Goal: Task Accomplishment & Management: Manage account settings

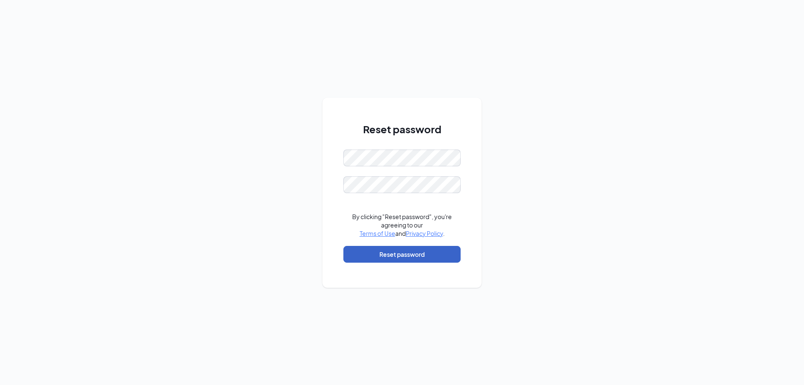
click at [388, 255] on button "Reset password" at bounding box center [401, 254] width 117 height 17
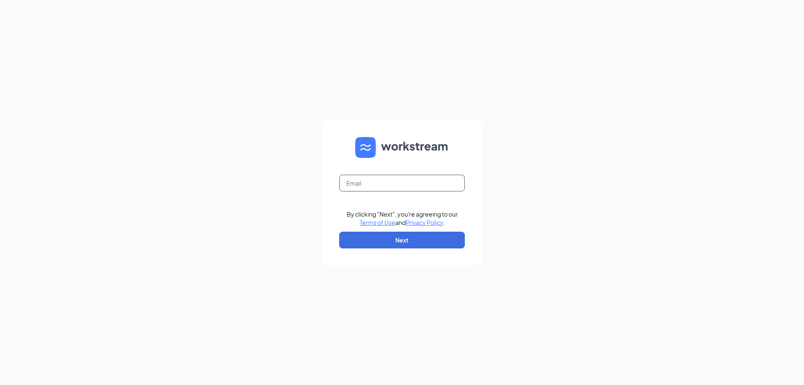
click at [381, 177] on input "text" at bounding box center [402, 183] width 126 height 17
type input "p.bedi@qsrgroup.ca"
click at [392, 237] on button "Next" at bounding box center [402, 239] width 126 height 17
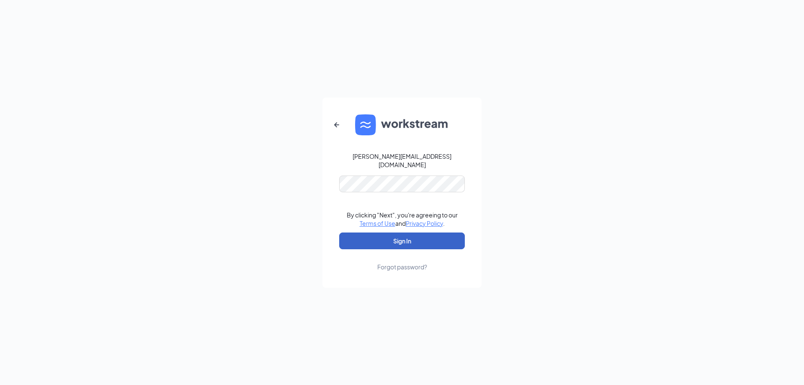
click at [404, 237] on button "Sign In" at bounding box center [402, 240] width 126 height 17
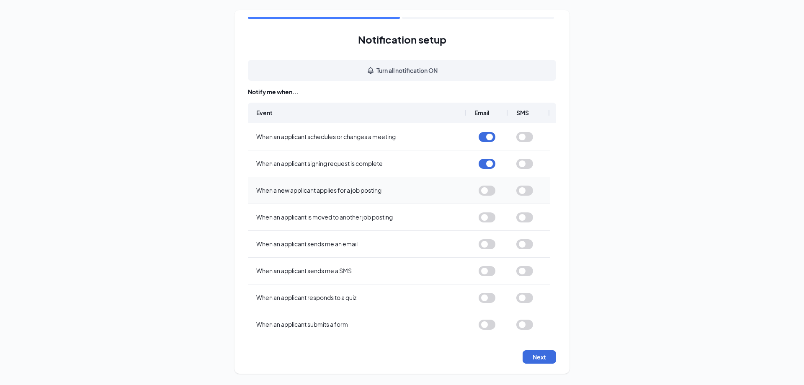
click at [490, 192] on button "button" at bounding box center [486, 190] width 17 height 10
click at [486, 219] on button "button" at bounding box center [486, 217] width 17 height 10
click at [491, 245] on button "button" at bounding box center [486, 244] width 17 height 10
click at [487, 277] on div at bounding box center [486, 271] width 17 height 26
click at [487, 274] on button "button" at bounding box center [486, 271] width 17 height 10
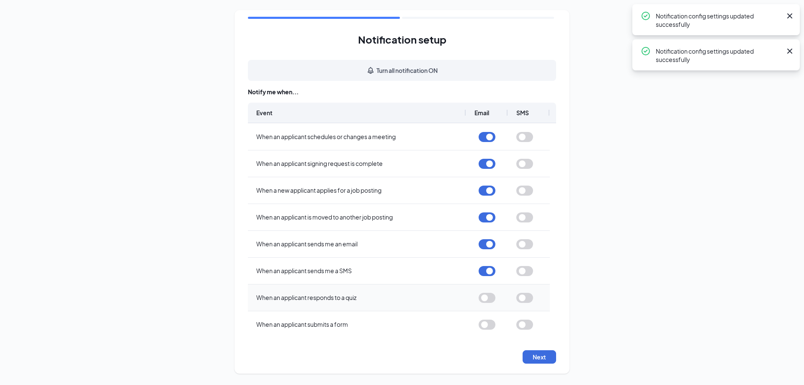
click at [486, 300] on button "button" at bounding box center [486, 298] width 17 height 10
click at [486, 273] on button "button" at bounding box center [486, 271] width 17 height 10
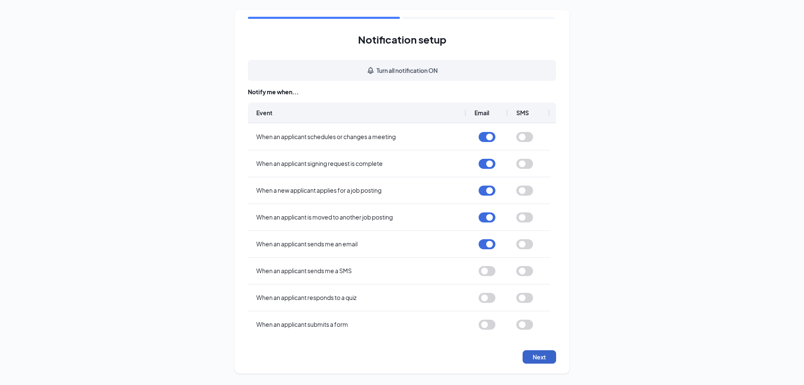
click at [528, 353] on button "Next" at bounding box center [538, 356] width 33 height 13
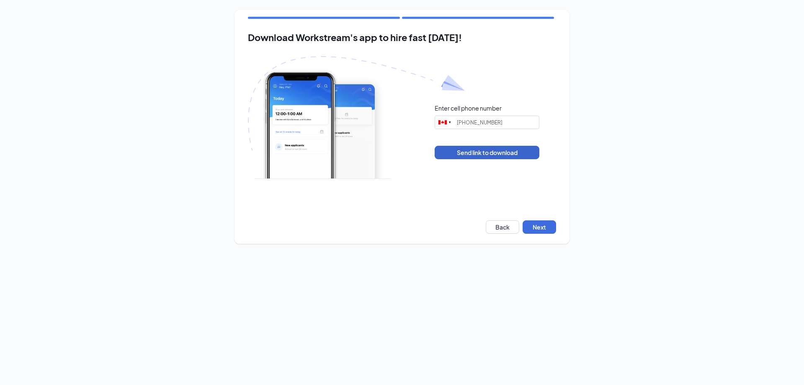
click at [495, 149] on button "Send link to download" at bounding box center [487, 152] width 105 height 13
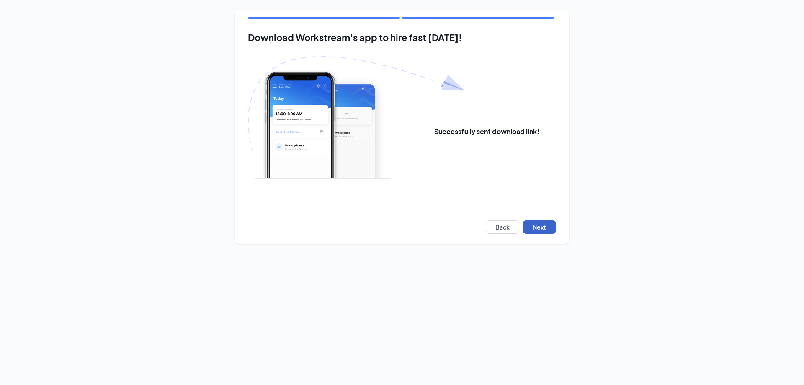
click at [545, 227] on button "Next" at bounding box center [538, 226] width 33 height 13
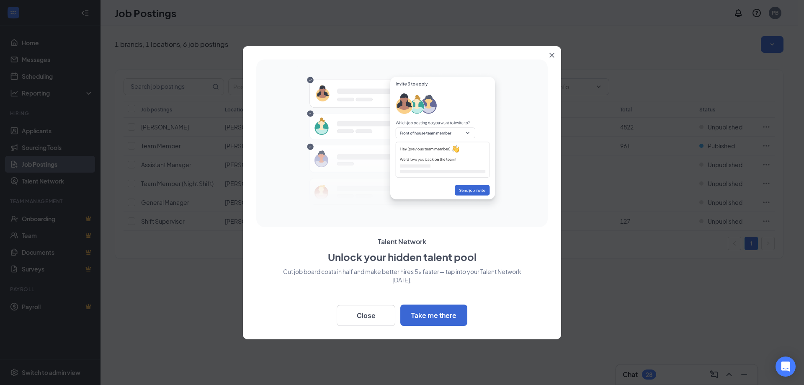
click at [558, 54] on button "Close" at bounding box center [553, 53] width 15 height 15
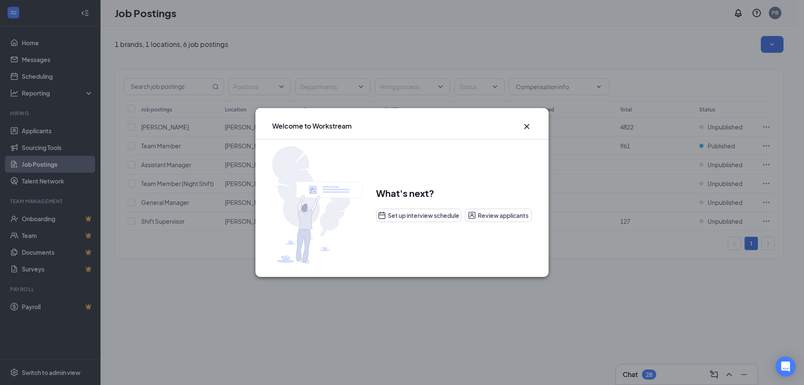
click at [526, 127] on icon "Cross" at bounding box center [526, 126] width 5 height 5
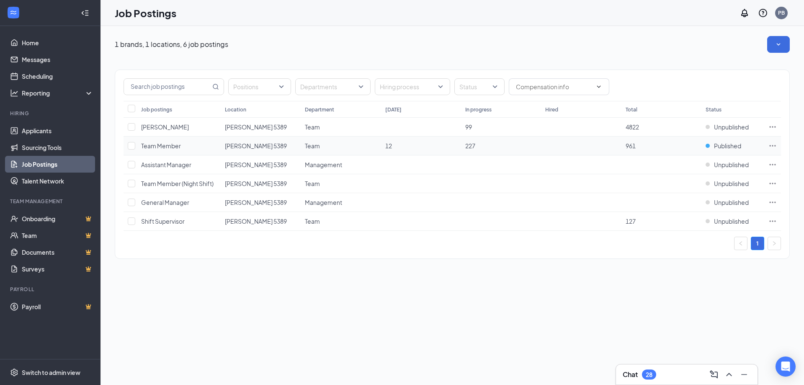
click at [169, 146] on span "Team Member" at bounding box center [161, 146] width 40 height 8
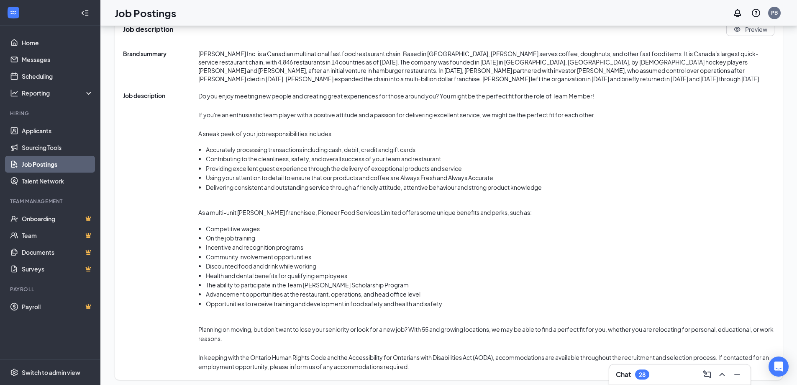
scroll to position [432, 0]
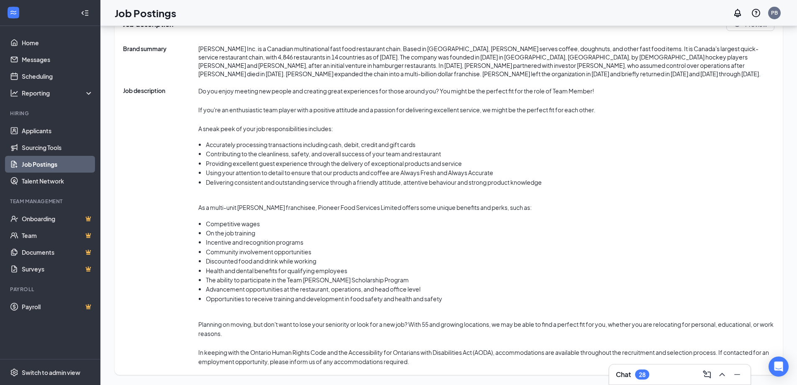
click at [660, 377] on div "Chat 28" at bounding box center [680, 374] width 128 height 13
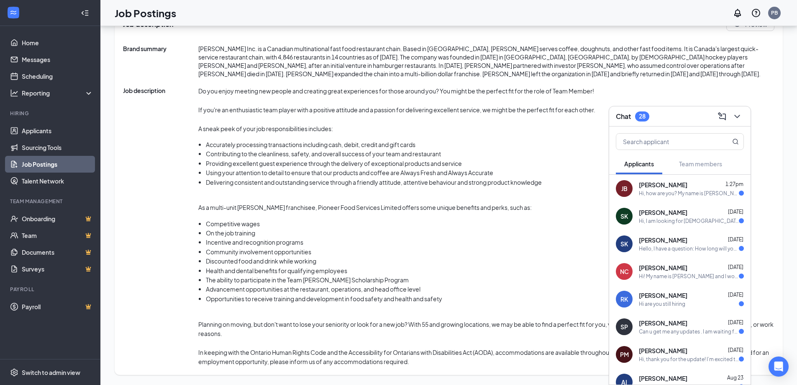
click at [663, 187] on span "[PERSON_NAME]" at bounding box center [663, 184] width 49 height 8
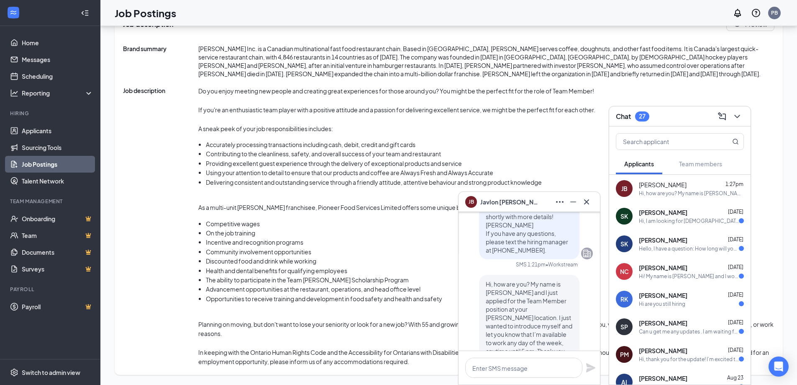
scroll to position [-84, 0]
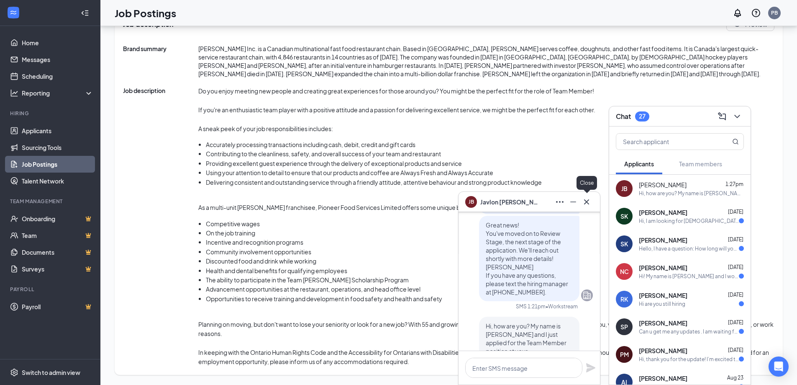
click at [589, 206] on icon "Cross" at bounding box center [587, 202] width 10 height 10
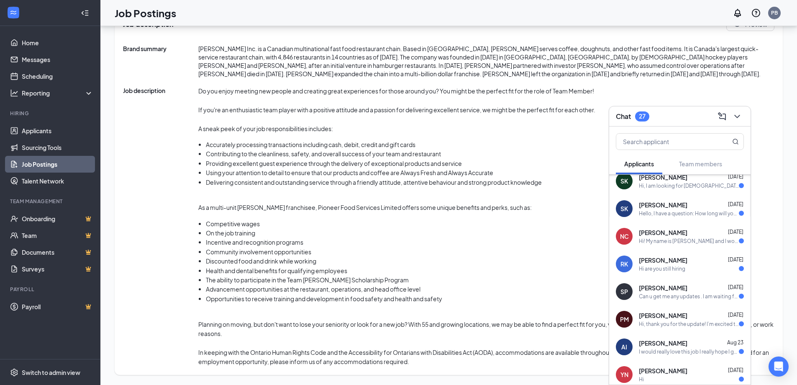
scroll to position [84, 0]
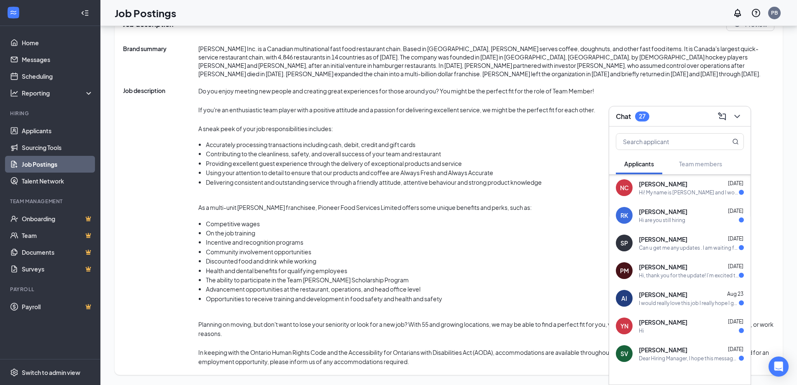
click at [171, 206] on span "Job description" at bounding box center [160, 226] width 75 height 280
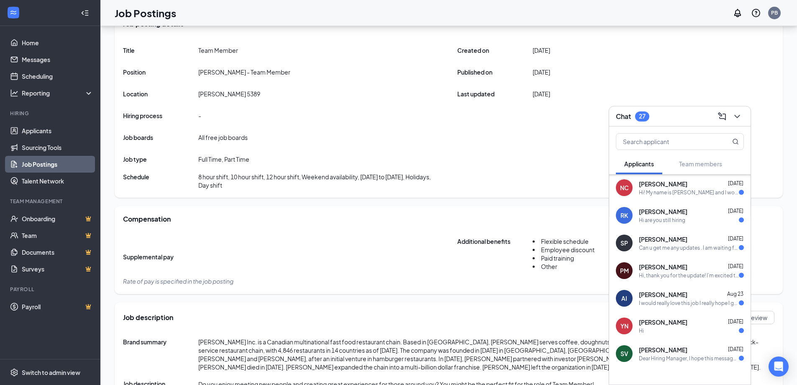
scroll to position [0, 0]
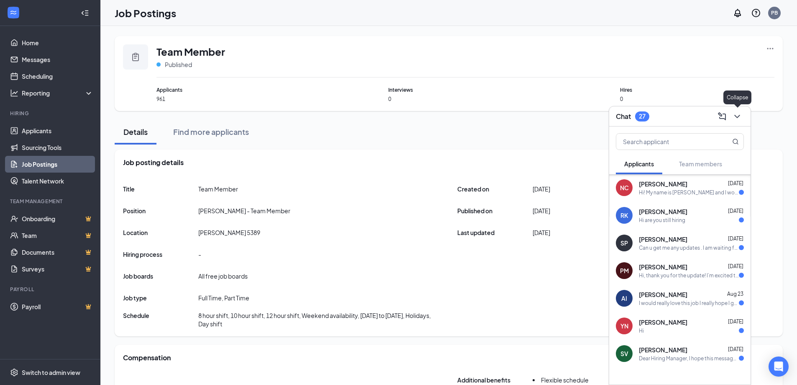
click at [741, 114] on icon "ChevronDown" at bounding box center [738, 116] width 10 height 10
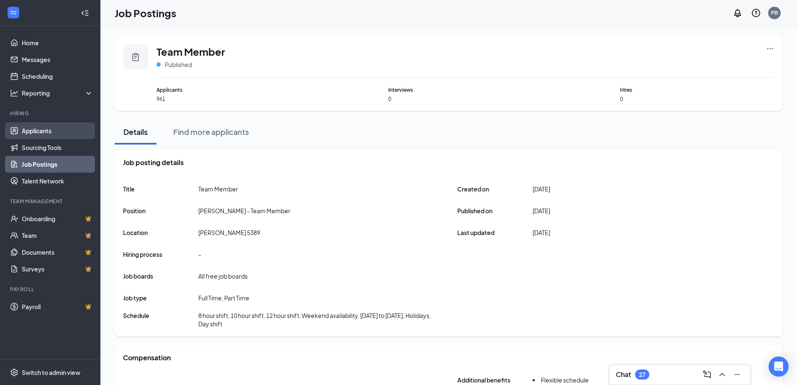
click at [39, 134] on link "Applicants" at bounding box center [58, 130] width 72 height 17
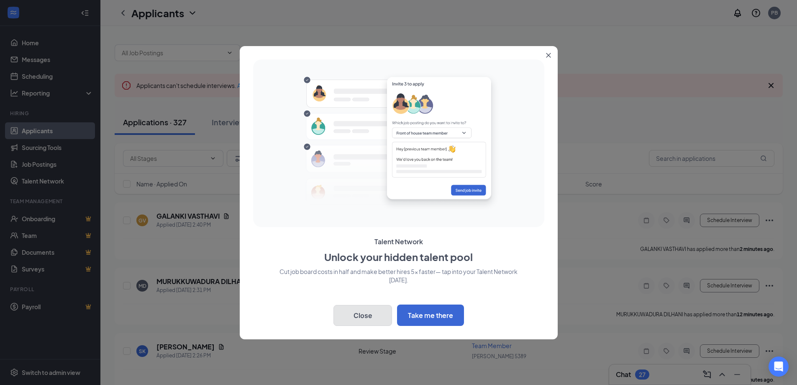
click at [358, 313] on button "Close" at bounding box center [363, 315] width 59 height 21
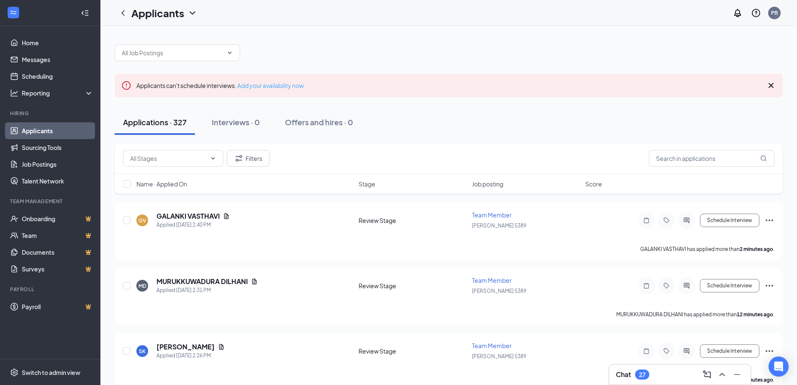
click at [259, 87] on link "Add your availability now" at bounding box center [270, 86] width 67 height 8
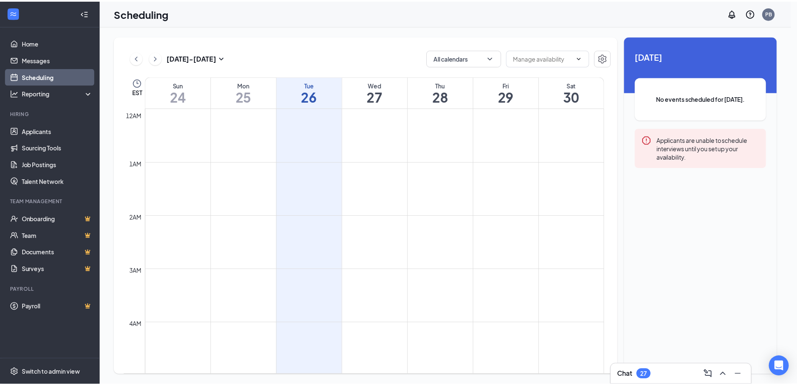
scroll to position [411, 0]
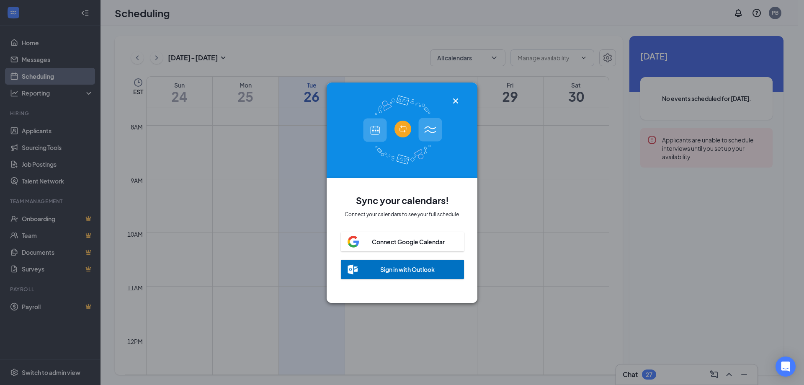
click at [395, 271] on div "Sign in with Outlook" at bounding box center [402, 269] width 123 height 19
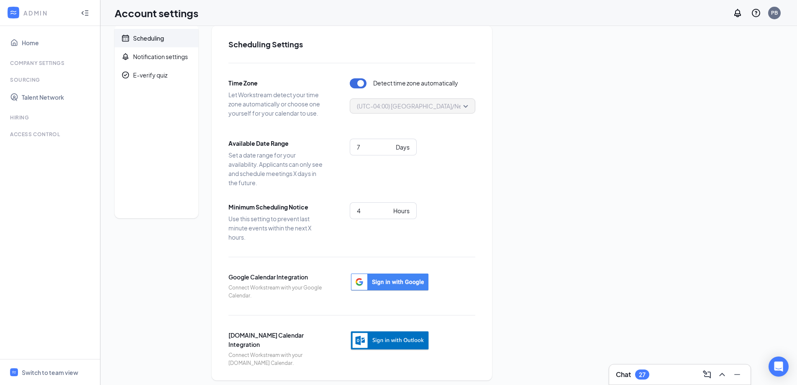
scroll to position [16, 0]
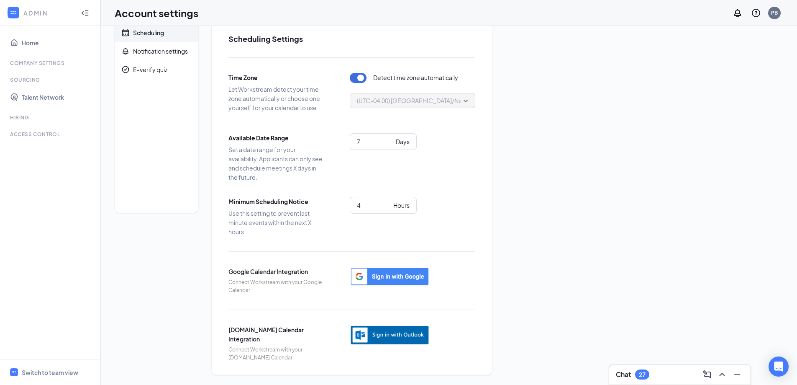
click at [399, 337] on img "button" at bounding box center [390, 335] width 80 height 21
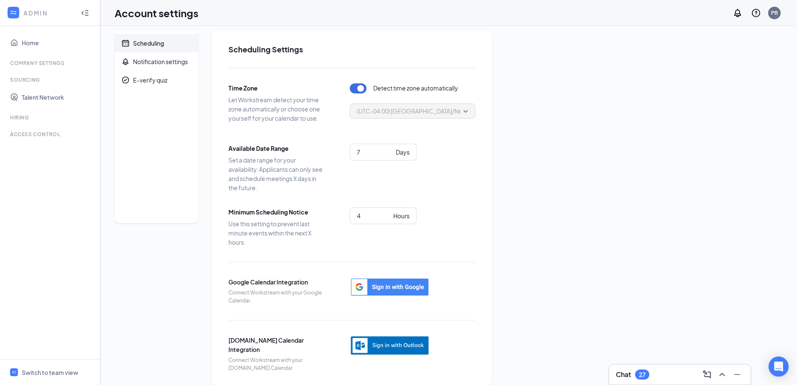
scroll to position [0, 0]
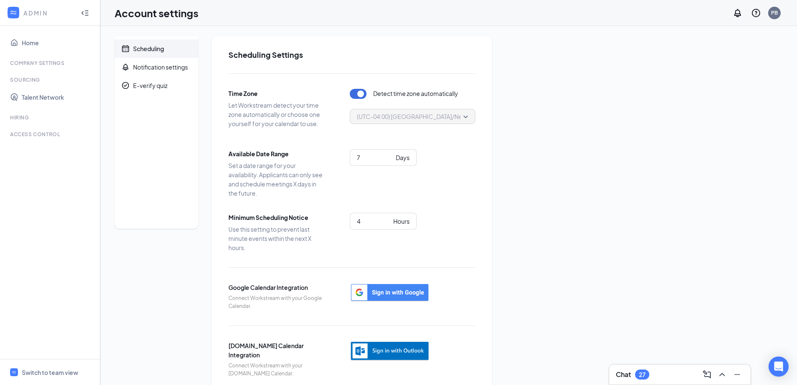
click at [26, 13] on div "ADMIN" at bounding box center [48, 13] width 50 height 8
click at [85, 11] on icon "Collapse" at bounding box center [85, 13] width 8 height 8
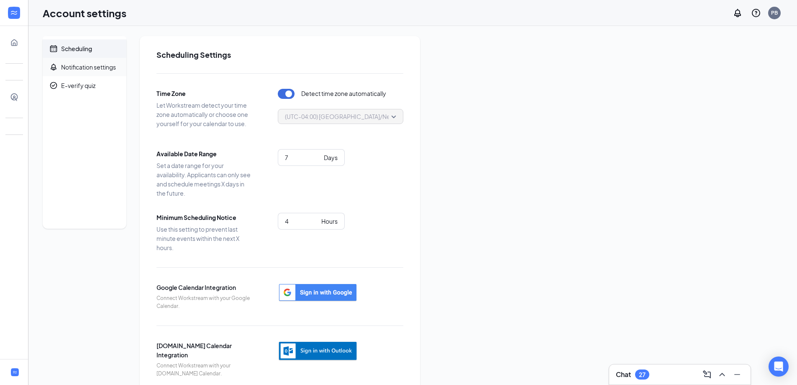
click at [78, 69] on div "Notification settings" at bounding box center [88, 67] width 55 height 8
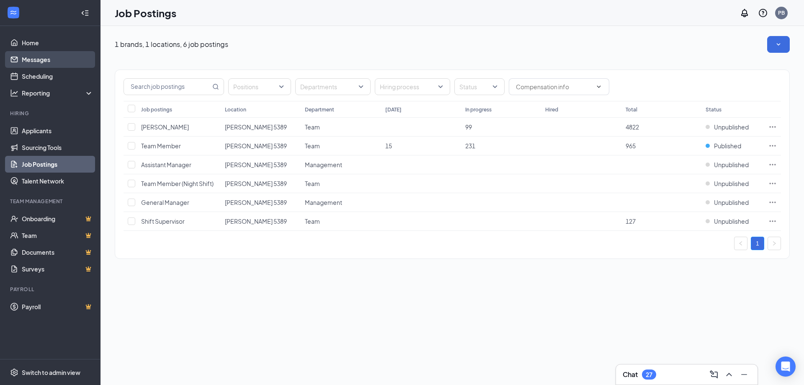
click at [36, 57] on link "Messages" at bounding box center [58, 59] width 72 height 17
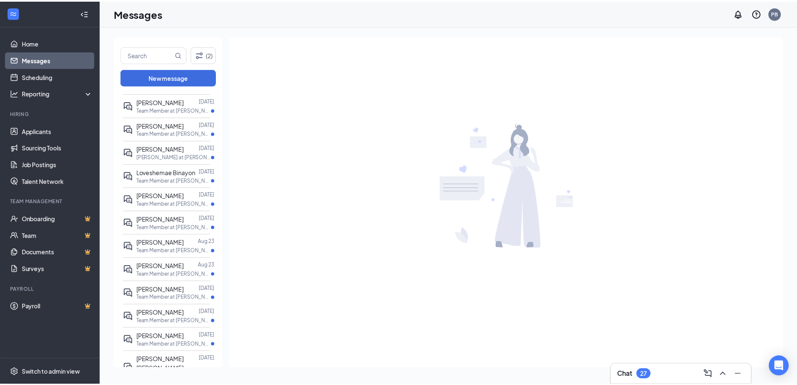
scroll to position [134, 0]
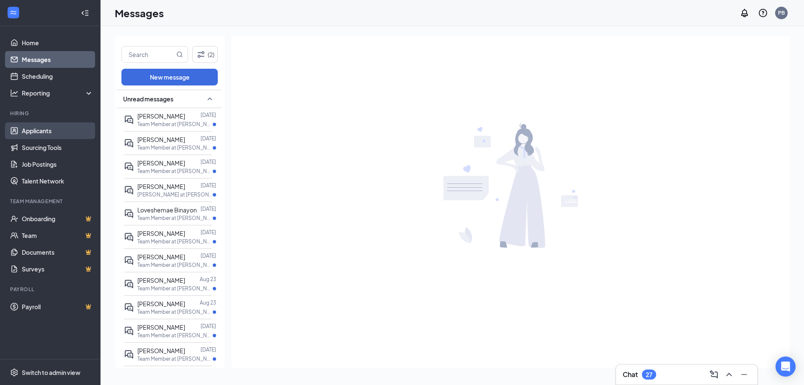
click at [23, 130] on link "Applicants" at bounding box center [58, 130] width 72 height 17
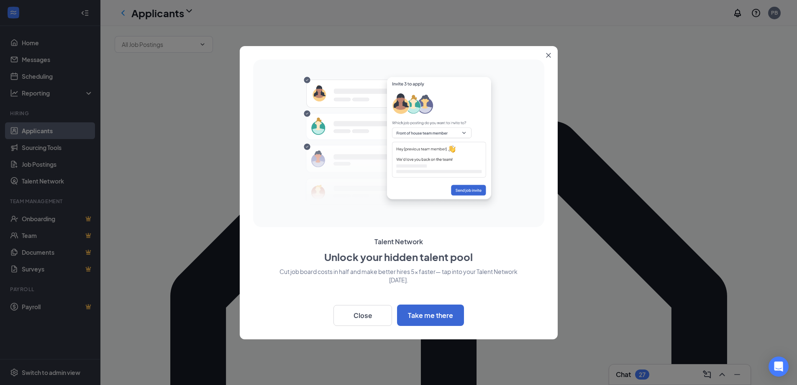
click at [553, 53] on button "Close" at bounding box center [550, 53] width 15 height 15
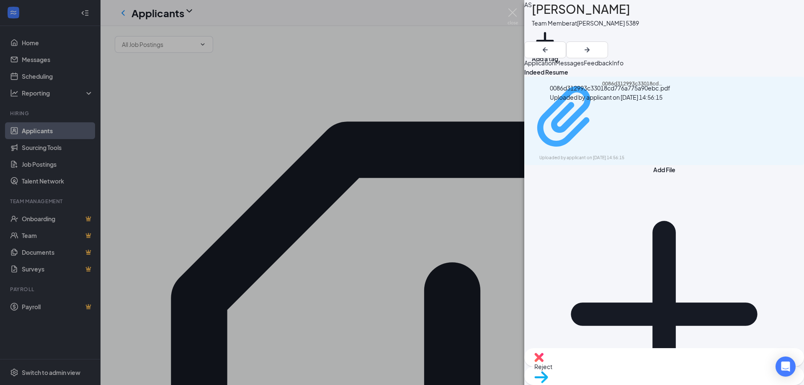
click at [592, 154] on div "Uploaded by applicant on Aug 26, 2025 at 14:56:15" at bounding box center [602, 157] width 126 height 7
click at [517, 13] on img at bounding box center [512, 16] width 10 height 16
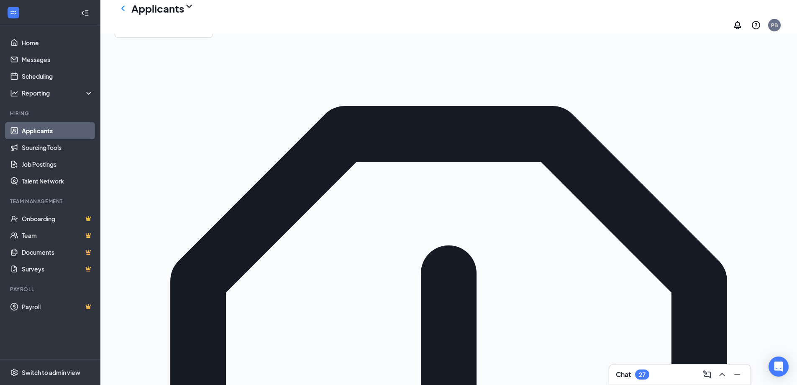
scroll to position [42, 0]
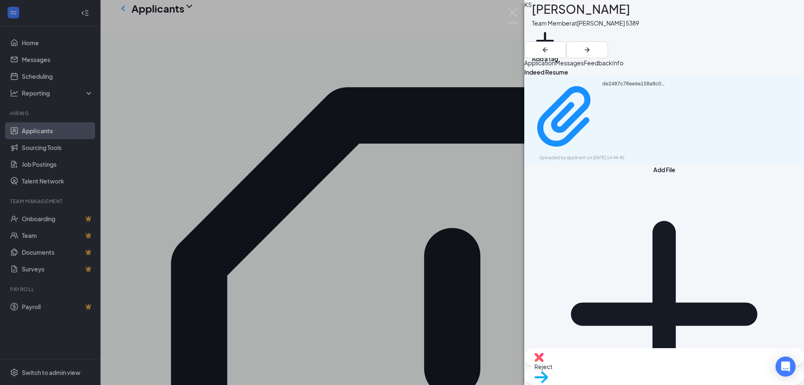
click at [576, 125] on div "de2487c78ee6e158a8c064f5ae823fbf.pdf Uploaded by applicant on Aug 26, 2025 at 1…" at bounding box center [664, 121] width 280 height 88
click at [602, 115] on div "de2487c78ee6e158a8c064f5ae823fbf.pdf" at bounding box center [633, 116] width 63 height 73
click at [501, 69] on div "KS Krischal Shrestha Team Member at Tim Hortons 5389 Add a tag Application Mess…" at bounding box center [402, 192] width 804 height 385
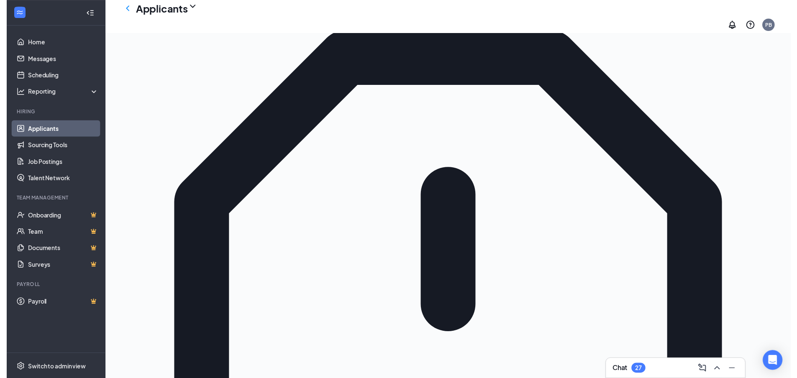
scroll to position [209, 0]
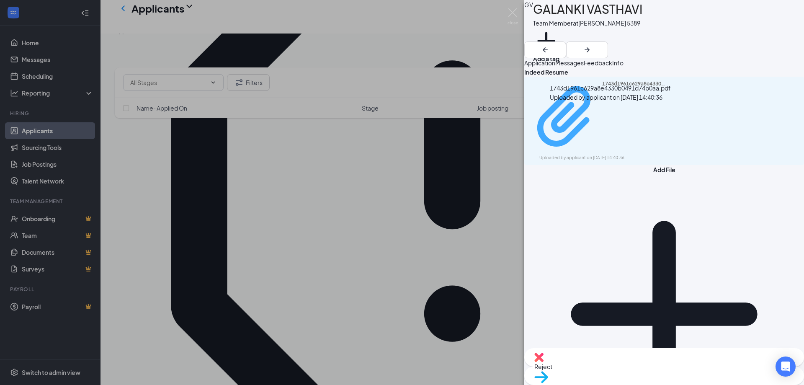
click at [572, 116] on div "1743d1961c629a8e4330b0491d74b0aa.pdf Uploaded by applicant on Aug 26, 2025 at 1…" at bounding box center [597, 120] width 136 height 81
drag, startPoint x: 194, startPoint y: 252, endPoint x: 676, endPoint y: 334, distance: 489.2
click at [200, 253] on div "GV GALANKI VASTHAVI Team Member at Tim Hortons 5389 Add a tag Application Messa…" at bounding box center [402, 192] width 804 height 385
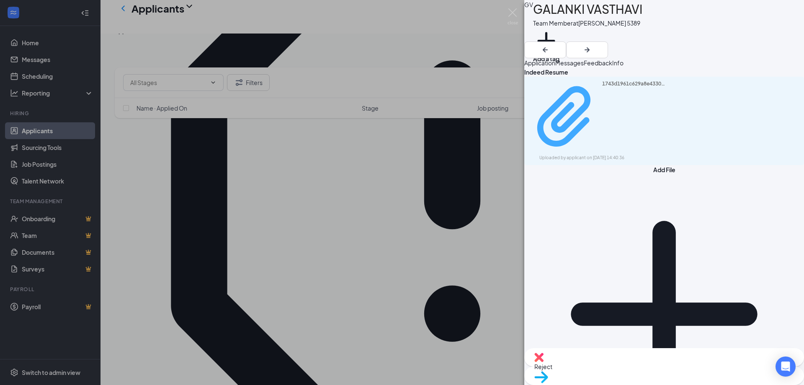
click at [591, 154] on div "Uploaded by applicant on Aug 26, 2025 at 14:40:36" at bounding box center [602, 157] width 126 height 7
click at [339, 207] on div "GV GALANKI VASTHAVI Team Member at Tim Hortons 5389 Add a tag Application Messa…" at bounding box center [402, 192] width 804 height 385
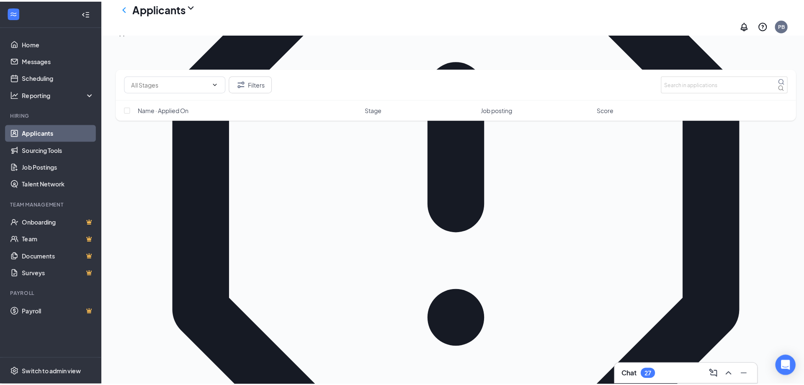
scroll to position [251, 0]
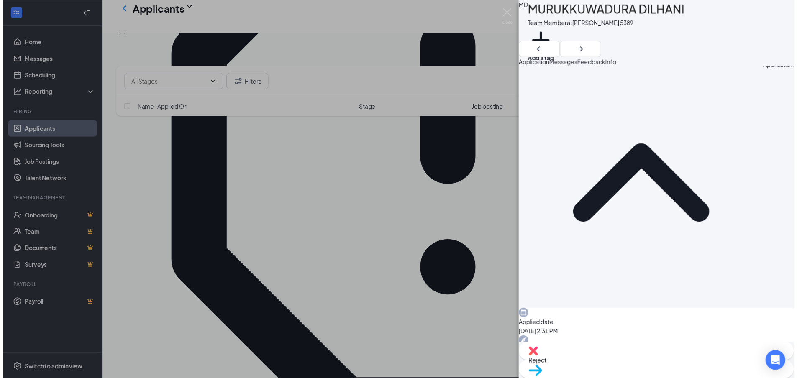
scroll to position [333, 0]
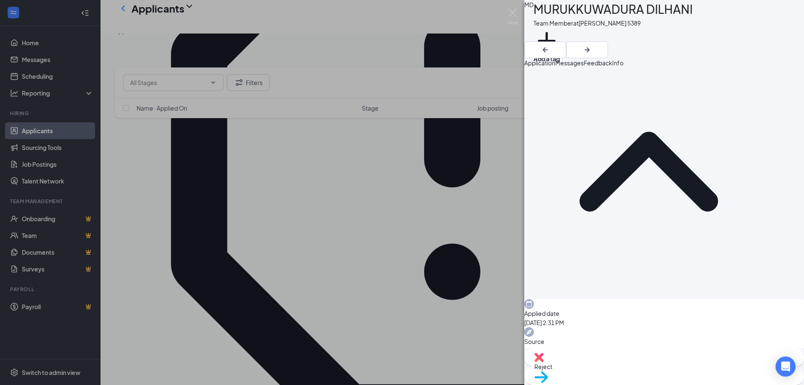
click at [415, 285] on div "MD MURUKKUWADURA DILHANI Team Member at Tim Hortons 5389 Add a tag Application …" at bounding box center [402, 192] width 804 height 385
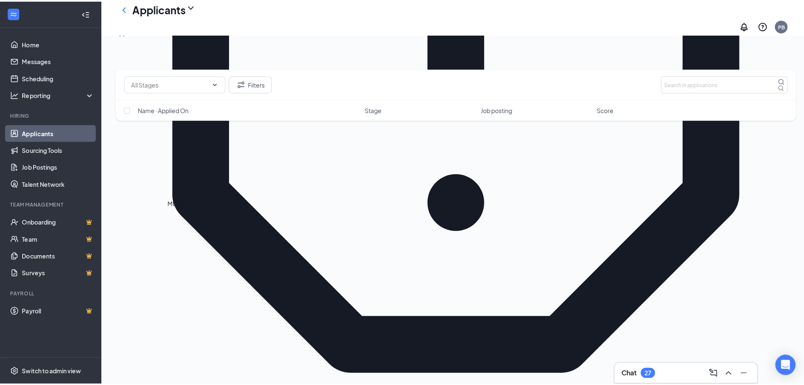
scroll to position [460, 0]
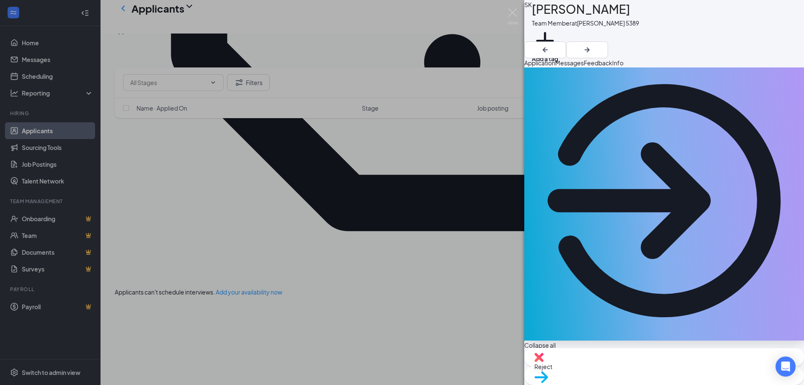
scroll to position [42, 0]
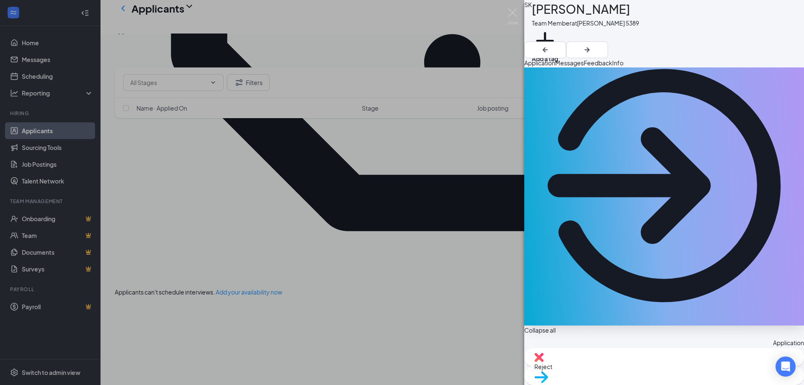
click at [332, 275] on div "SK SUKHPREET KAUR Team Member at Tim Hortons 5389 Add a tag Application Message…" at bounding box center [402, 192] width 804 height 385
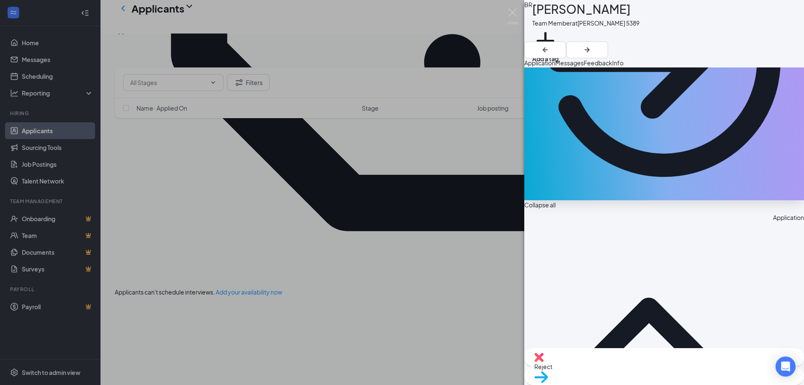
scroll to position [167, 0]
click at [346, 246] on div "BR Barbara Rowe Team Member at Tim Hortons 5389 Add a tag Application Messages …" at bounding box center [402, 192] width 804 height 385
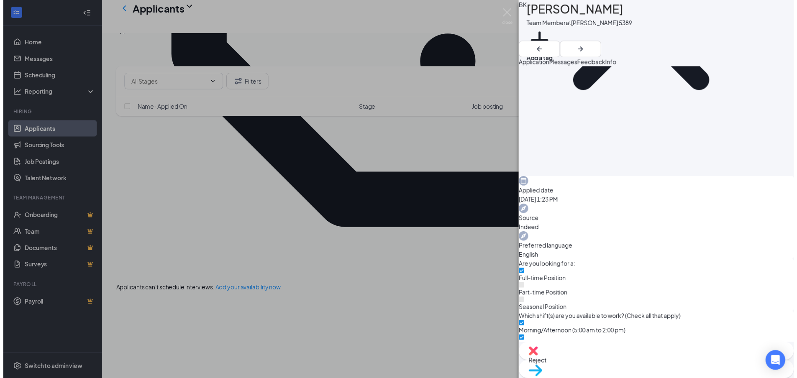
scroll to position [167, 0]
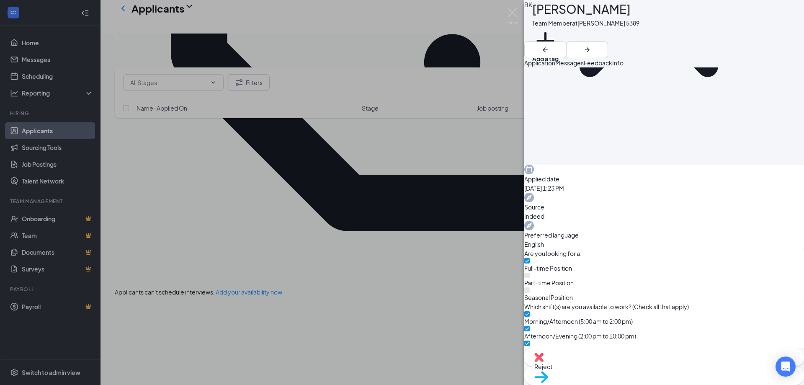
click at [409, 249] on div "BK Bibek Koirala Team Member at Tim Hortons 5389 Add a tag Application Messages…" at bounding box center [402, 192] width 804 height 385
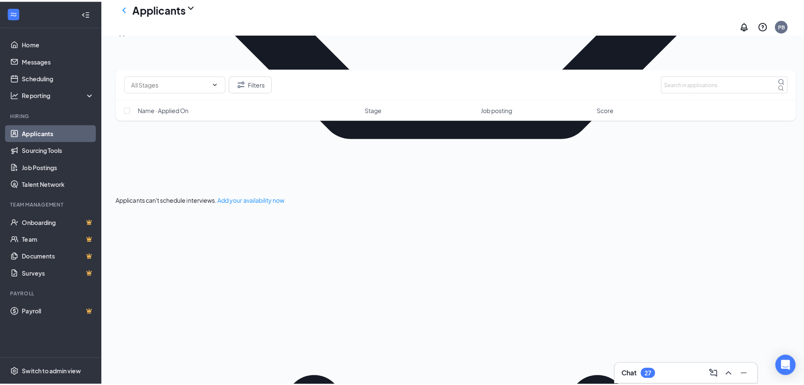
scroll to position [670, 0]
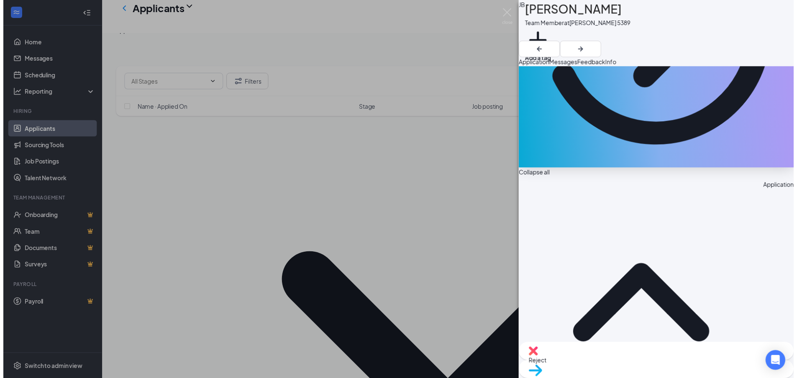
scroll to position [251, 0]
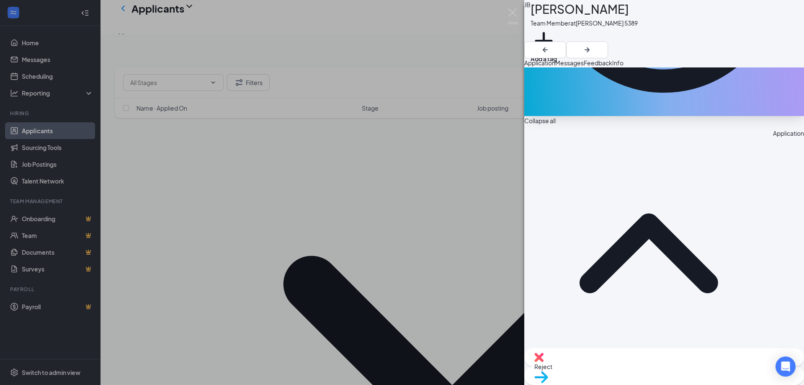
click at [340, 214] on div "JB Javlon Bahronov Team Member at Tim Hortons 5389 Add a tag Application Messag…" at bounding box center [402, 192] width 804 height 385
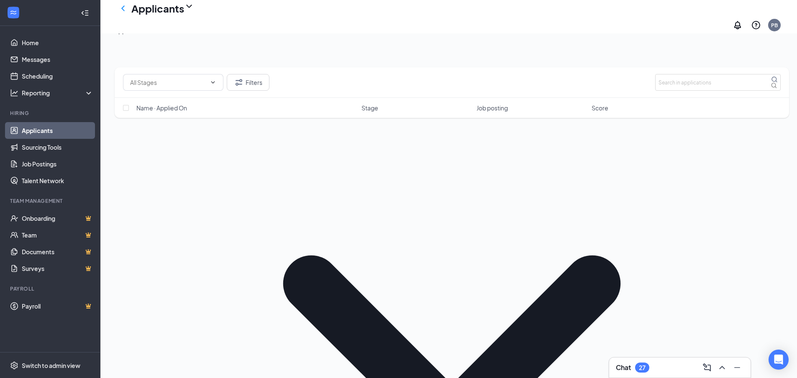
click at [186, 15] on div "Applicants" at bounding box center [162, 8] width 63 height 14
click at [189, 11] on icon "ChevronDown" at bounding box center [189, 6] width 10 height 10
click at [192, 11] on icon "ChevronDown" at bounding box center [189, 6] width 10 height 10
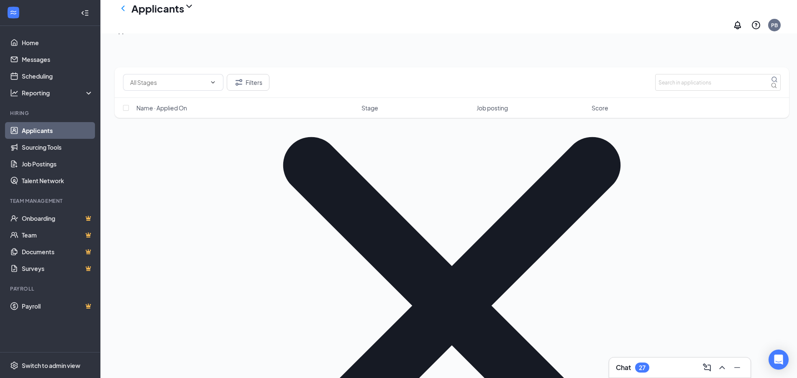
scroll to position [795, 0]
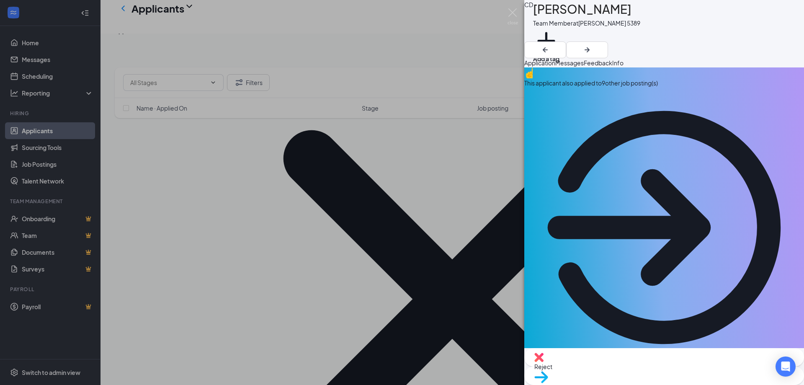
click at [467, 205] on div "CD Christina Dixon Team Member at Tim Hortons 5389 Add a tag Application Messag…" at bounding box center [402, 192] width 804 height 385
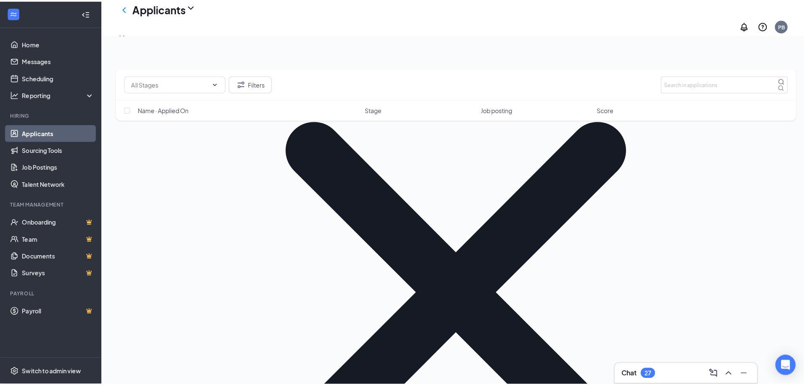
scroll to position [921, 0]
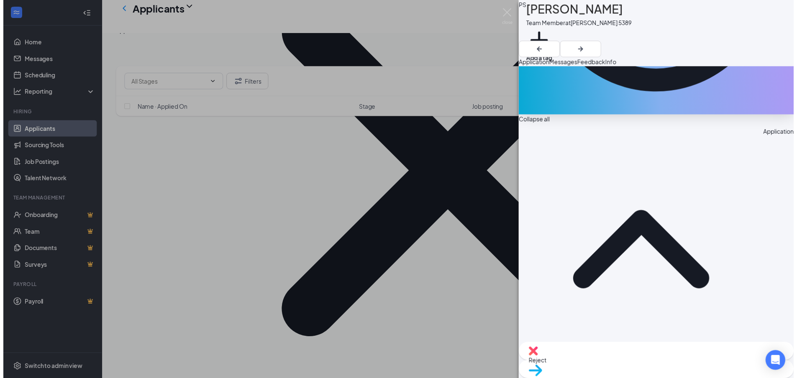
scroll to position [251, 0]
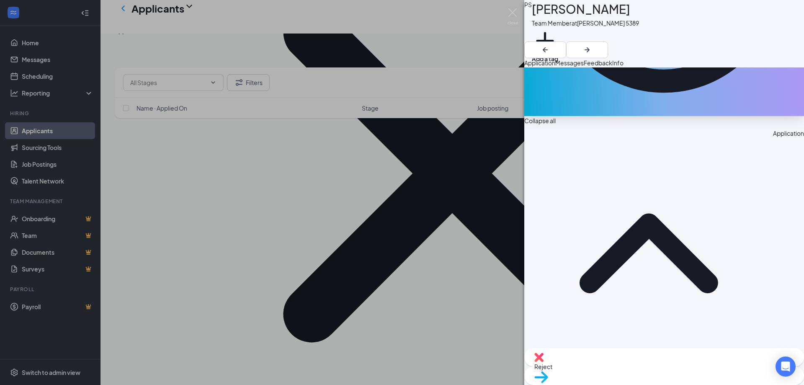
click at [331, 266] on div "PS Pritpal Singh Team Member at Tim Hortons 5389 Add a tag Application Messages…" at bounding box center [402, 192] width 804 height 385
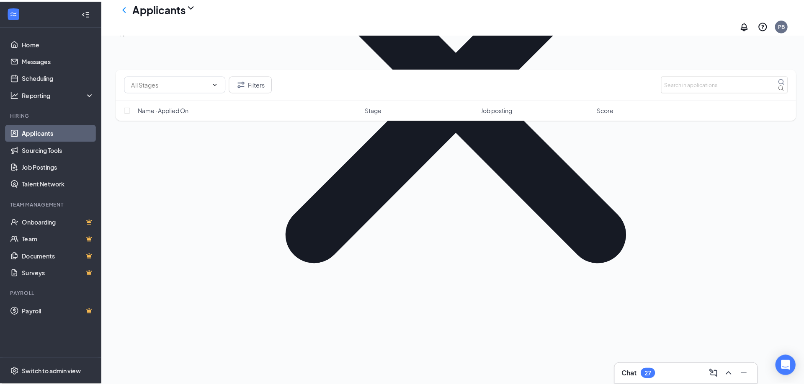
scroll to position [1005, 0]
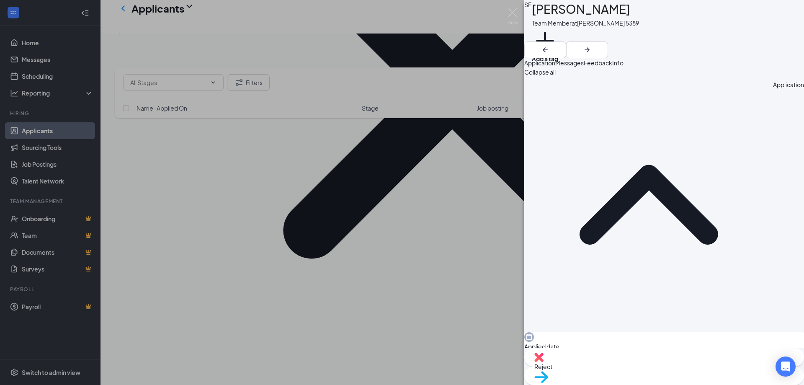
click at [303, 221] on div "SE Surafel Eyob Team Member at Tim Hortons 5389 Add a tag Application Messages …" at bounding box center [402, 192] width 804 height 385
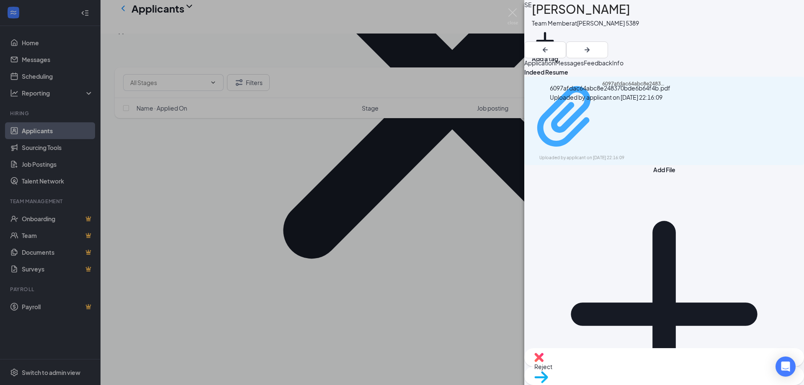
click at [611, 115] on div "6097afdac64abc8e248370bde6b64f4b.pdf" at bounding box center [633, 116] width 63 height 73
click at [246, 212] on div "SE Surafel Eyob Team Member at Tim Hortons 5389 Add a tag Application Messages …" at bounding box center [402, 192] width 804 height 385
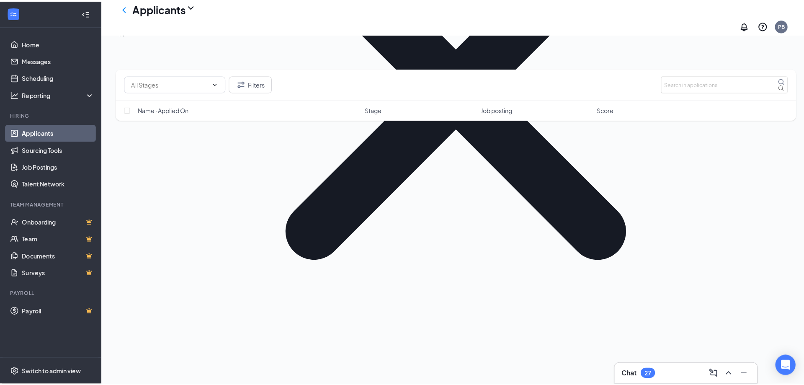
scroll to position [1130, 0]
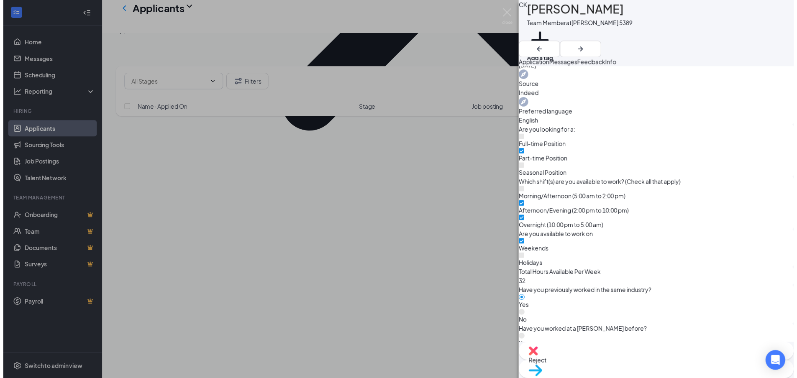
scroll to position [293, 0]
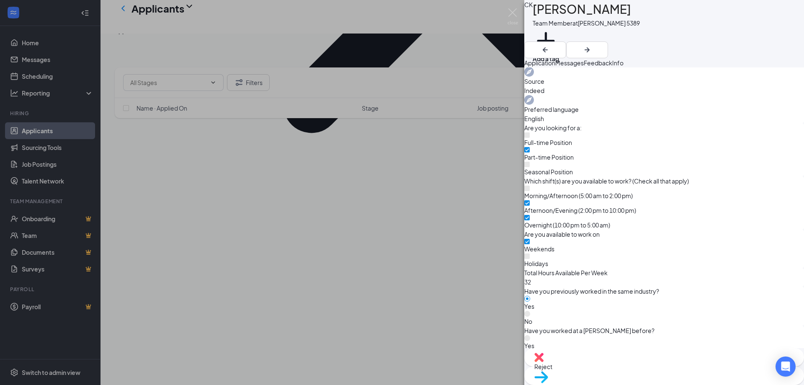
click at [330, 248] on div "CK Colin Kourousis Team Member at Tim Hortons 5389 Add a tag Application Messag…" at bounding box center [402, 192] width 804 height 385
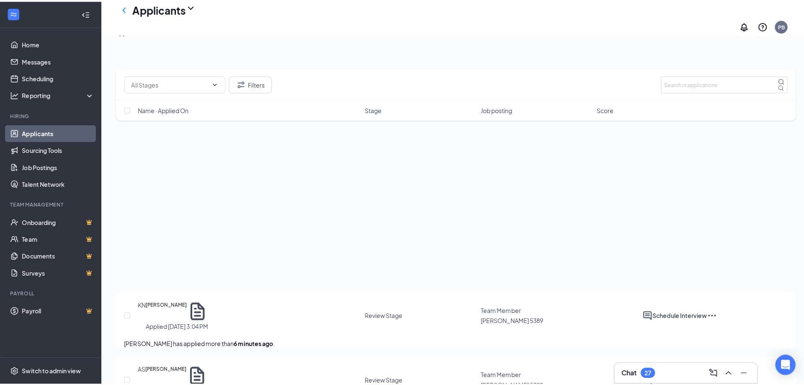
scroll to position [1256, 0]
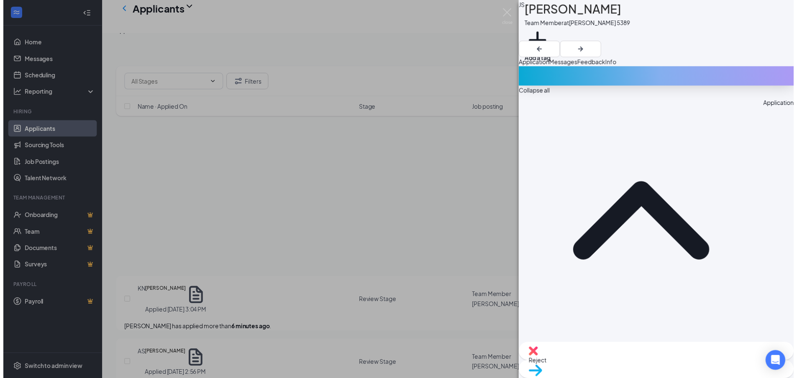
scroll to position [293, 0]
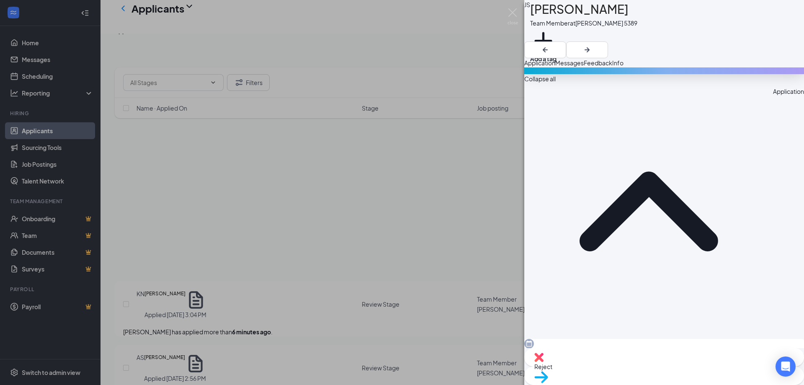
click at [328, 232] on div "JS Jaspreet Singh Team Member at Tim Hortons 5389 Add a tag Application Message…" at bounding box center [402, 192] width 804 height 385
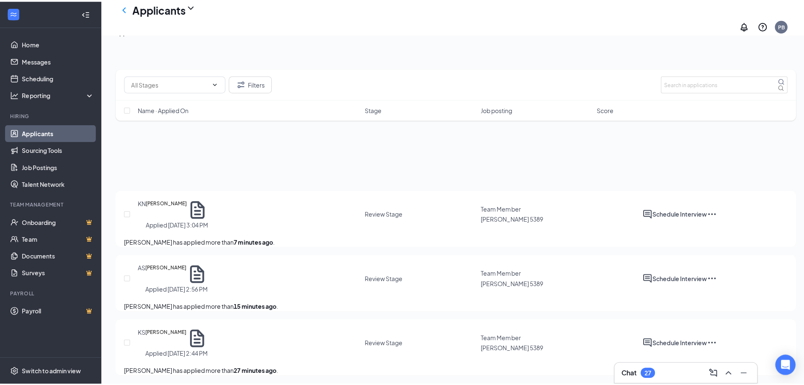
scroll to position [1381, 0]
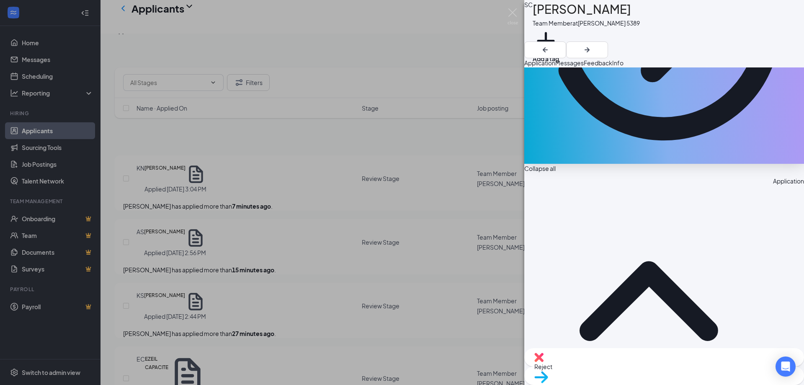
scroll to position [251, 0]
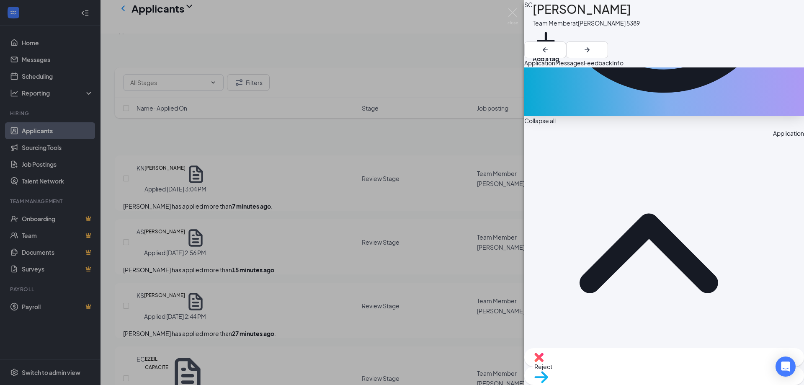
click at [332, 267] on div "SC Sabrina Campbell Team Member at Tim Hortons 5389 Add a tag Application Messa…" at bounding box center [402, 192] width 804 height 385
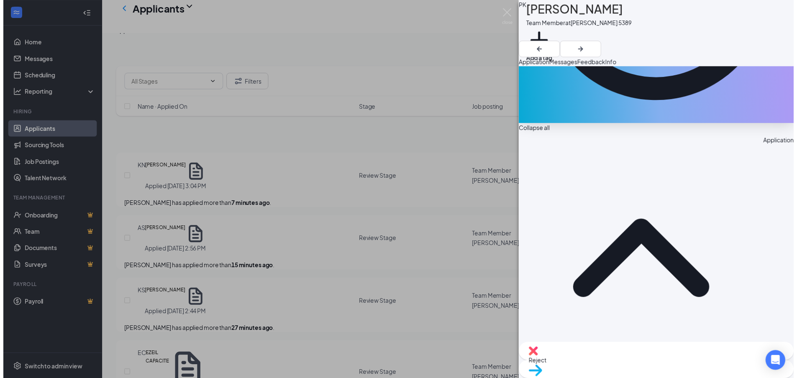
scroll to position [251, 0]
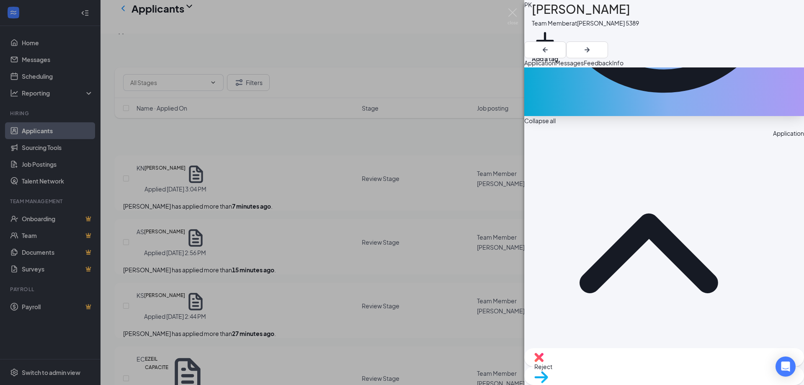
click at [495, 175] on div "PK Pawandeep Kaur Team Member at Tim Hortons 5389 Add a tag Application Message…" at bounding box center [402, 192] width 804 height 385
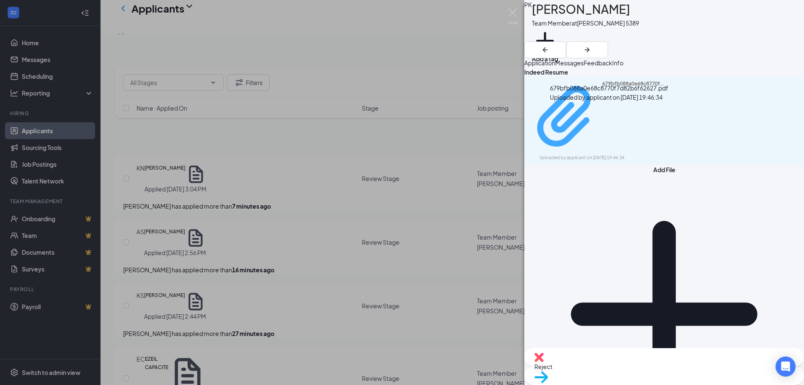
click at [604, 116] on div "679bfb088a0e68c8770f7d82b6f62627.pdf Uploaded by applicant on Aug 25, 2025 at 1…" at bounding box center [597, 120] width 136 height 81
click at [326, 218] on div "PK Pawandeep Kaur Team Member at Tim Hortons 5389 Add a tag Application Message…" at bounding box center [402, 192] width 804 height 385
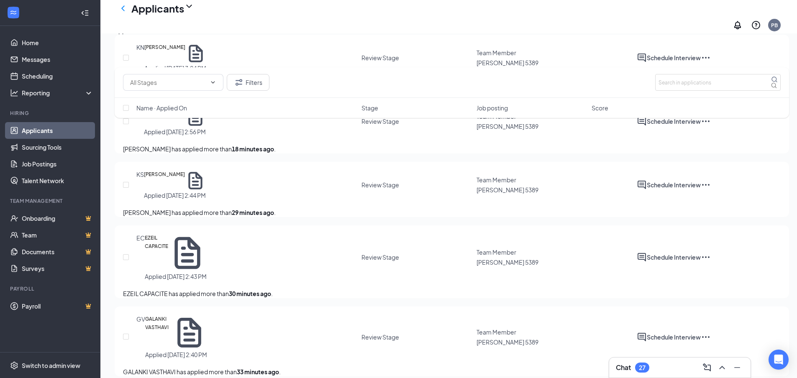
scroll to position [1507, 0]
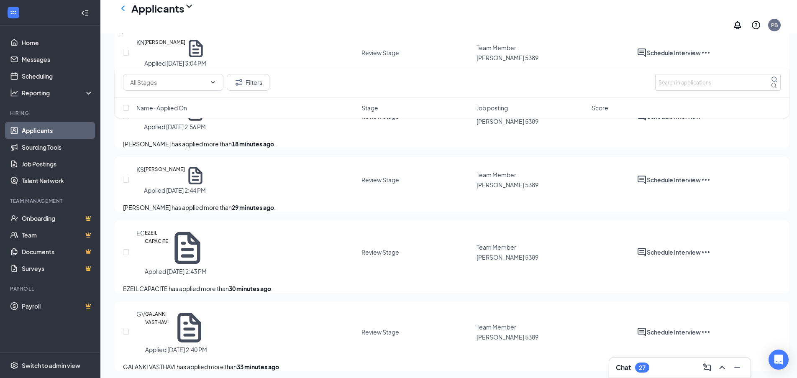
radio input "true"
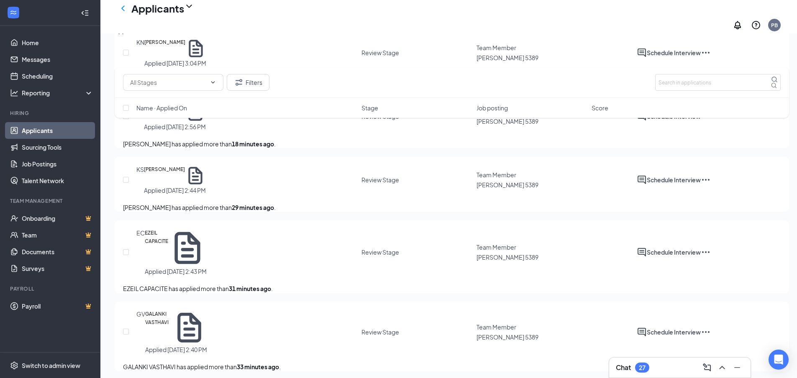
radio input "true"
radio input "false"
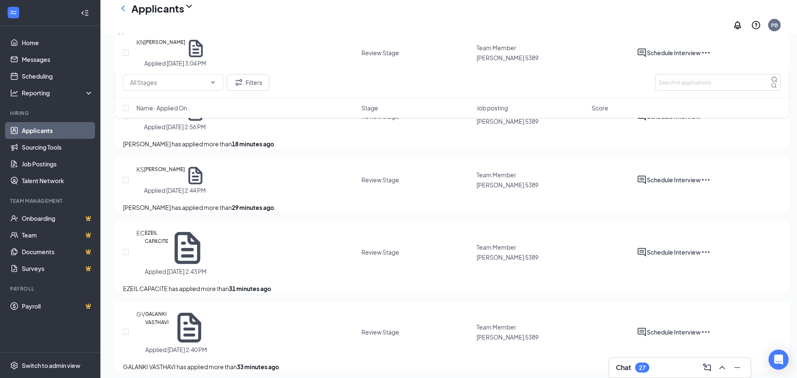
radio input "true"
radio input "false"
type input "[DATE]"
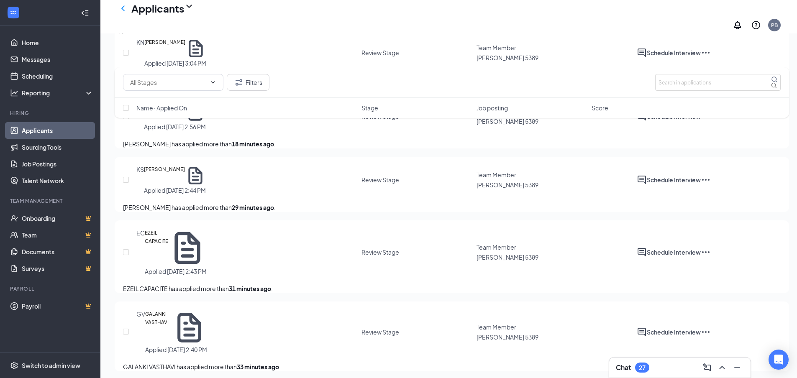
drag, startPoint x: 400, startPoint y: 143, endPoint x: 473, endPoint y: 263, distance: 140.5
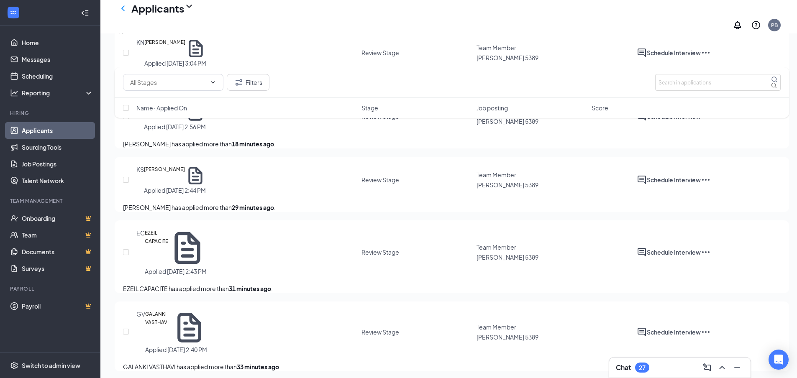
scroll to position [785, 0]
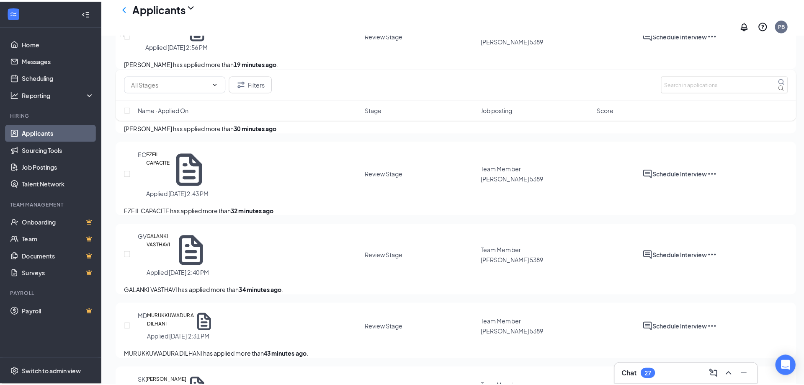
scroll to position [1591, 0]
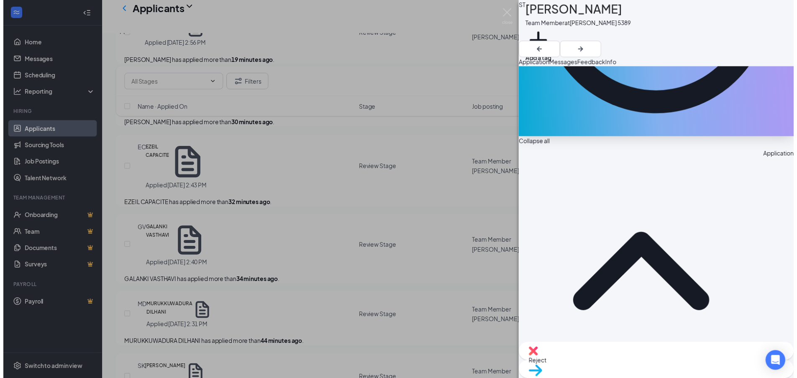
scroll to position [251, 0]
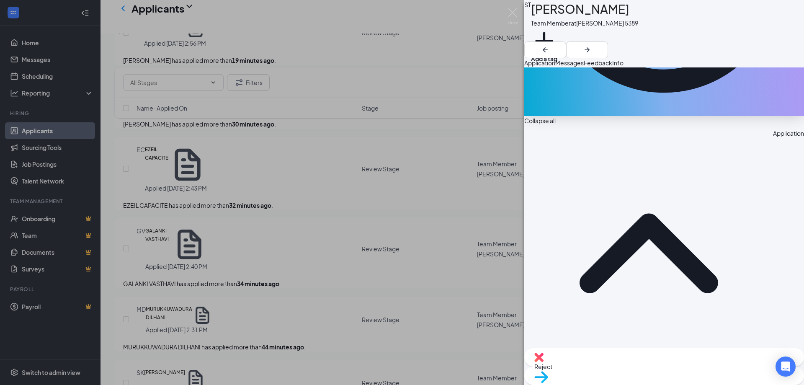
click at [221, 309] on div "ST Soren Tyler Team Member at Tim Hortons 5389 Add a tag Application Messages F…" at bounding box center [402, 192] width 804 height 385
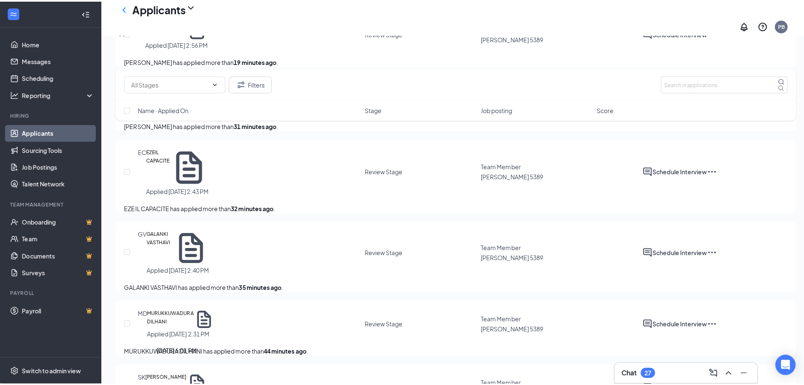
scroll to position [1633, 0]
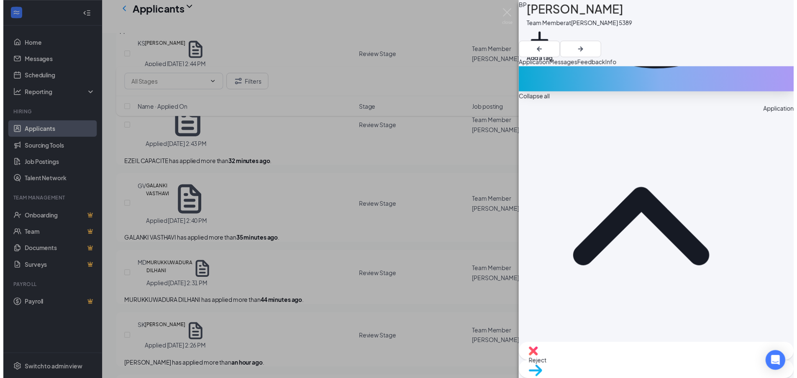
scroll to position [293, 0]
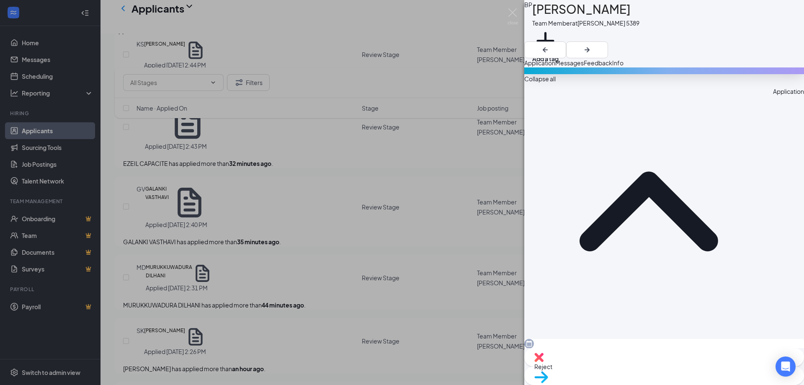
click at [443, 75] on div "BP BHAKTI PATEL Team Member at Tim Hortons 5389 Add a tag Application Messages …" at bounding box center [402, 192] width 804 height 385
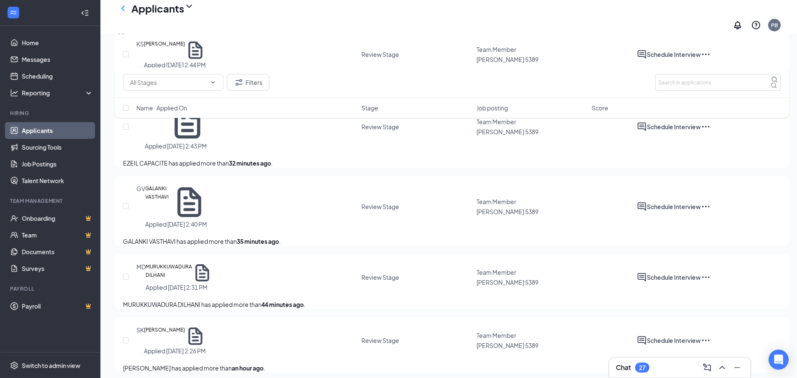
click at [198, 35] on div "Interviews · 1" at bounding box center [181, 30] width 34 height 9
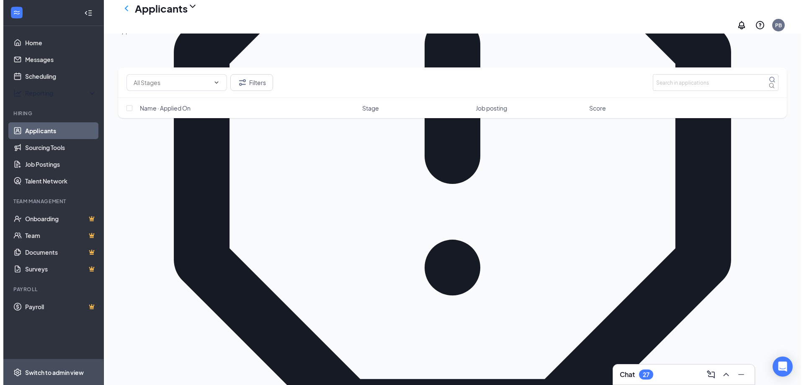
scroll to position [472, 0]
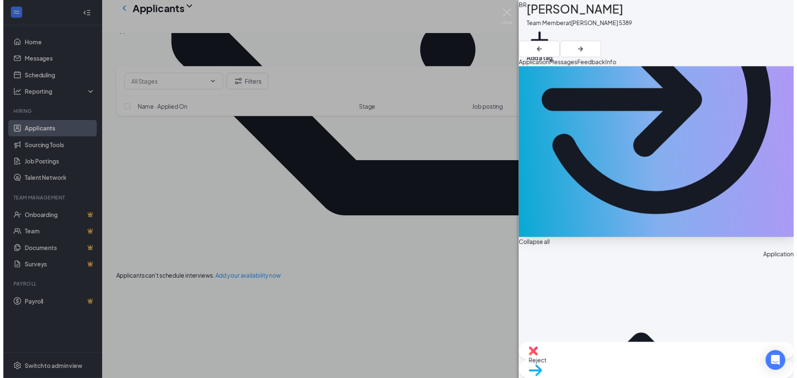
scroll to position [126, 0]
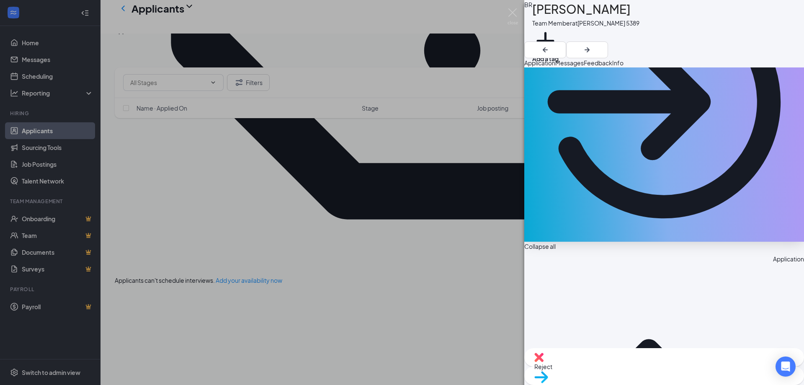
click at [232, 237] on div "BR Barbara Rowe Team Member at Tim Hortons 5389 Add a tag Application Messages …" at bounding box center [402, 192] width 804 height 385
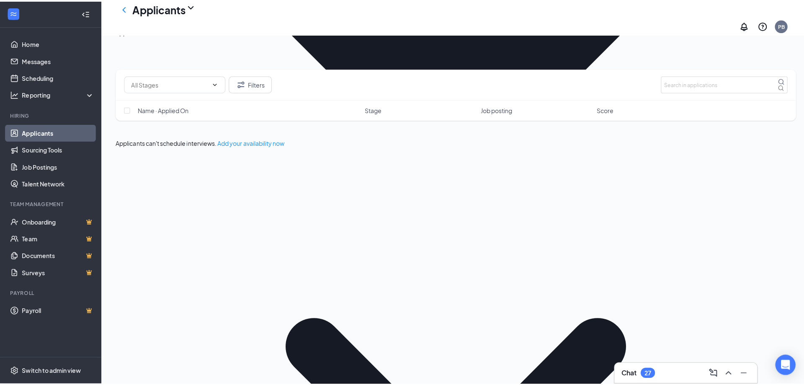
scroll to position [640, 0]
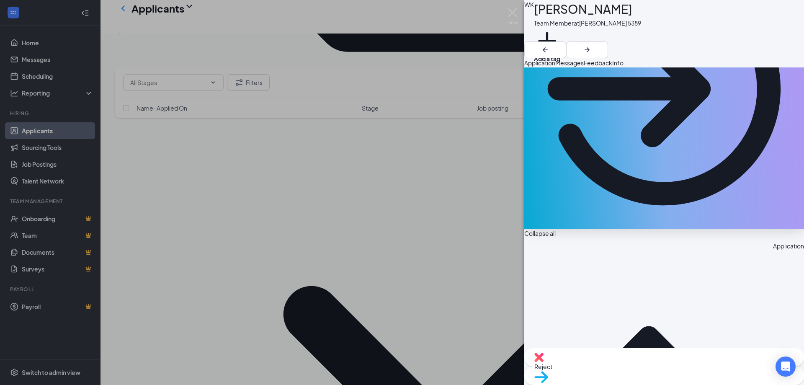
scroll to position [167, 0]
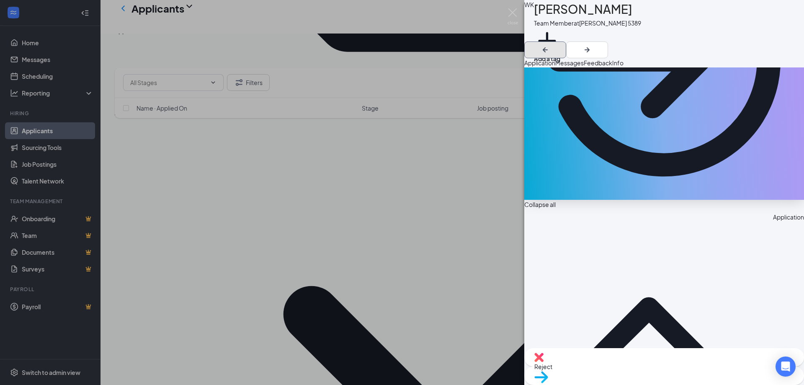
click at [550, 45] on icon "ArrowLeftNew" at bounding box center [545, 50] width 10 height 10
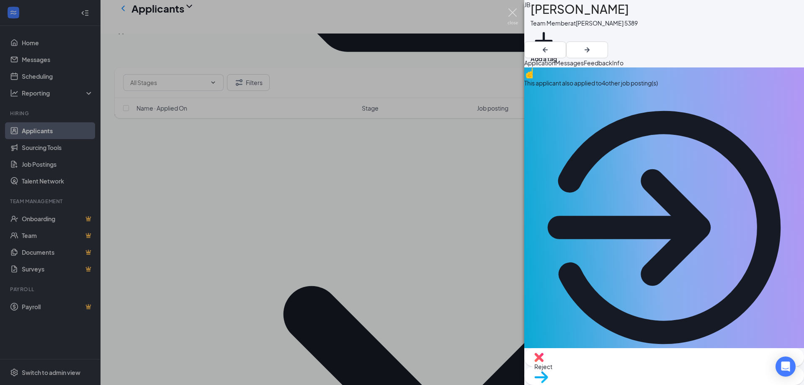
click at [515, 15] on img at bounding box center [512, 16] width 10 height 16
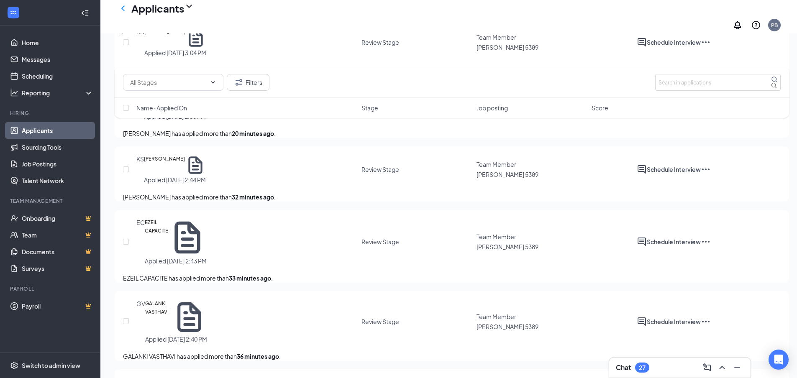
scroll to position [1602, 0]
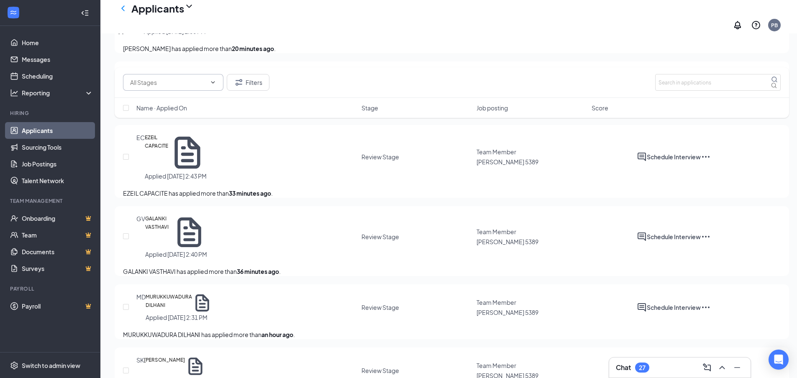
click at [215, 79] on icon "ChevronDown" at bounding box center [213, 82] width 7 height 7
click at [247, 85] on button "Filters" at bounding box center [248, 82] width 43 height 17
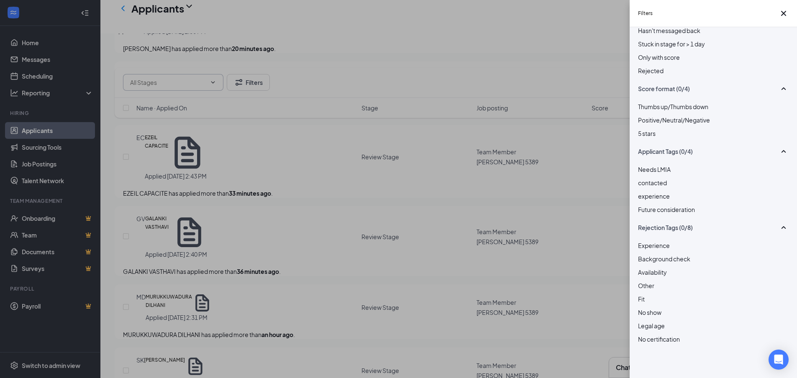
scroll to position [106, 0]
click at [643, 192] on div at bounding box center [713, 192] width 151 height 0
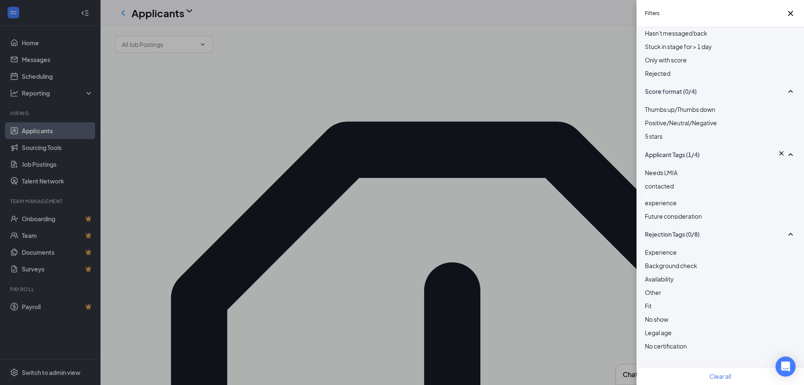
scroll to position [100, 0]
click at [653, 274] on div at bounding box center [720, 274] width 151 height 0
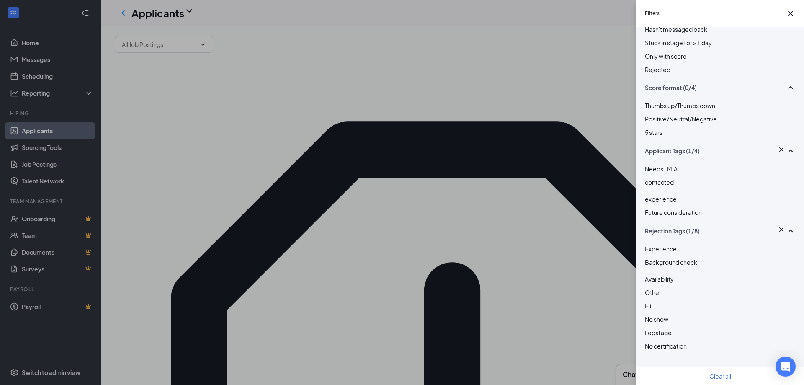
click at [653, 272] on div at bounding box center [720, 272] width 151 height 3
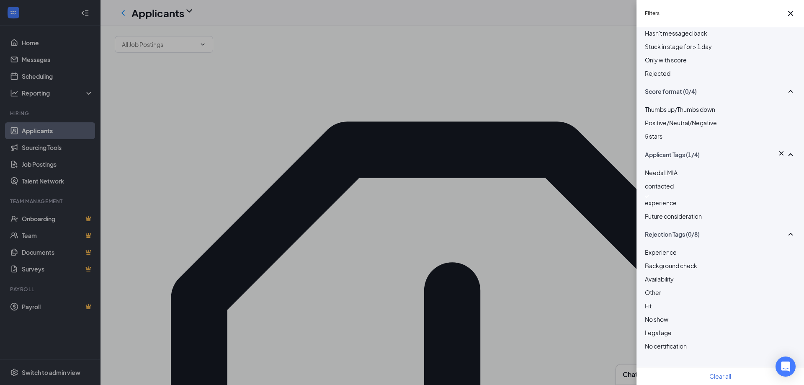
click at [653, 274] on div at bounding box center [720, 274] width 151 height 0
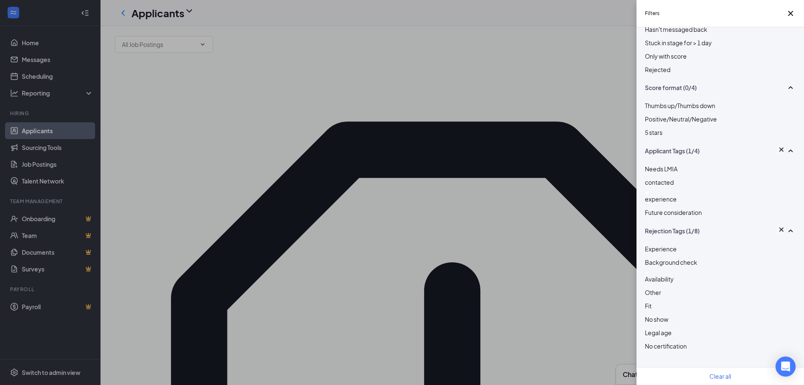
click at [582, 271] on div "Filters Applicant Status (0/5) Unread message Hasn't messaged back Stuck in sta…" at bounding box center [402, 192] width 804 height 385
click at [657, 275] on span "Availability" at bounding box center [659, 279] width 29 height 8
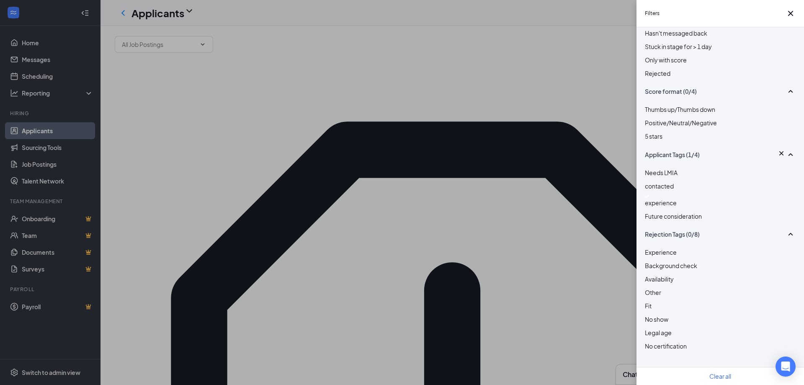
click at [649, 274] on div at bounding box center [720, 274] width 151 height 0
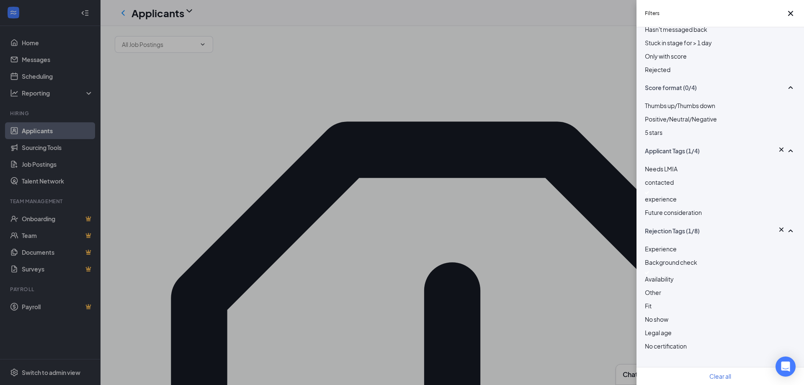
click at [648, 271] on img at bounding box center [647, 272] width 4 height 3
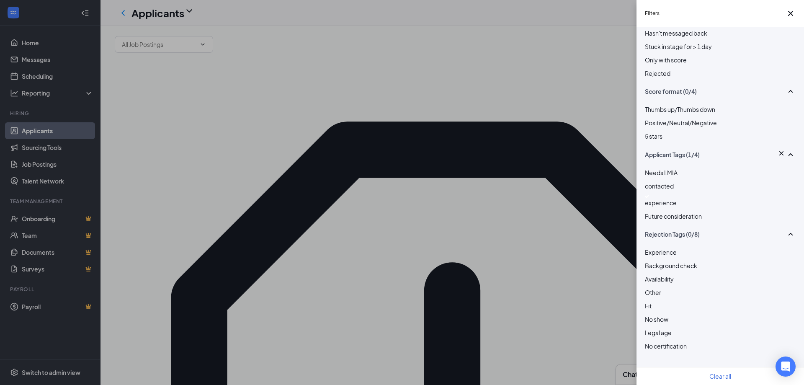
click at [558, 291] on div "Filters Applicant Status (0/5) Unread message Hasn't messaged back Stuck in sta…" at bounding box center [402, 192] width 804 height 385
click at [785, 16] on icon "Cross" at bounding box center [790, 13] width 10 height 10
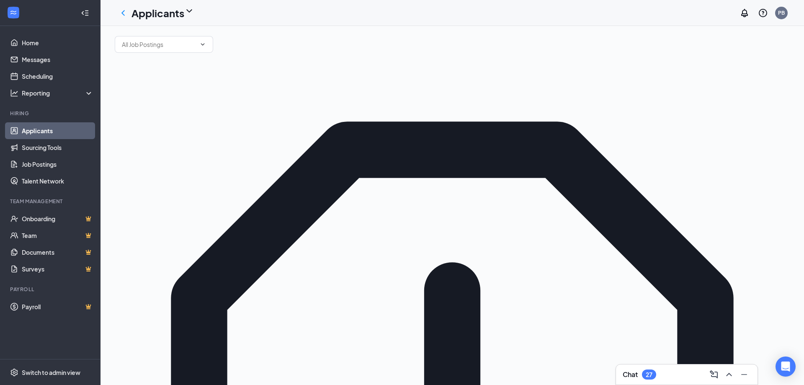
click at [124, 13] on icon "ChevronLeft" at bounding box center [123, 13] width 10 height 10
click at [184, 10] on h1 "Applicants" at bounding box center [157, 13] width 53 height 14
click at [188, 35] on link "Applicants" at bounding box center [164, 32] width 56 height 8
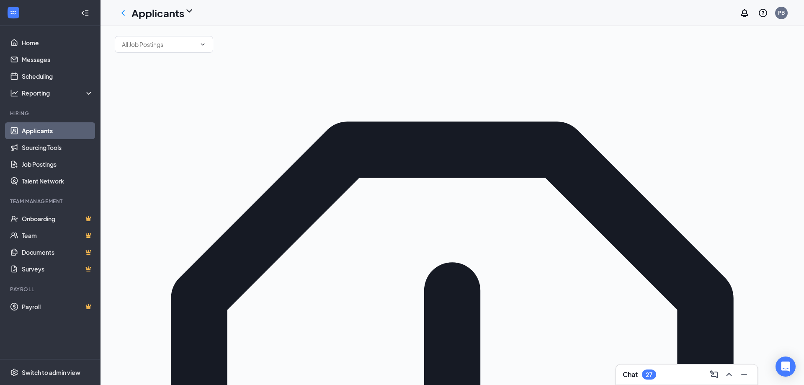
click at [679, 382] on div "Chat 27" at bounding box center [686, 374] width 141 height 20
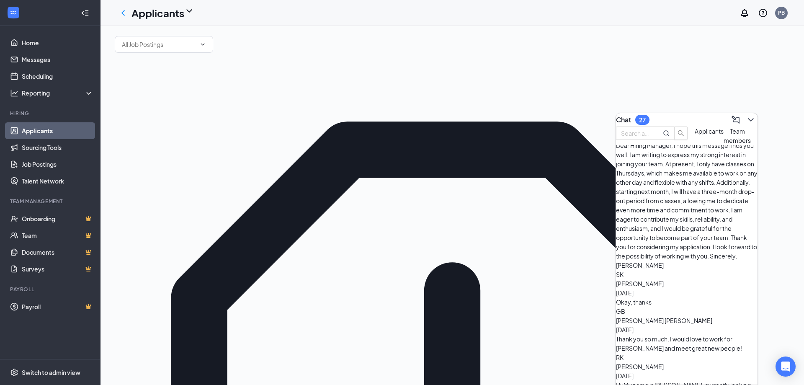
scroll to position [510, 0]
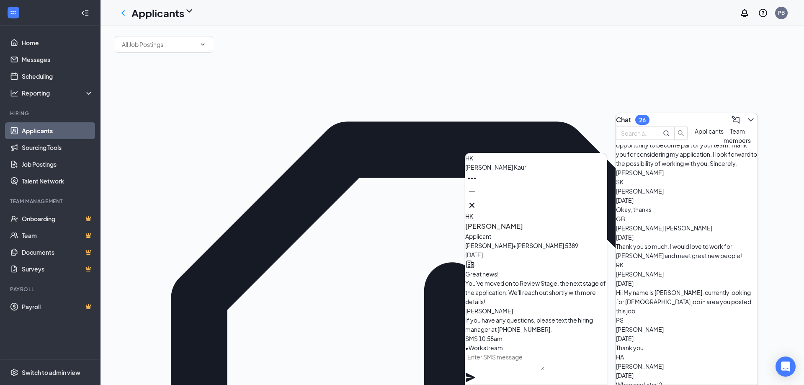
scroll to position [606, 0]
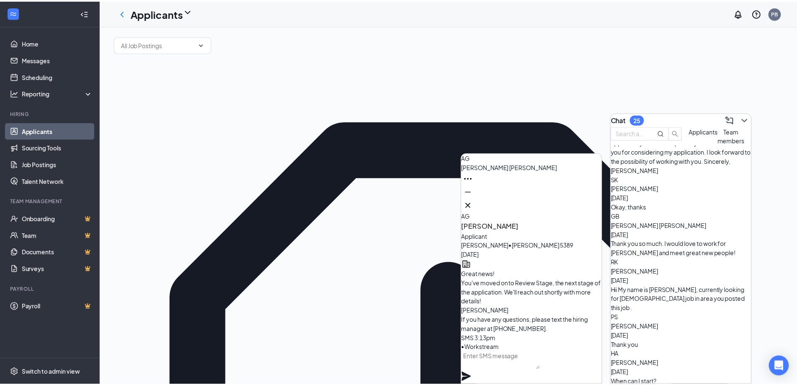
scroll to position [-229, 0]
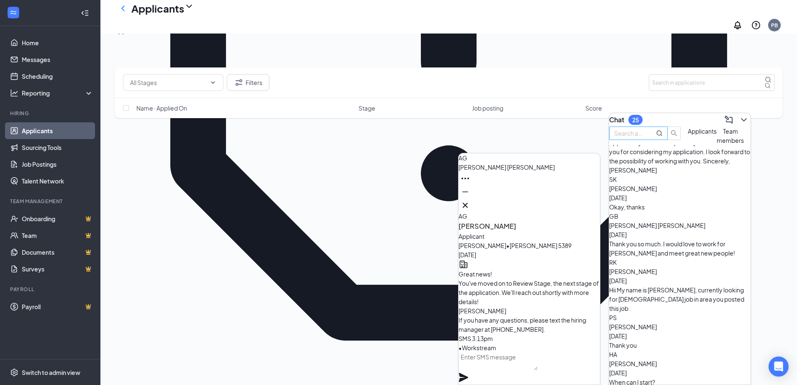
scroll to position [419, 0]
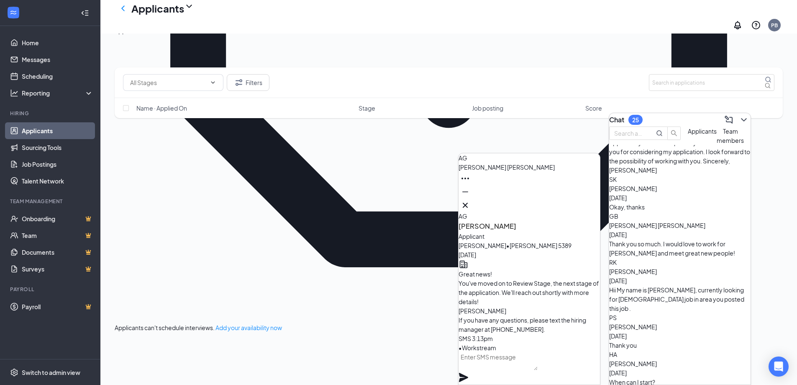
click at [471, 202] on icon "Cross" at bounding box center [465, 205] width 10 height 10
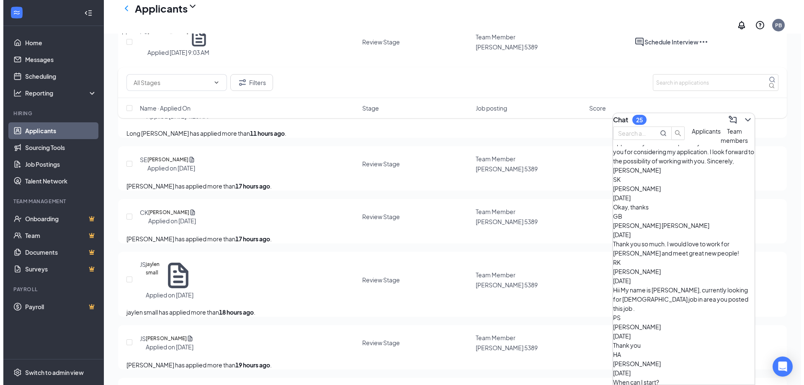
scroll to position [2682, 0]
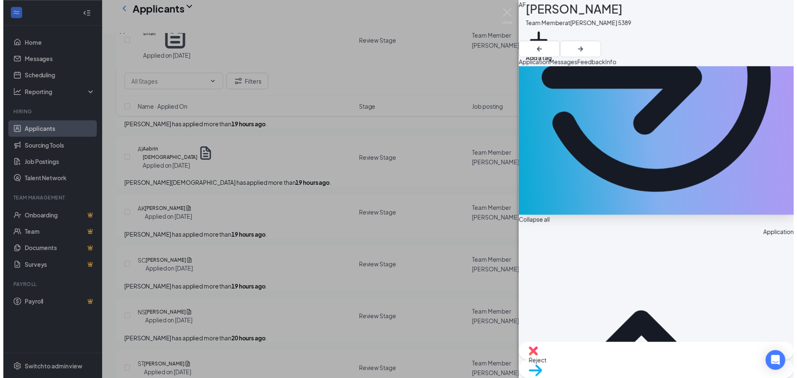
scroll to position [167, 0]
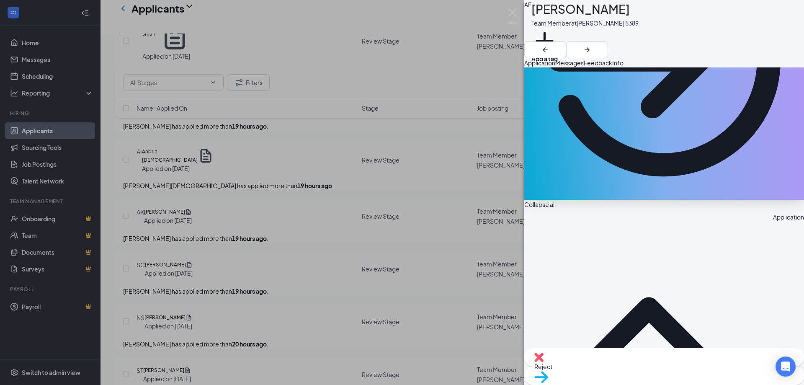
click at [319, 246] on div "AF Azeez Fouad Team Member at Tim Hortons 5389 Add a tag Application Messages F…" at bounding box center [402, 192] width 804 height 385
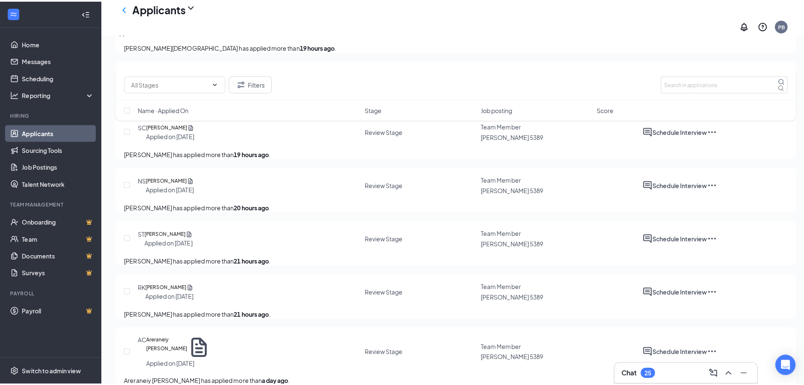
scroll to position [2934, 0]
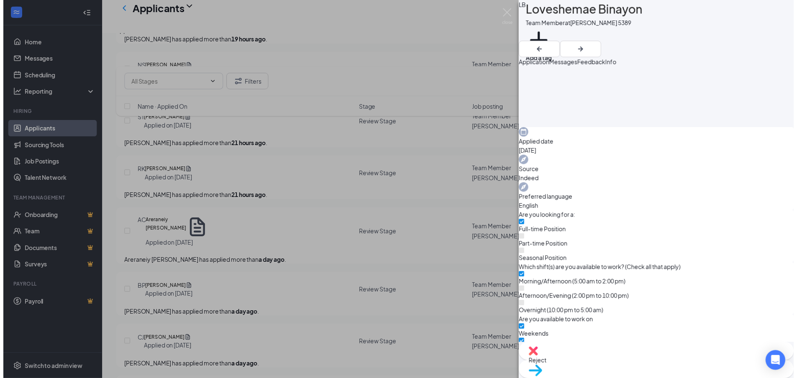
scroll to position [209, 0]
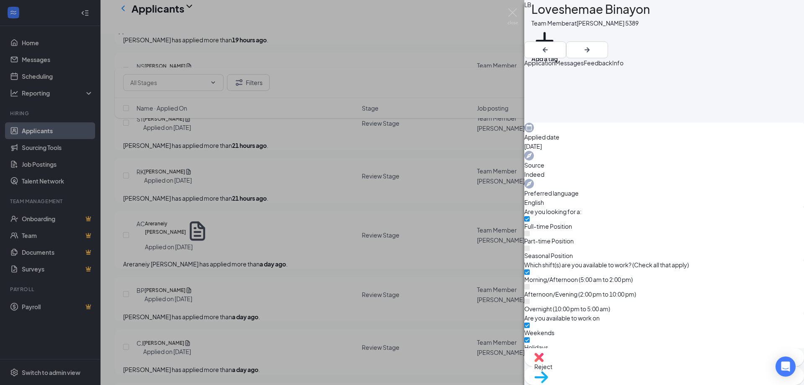
click at [386, 254] on div "LB Loveshemae Binayon Team Member at Tim Hortons 5389 Add a tag Application Mes…" at bounding box center [402, 192] width 804 height 385
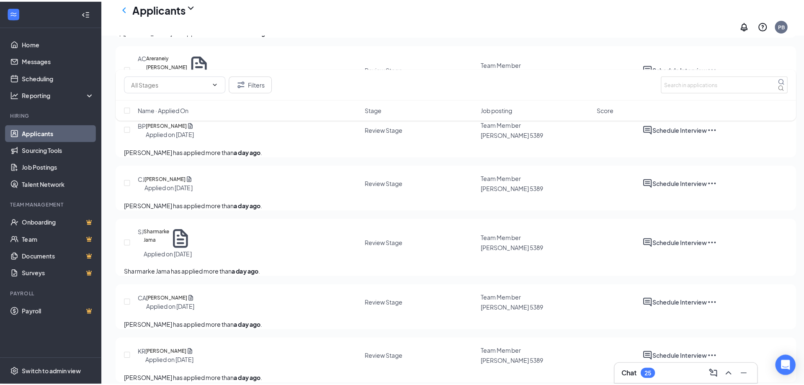
scroll to position [3101, 0]
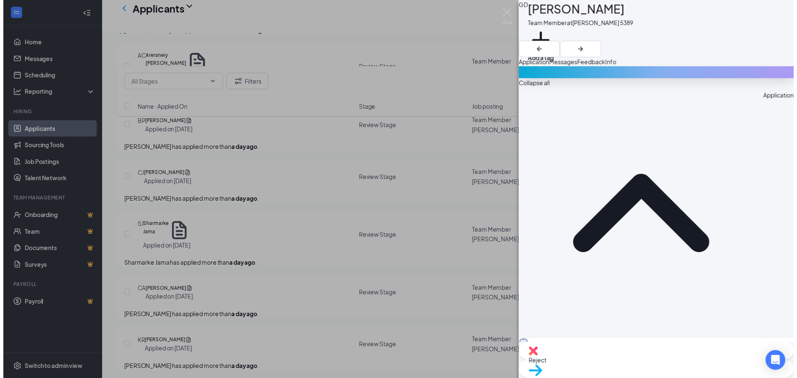
scroll to position [293, 0]
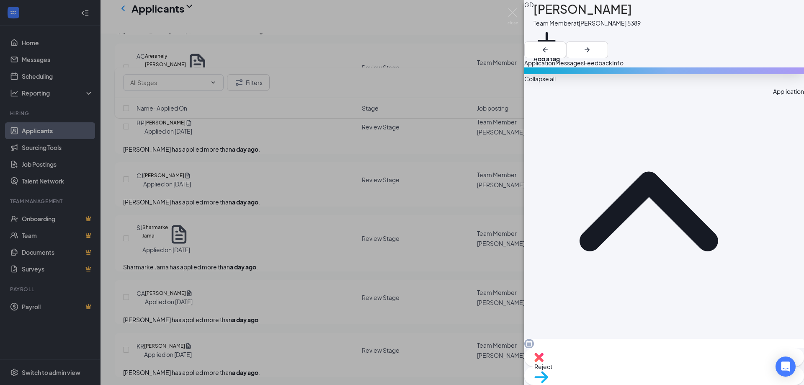
click at [365, 201] on div "GD Grace Dawson Team Member at Tim Hortons 5389 Add a tag Application Messages …" at bounding box center [402, 192] width 804 height 385
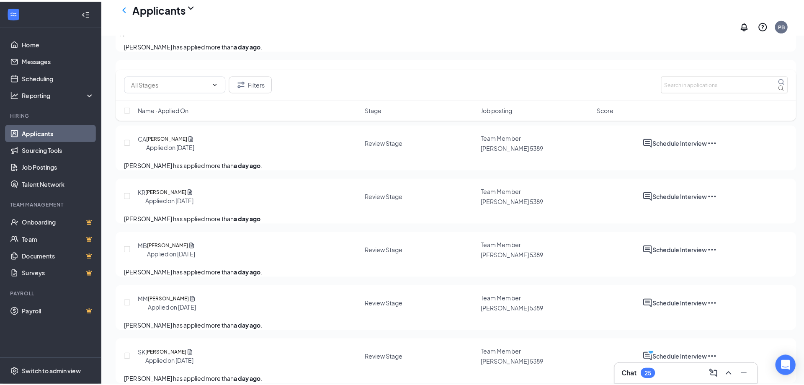
scroll to position [3268, 0]
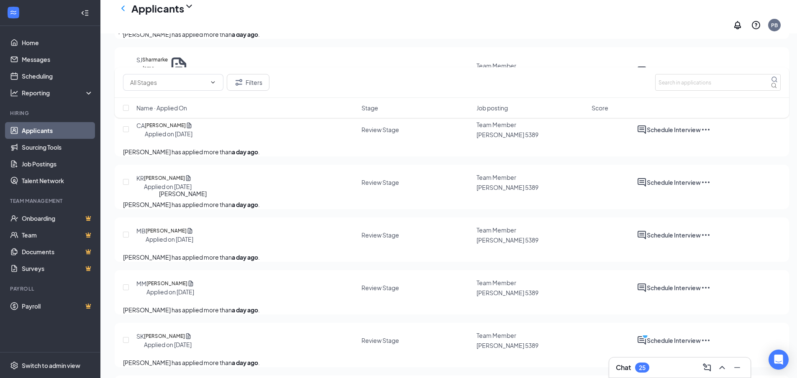
drag, startPoint x: 174, startPoint y: 213, endPoint x: 178, endPoint y: 214, distance: 4.8
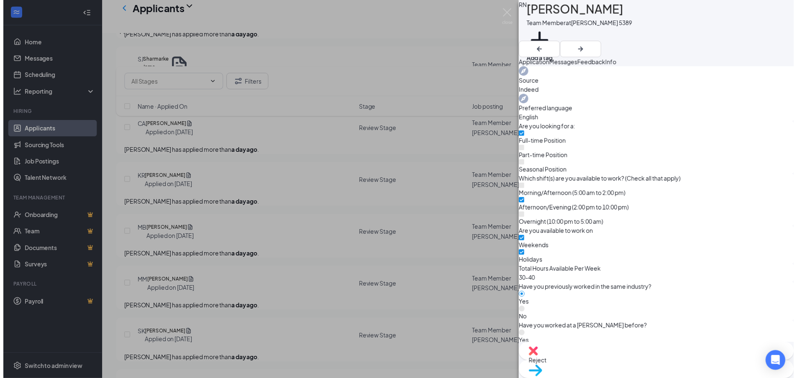
scroll to position [293, 0]
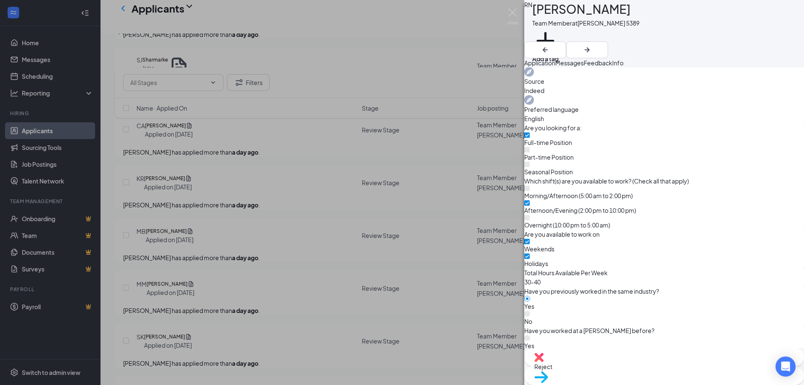
click at [365, 174] on div "RN Reema Najjar Team Member at Tim Hortons 5389 Add a tag Application Messages …" at bounding box center [402, 192] width 804 height 385
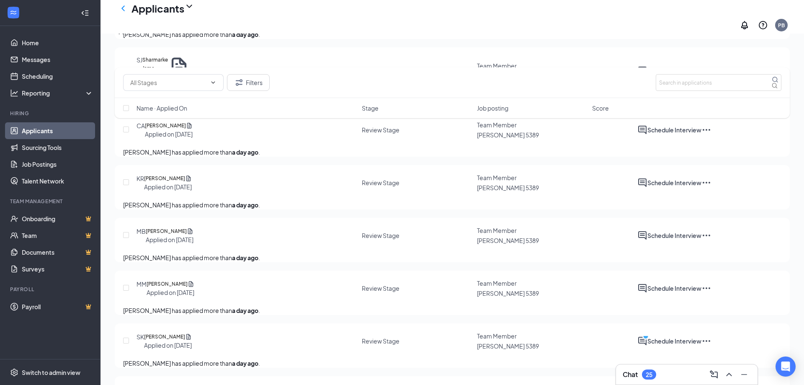
click at [517, 13] on div "Applicants PB" at bounding box center [451, 16] width 703 height 33
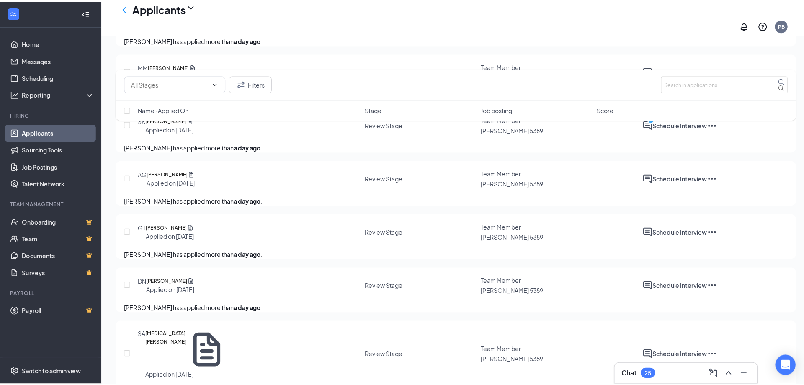
scroll to position [3520, 0]
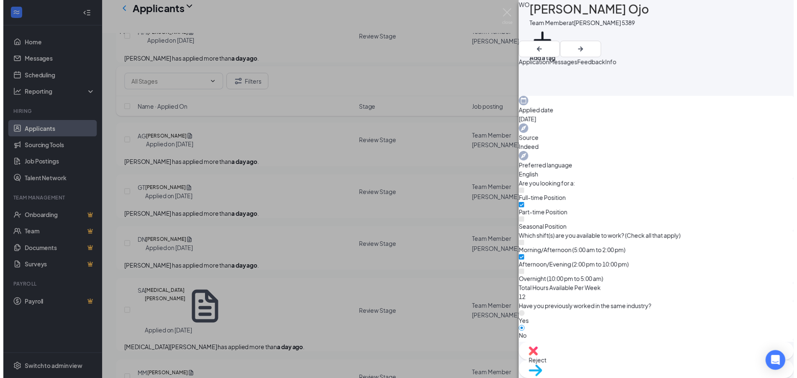
scroll to position [257, 0]
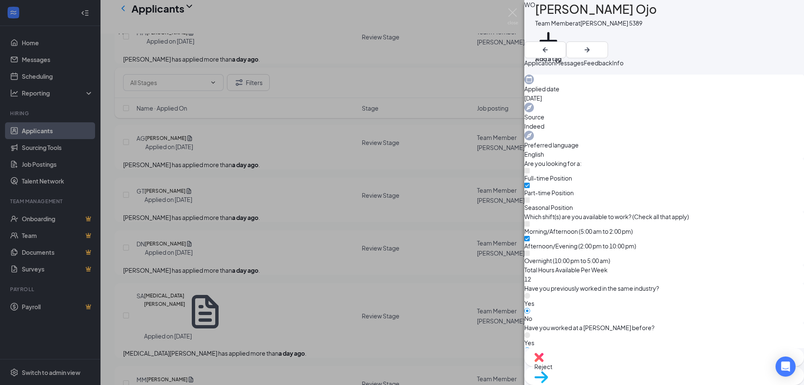
click at [490, 232] on div "WO Williams Ojo Team Member at Tim Hortons 5389 Add a tag Application Messages …" at bounding box center [402, 192] width 804 height 385
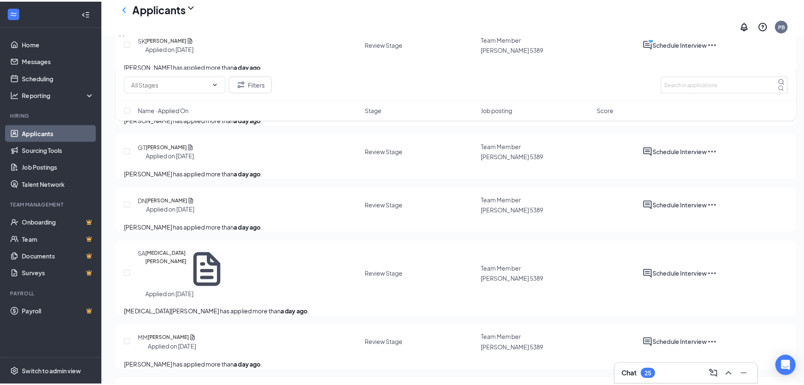
scroll to position [3687, 0]
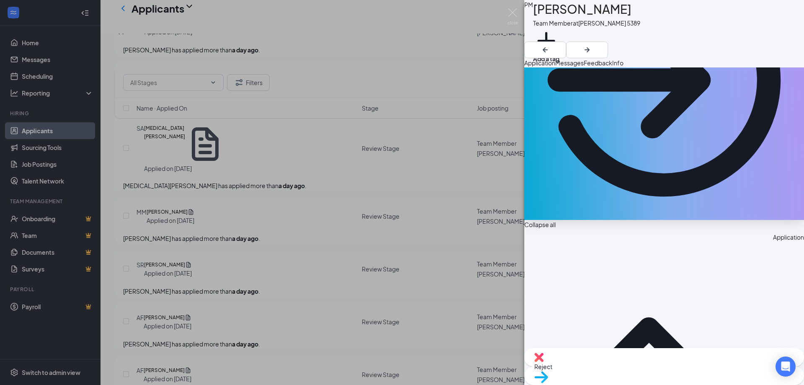
scroll to position [167, 0]
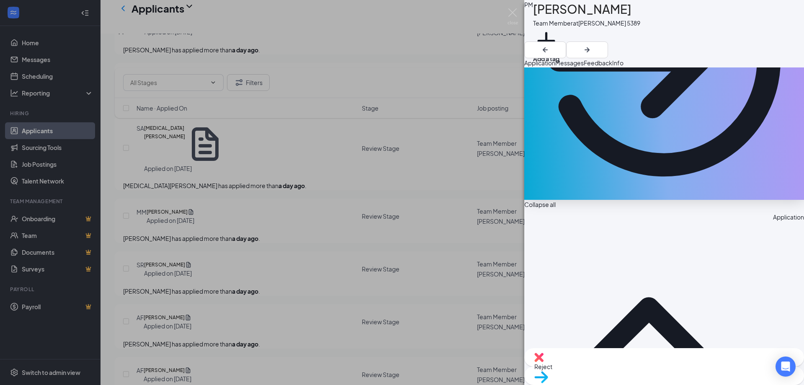
click at [362, 225] on div "PM PATRICK MEANA Team Member at Tim Hortons 5389 Add a tag Application Messages…" at bounding box center [402, 192] width 804 height 385
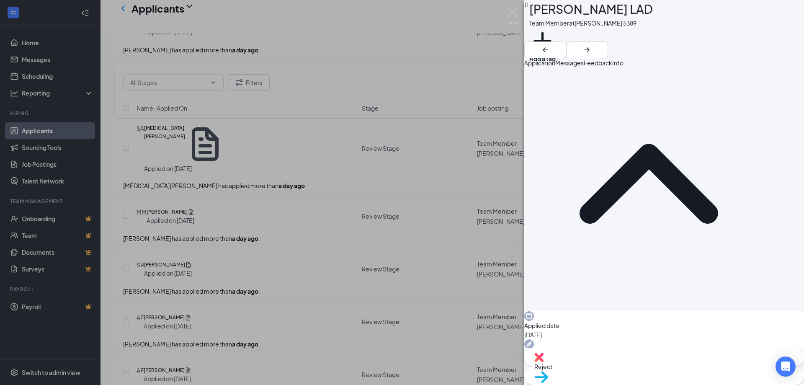
scroll to position [333, 0]
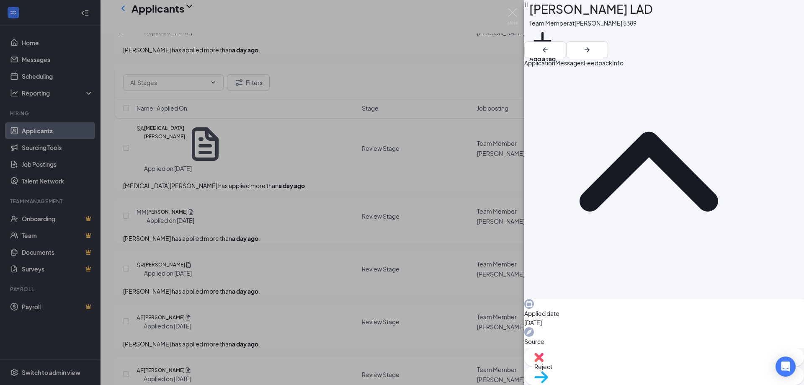
click at [517, 15] on img at bounding box center [512, 16] width 10 height 16
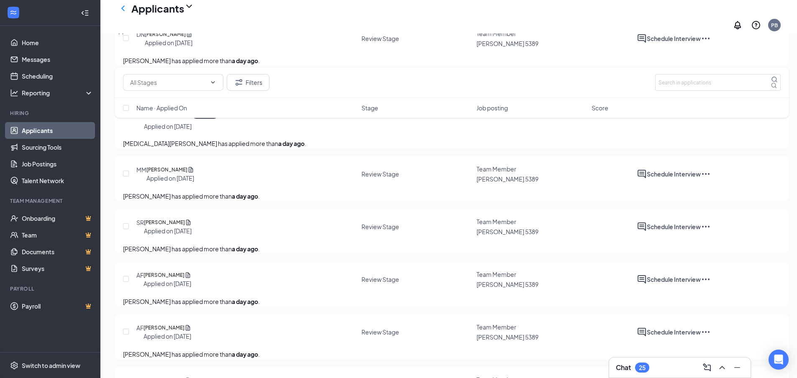
scroll to position [3744, 0]
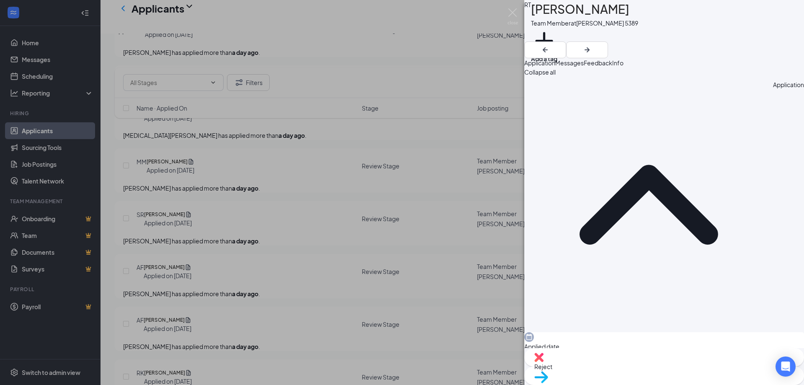
click at [512, 8] on div "RT Roshni Thakkar Team Member at Tim Hortons 5389 Add a tag Application Message…" at bounding box center [402, 192] width 804 height 385
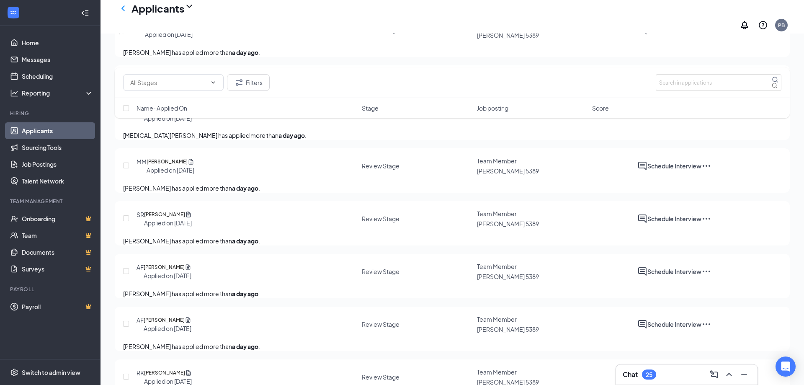
click at [516, 13] on div "Applicants PB" at bounding box center [451, 16] width 703 height 33
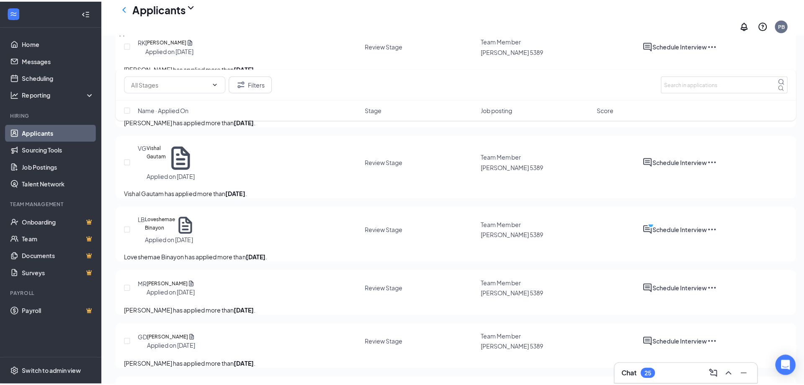
scroll to position [4072, 0]
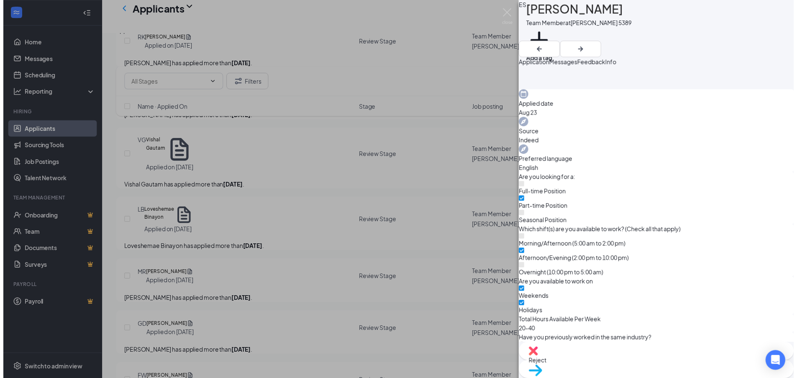
scroll to position [251, 0]
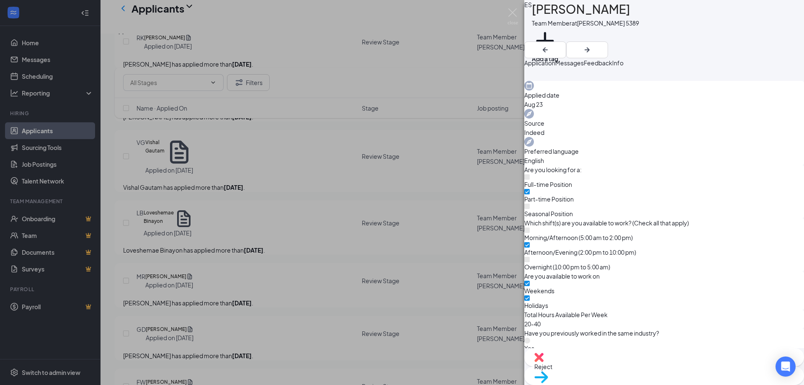
click at [365, 235] on div "ES Elvis Segikwiye Team Member at Tim Hortons 5389 Add a tag Application Messag…" at bounding box center [402, 192] width 804 height 385
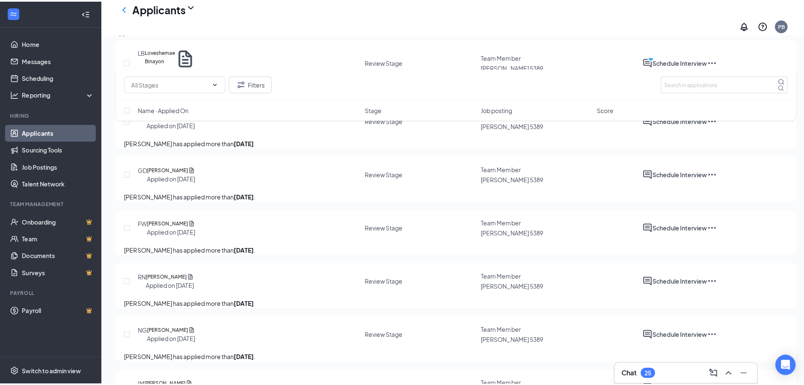
scroll to position [4240, 0]
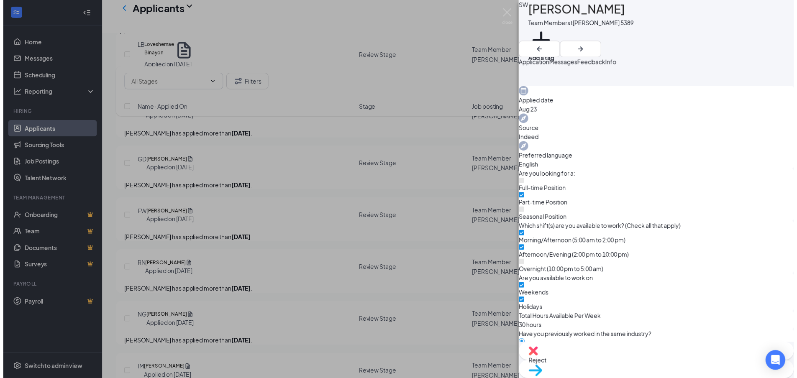
scroll to position [293, 0]
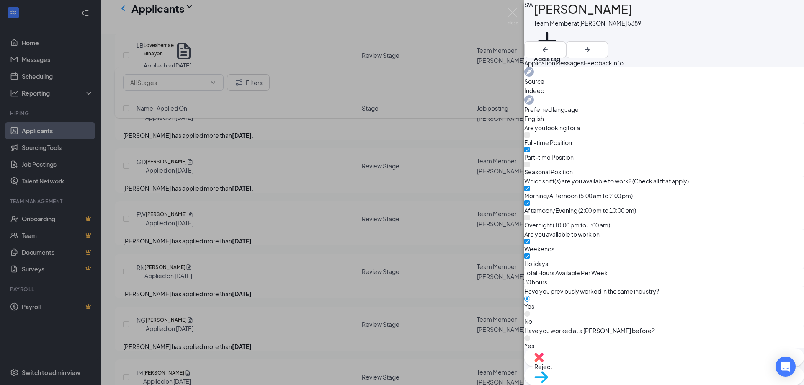
click at [322, 163] on div "SW Stefan Wiafe Team Member at Tim Hortons 5389 Add a tag Application Messages …" at bounding box center [402, 192] width 804 height 385
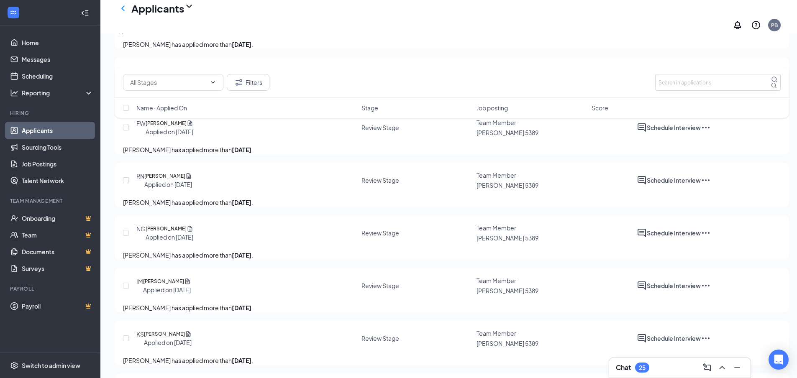
scroll to position [4397, 0]
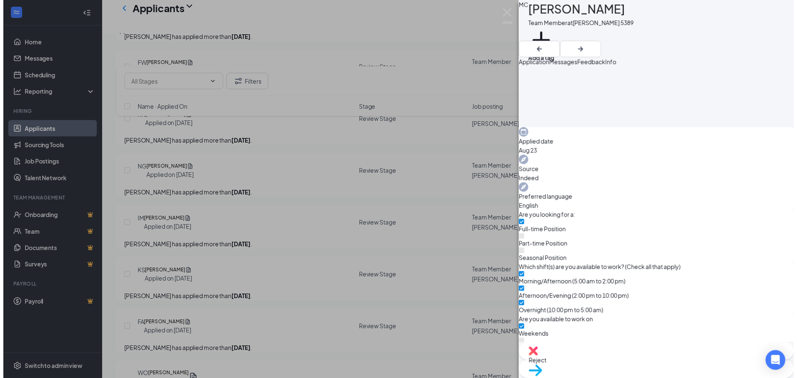
scroll to position [209, 0]
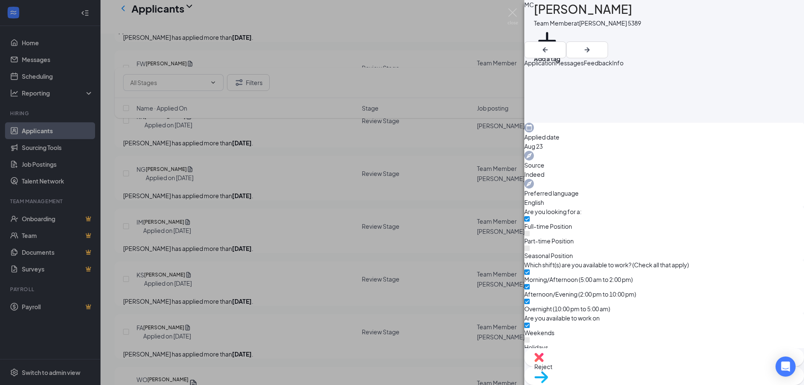
click at [509, 14] on img at bounding box center [512, 16] width 10 height 16
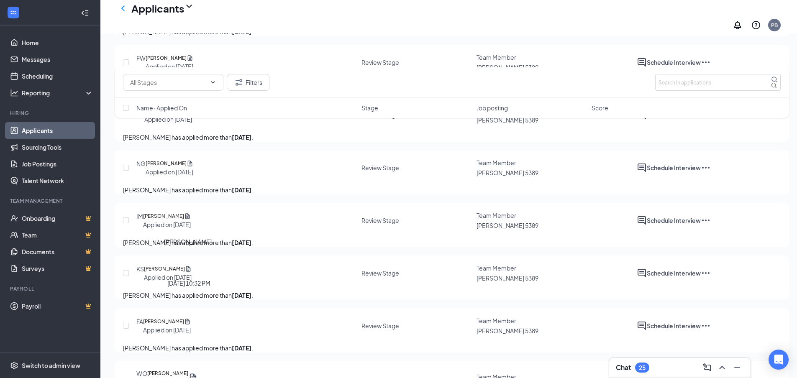
scroll to position [4397, 0]
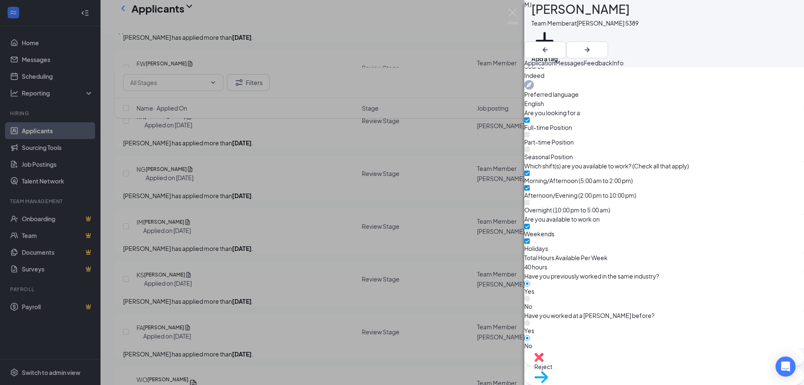
scroll to position [309, 0]
click at [518, 10] on div "MJ Merrin John Team Member at Tim Hortons 5389 Add a tag Application Messages F…" at bounding box center [402, 192] width 804 height 385
click at [508, 17] on img at bounding box center [512, 16] width 10 height 16
click at [513, 12] on div "Applicants PB" at bounding box center [451, 16] width 703 height 33
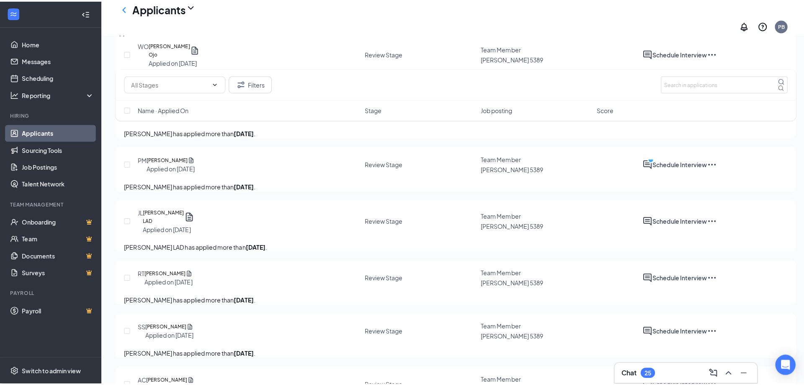
scroll to position [4893, 0]
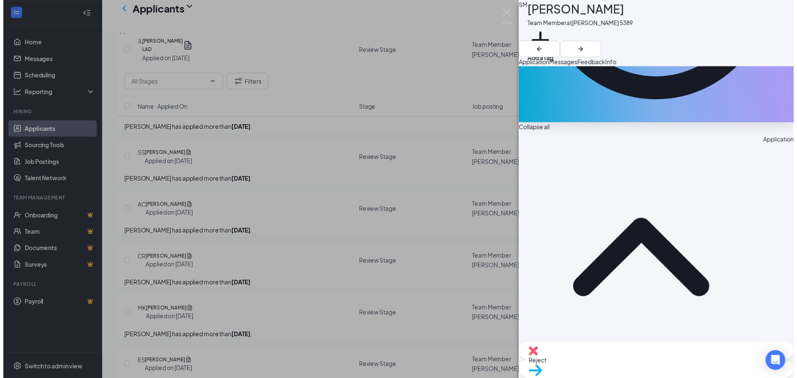
scroll to position [333, 0]
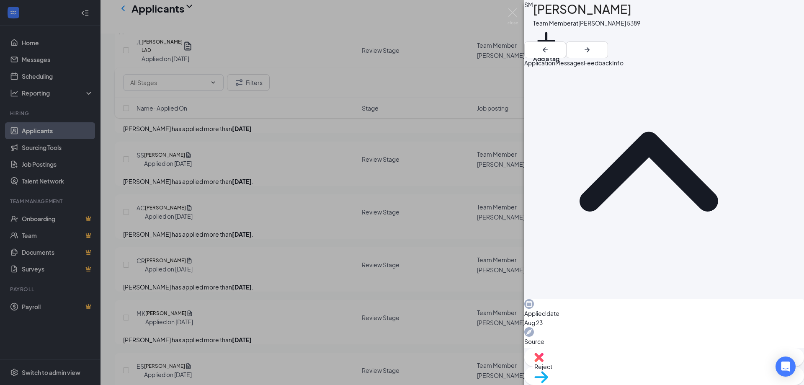
drag, startPoint x: 243, startPoint y: 274, endPoint x: 258, endPoint y: 226, distance: 49.6
click at [243, 274] on div "SM Sadaf Mzai Team Member at Tim Hortons 5389 Add a tag Application Messages Fe…" at bounding box center [402, 192] width 804 height 385
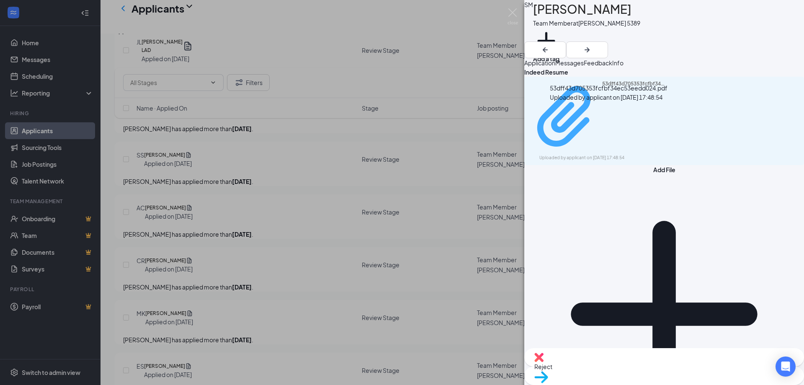
click at [582, 116] on div "53dff43d705353fcfbf34ec53eedd024.pdf Uploaded by applicant on Aug 23, 2025 at 1…" at bounding box center [597, 120] width 136 height 81
click at [226, 273] on div "SM Sadaf Mzai Team Member at Tim Hortons 5389 Add a tag Application Messages Fe…" at bounding box center [402, 192] width 804 height 385
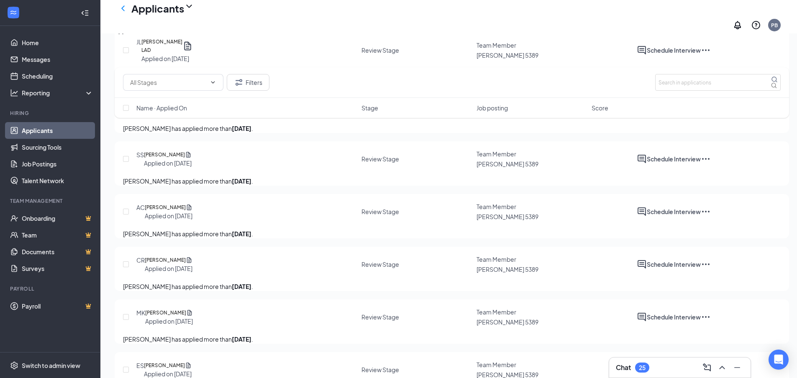
click at [37, 165] on link "Job Postings" at bounding box center [58, 164] width 72 height 17
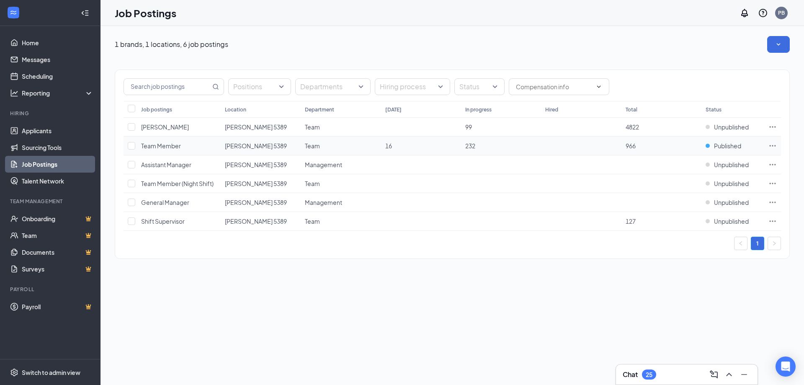
click at [772, 147] on icon "Ellipses" at bounding box center [772, 145] width 8 height 8
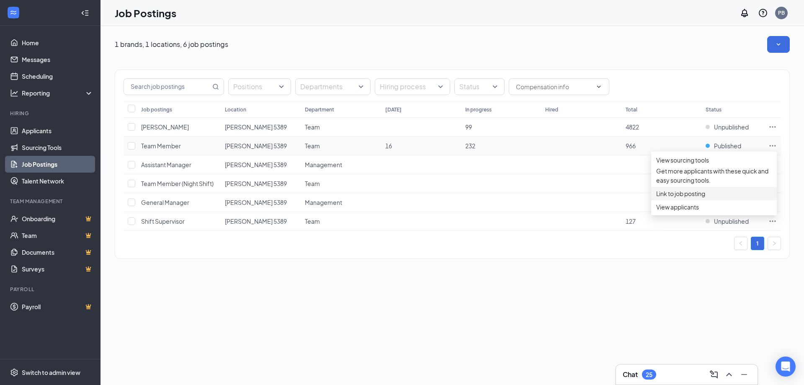
click at [675, 198] on span "Link to job posting" at bounding box center [714, 193] width 116 height 9
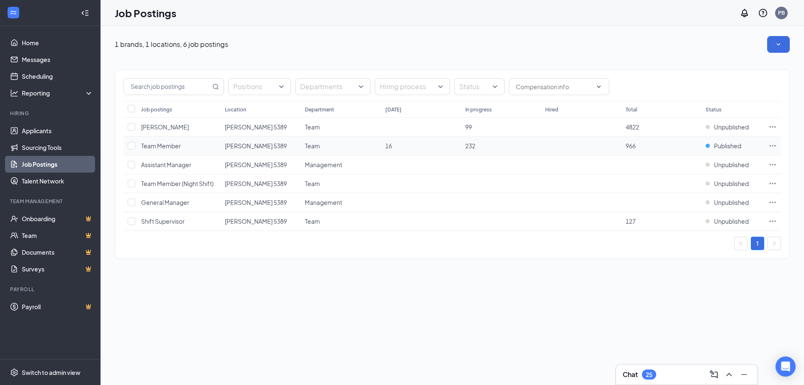
click at [771, 147] on icon "Ellipses" at bounding box center [772, 145] width 8 height 8
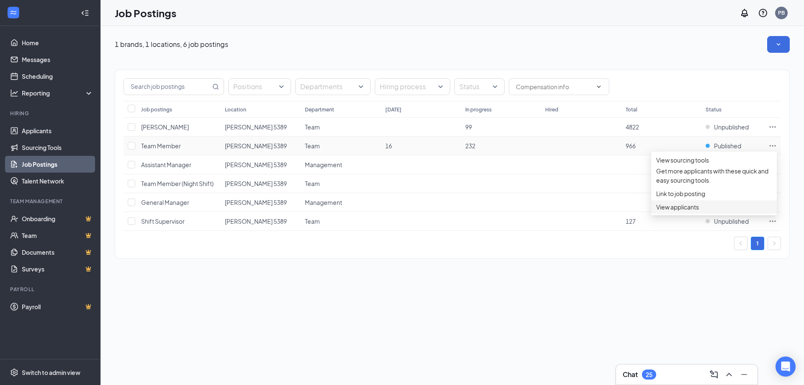
click at [673, 211] on span "View applicants" at bounding box center [677, 207] width 43 height 8
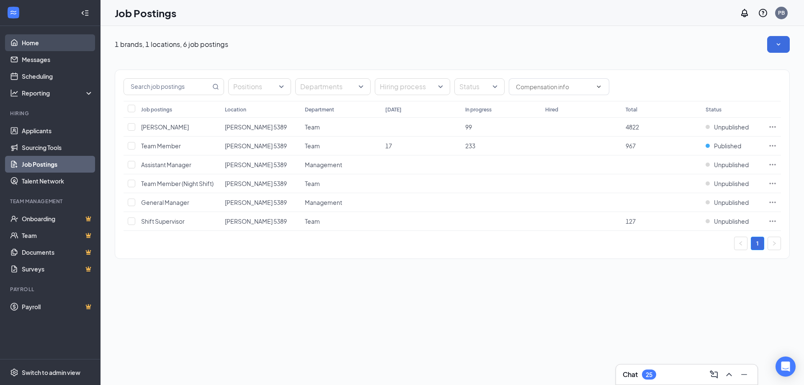
click at [48, 45] on link "Home" at bounding box center [58, 42] width 72 height 17
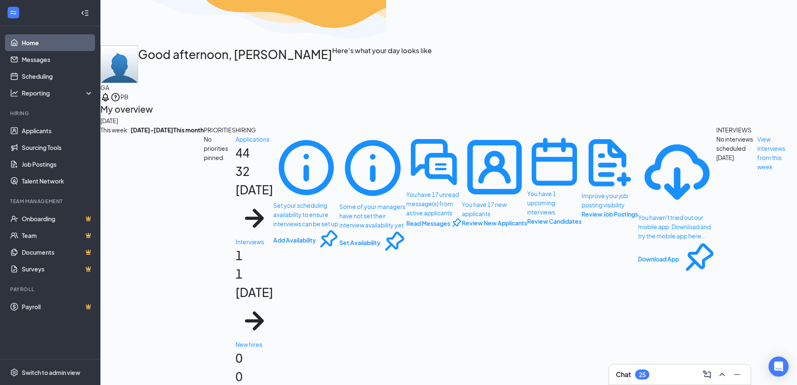
click at [129, 92] on div "PB" at bounding box center [125, 97] width 8 height 10
click at [717, 67] on link "Account settings" at bounding box center [703, 62] width 46 height 9
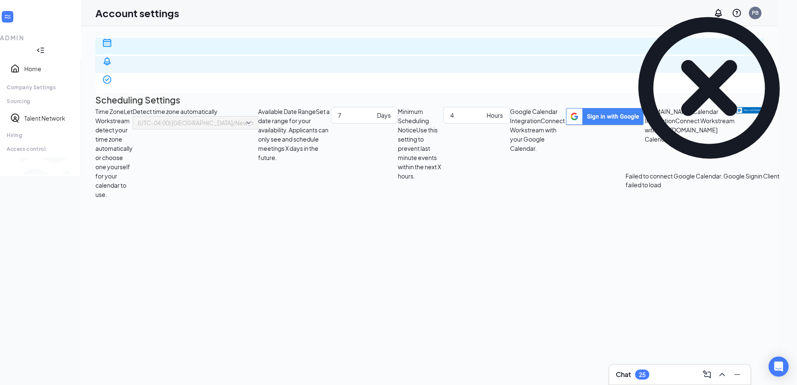
click at [173, 83] on span "Notification settings" at bounding box center [429, 91] width 655 height 17
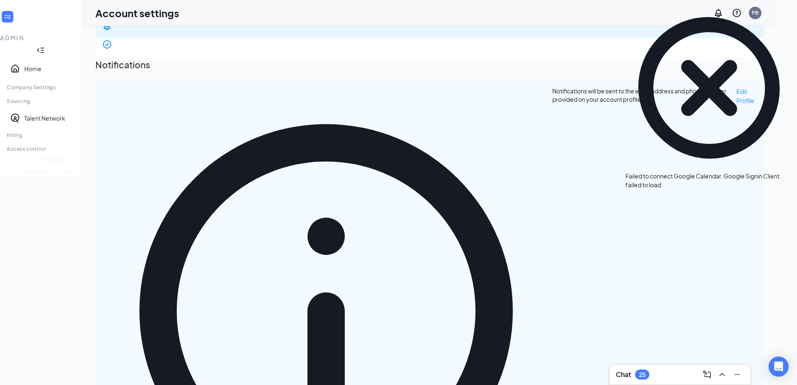
scroll to position [84, 0]
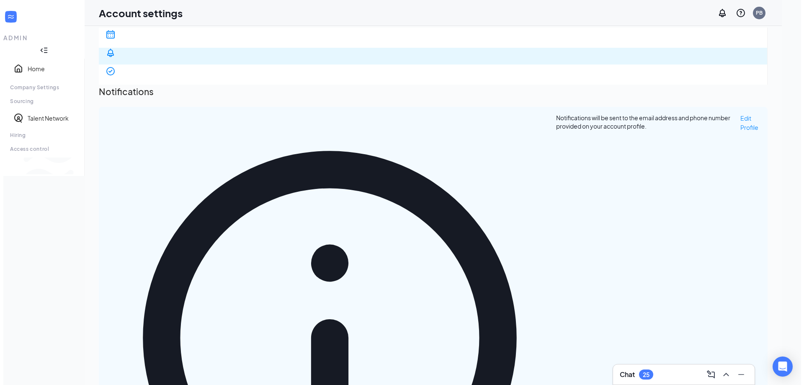
scroll to position [0, 0]
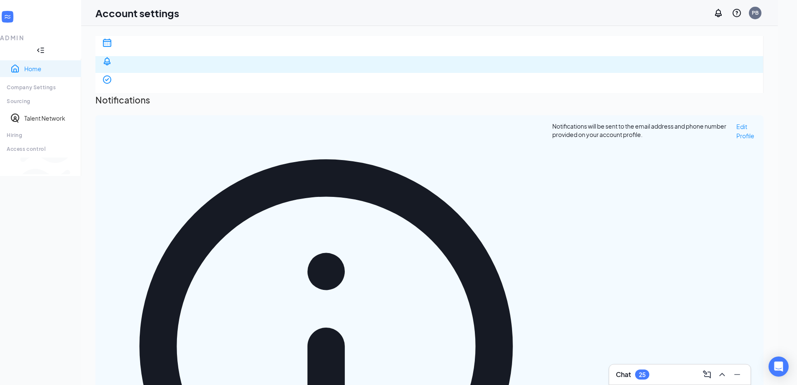
click at [28, 64] on link "Home" at bounding box center [49, 68] width 50 height 8
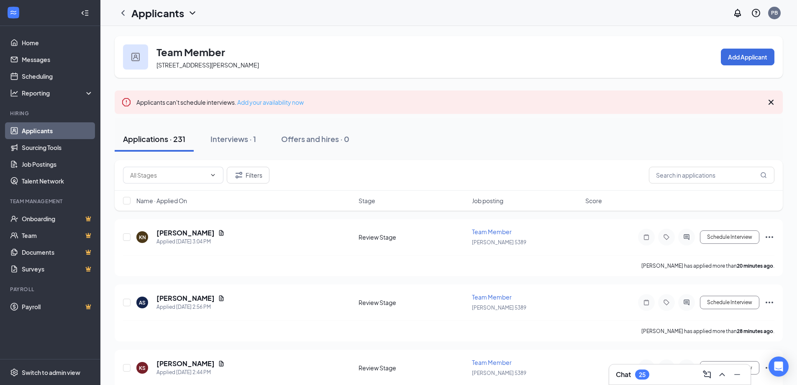
click at [252, 103] on link "Add your availability now" at bounding box center [270, 102] width 67 height 8
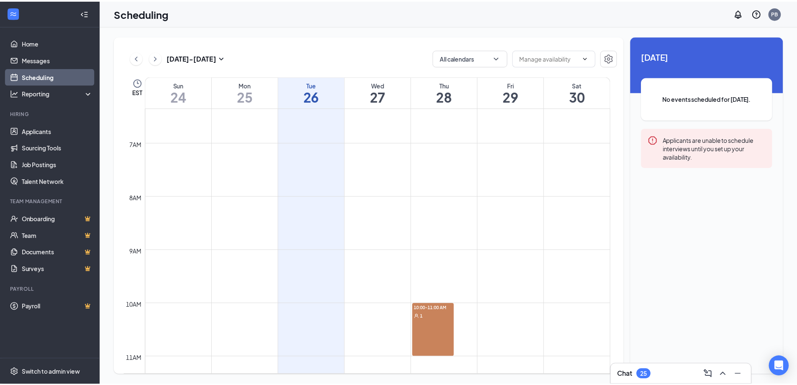
scroll to position [328, 0]
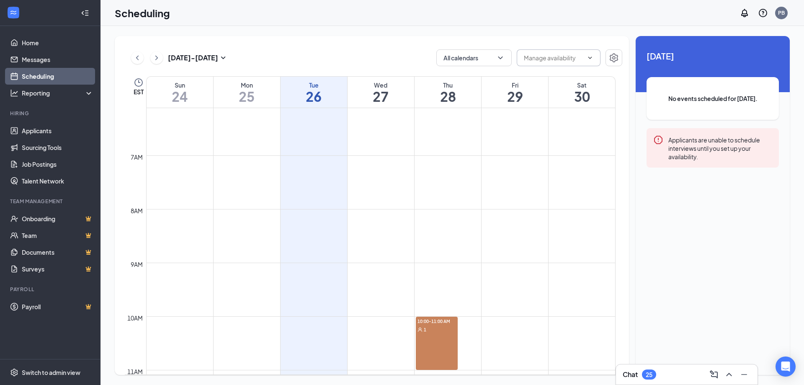
click at [539, 62] on input "text" at bounding box center [553, 57] width 59 height 9
click at [499, 60] on icon "ChevronDown" at bounding box center [500, 58] width 8 height 8
click at [564, 61] on input "text" at bounding box center [553, 57] width 59 height 9
click at [608, 60] on button "button" at bounding box center [613, 57] width 17 height 17
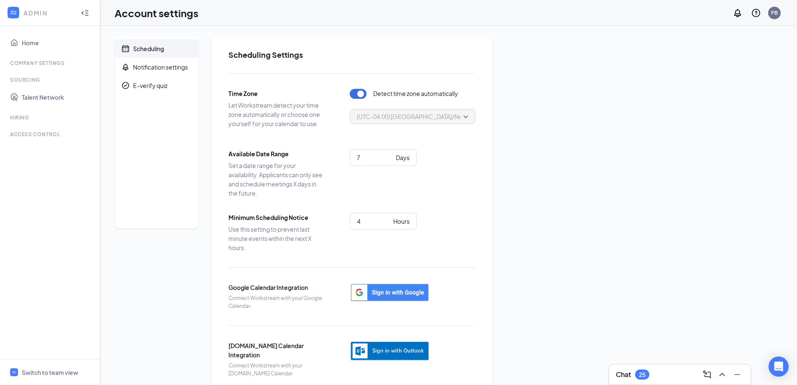
click at [20, 14] on div at bounding box center [13, 12] width 15 height 15
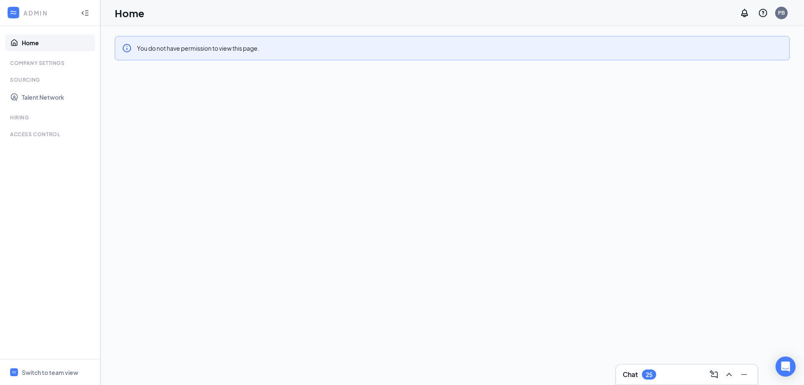
click at [22, 44] on link "Home" at bounding box center [58, 42] width 72 height 17
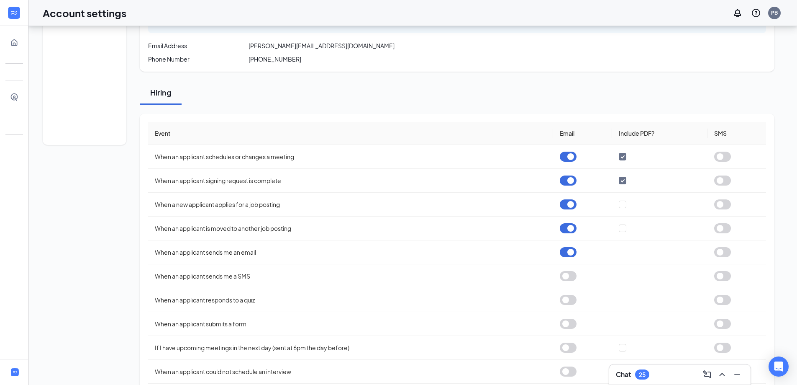
scroll to position [101, 0]
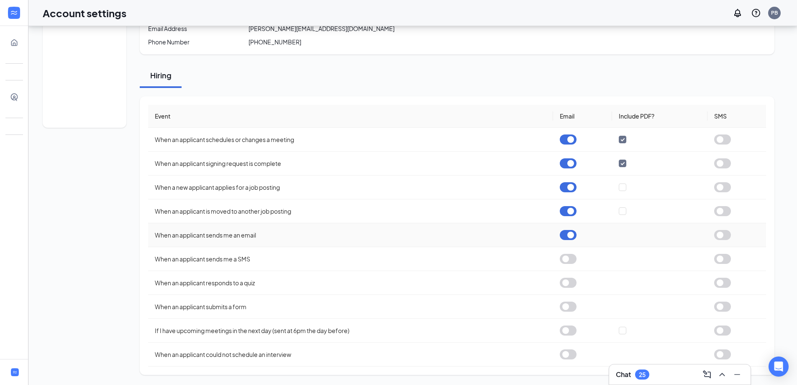
click at [568, 234] on button "button" at bounding box center [568, 235] width 17 height 10
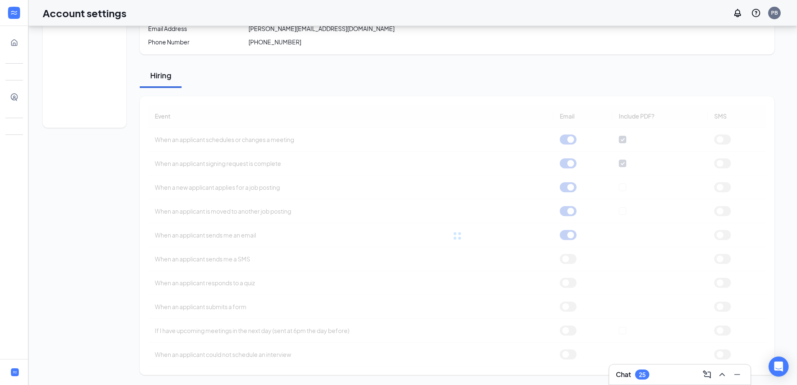
click at [568, 208] on div "Event Email Include PDF? SMS When an applicant schedules or changes a meeting W…" at bounding box center [457, 236] width 618 height 262
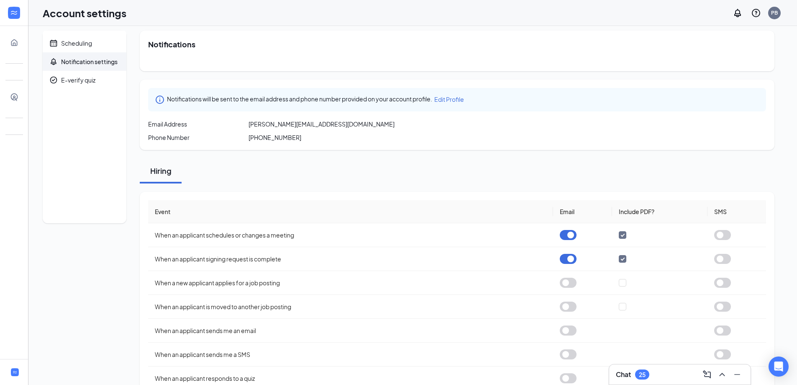
scroll to position [0, 0]
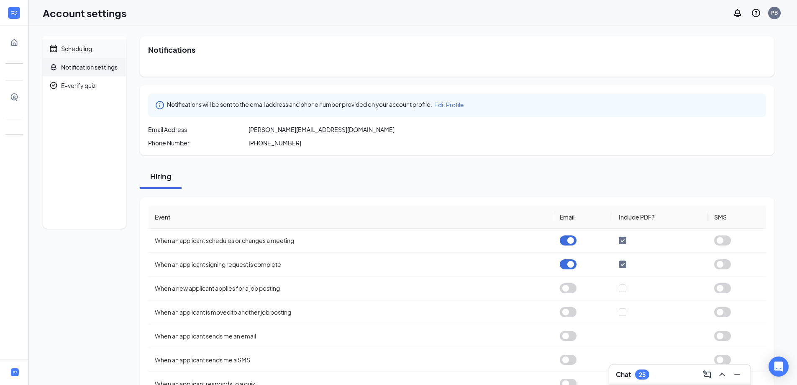
click at [71, 52] on div "Scheduling" at bounding box center [76, 48] width 31 height 8
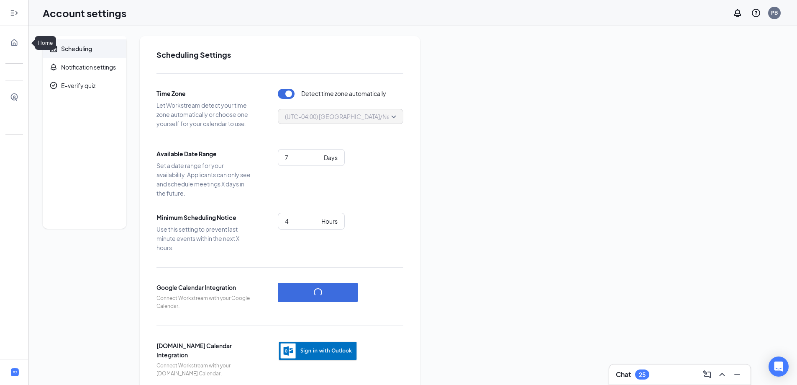
click at [18, 14] on icon "Expand" at bounding box center [14, 13] width 8 height 8
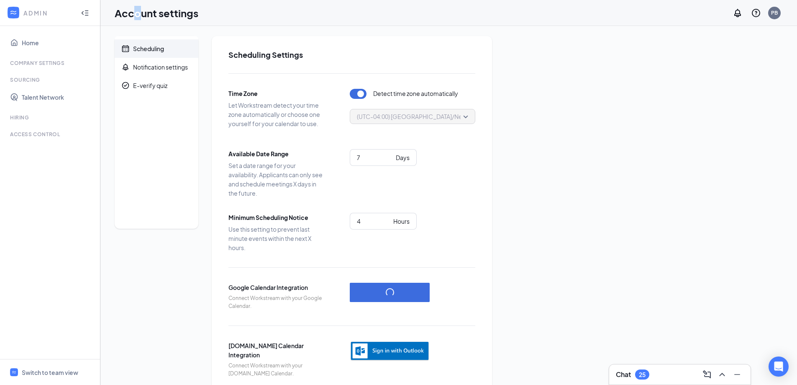
click at [137, 20] on h1 "Account settings" at bounding box center [157, 13] width 84 height 14
click at [85, 15] on icon "Collapse" at bounding box center [85, 13] width 8 height 8
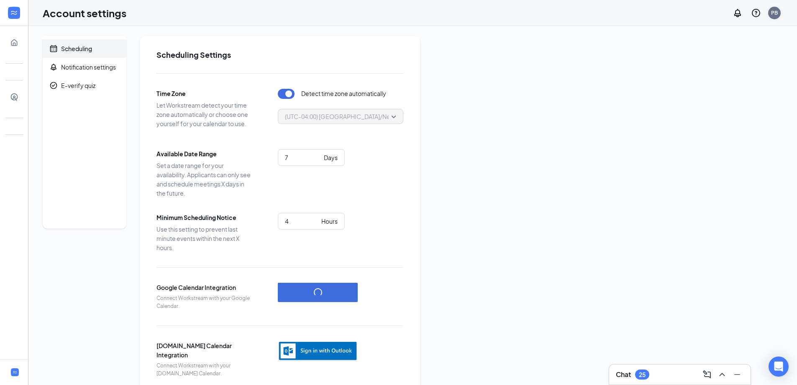
click at [772, 12] on div "PB" at bounding box center [774, 12] width 7 height 7
click at [723, 60] on link "My profile" at bounding box center [733, 57] width 90 height 8
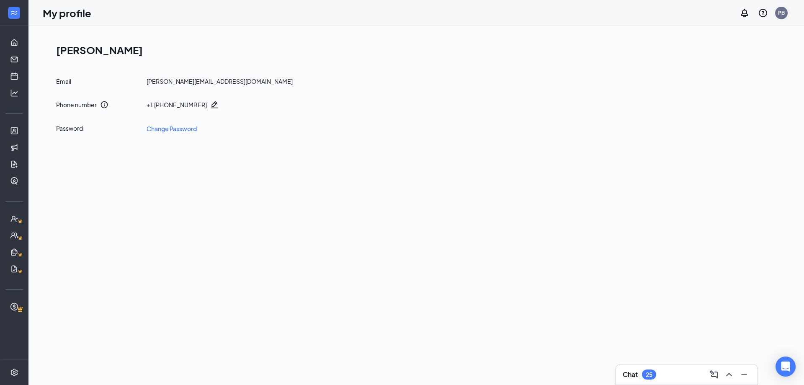
click at [776, 11] on div "PB" at bounding box center [781, 13] width 13 height 13
click at [721, 77] on link "Account settings" at bounding box center [739, 74] width 90 height 8
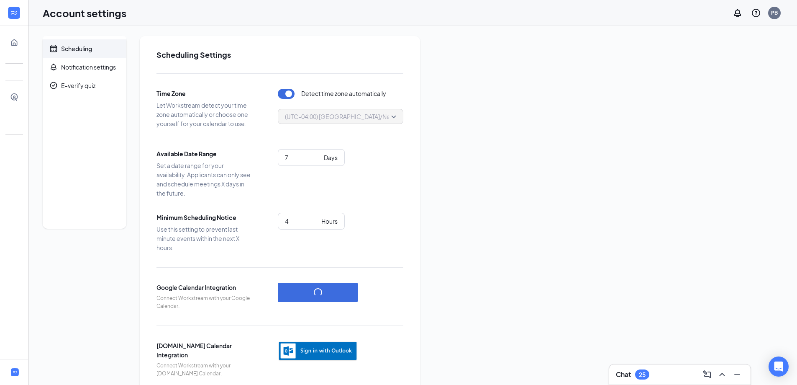
scroll to position [16, 0]
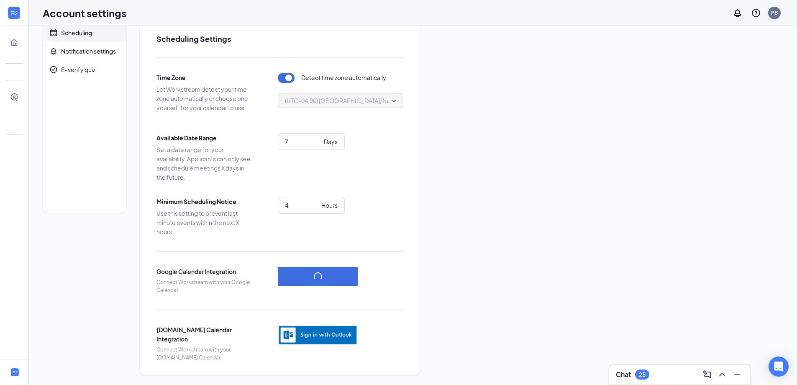
click at [768, 14] on div "PB" at bounding box center [774, 13] width 17 height 17
click at [772, 14] on div "PB" at bounding box center [774, 12] width 7 height 7
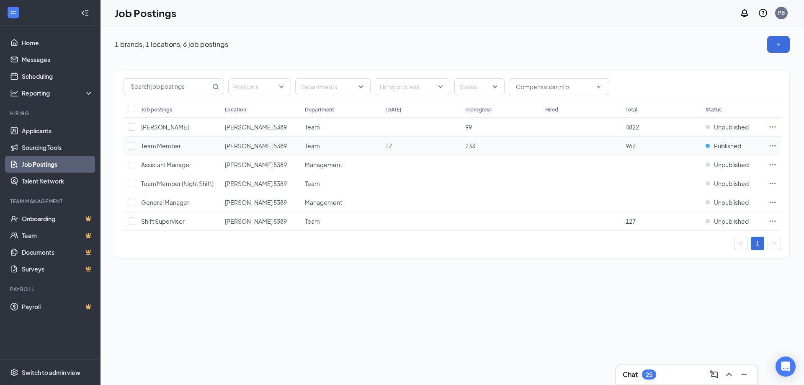
click at [674, 147] on td "967" at bounding box center [661, 145] width 80 height 19
click at [157, 152] on td "Team Member" at bounding box center [179, 145] width 84 height 19
click at [725, 148] on span "Published" at bounding box center [727, 145] width 27 height 8
click at [777, 146] on td at bounding box center [772, 145] width 17 height 19
click at [774, 146] on icon "Ellipses" at bounding box center [772, 145] width 6 height 1
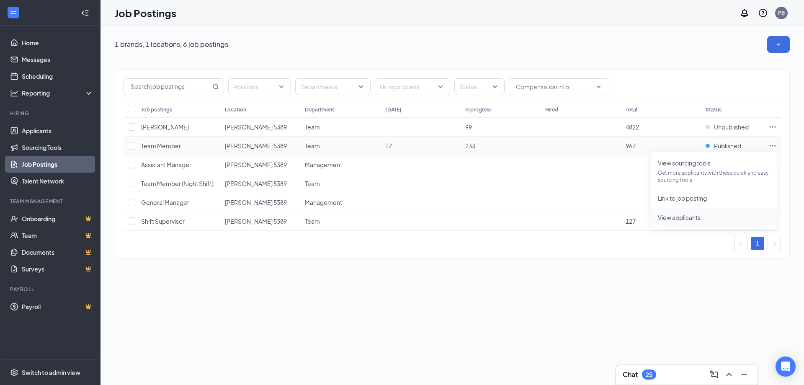
click at [670, 218] on span "View applicants" at bounding box center [679, 217] width 43 height 8
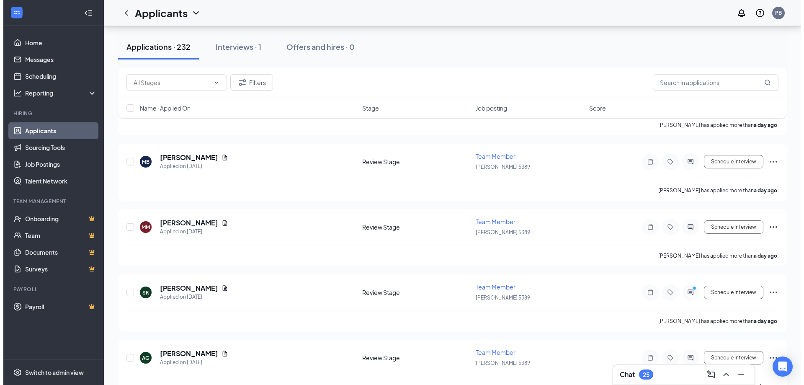
scroll to position [2440, 0]
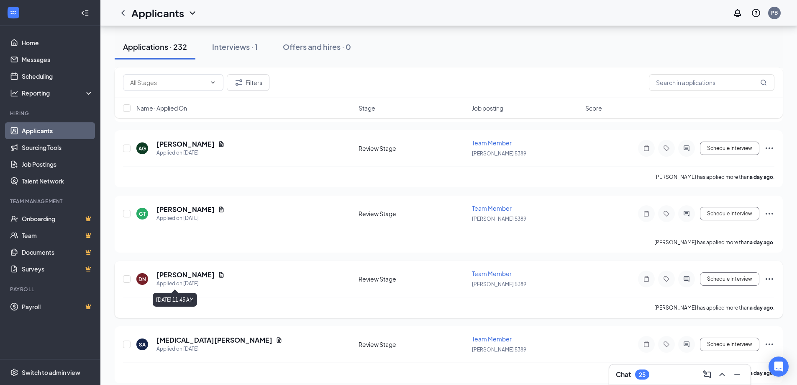
click at [163, 277] on h5 "[PERSON_NAME]" at bounding box center [186, 274] width 58 height 9
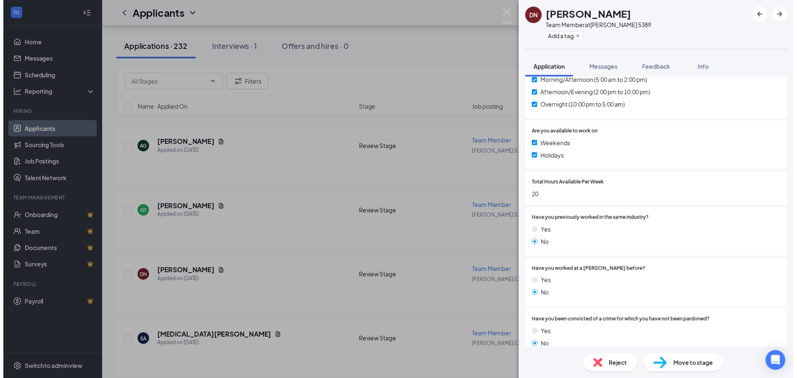
scroll to position [333, 0]
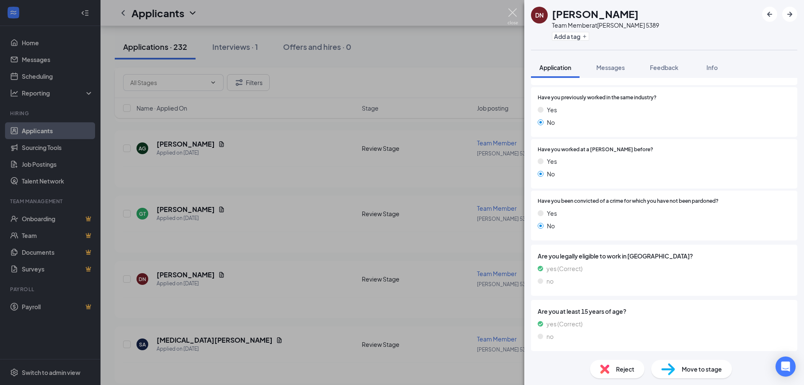
click at [515, 11] on img at bounding box center [512, 16] width 10 height 16
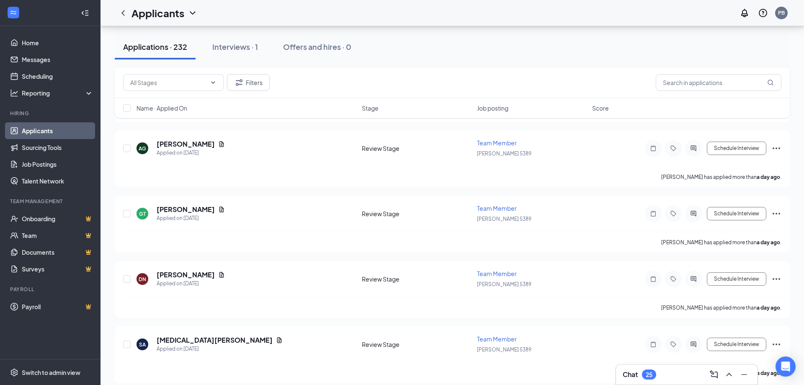
click at [512, 14] on div "Applicants PB" at bounding box center [451, 13] width 703 height 26
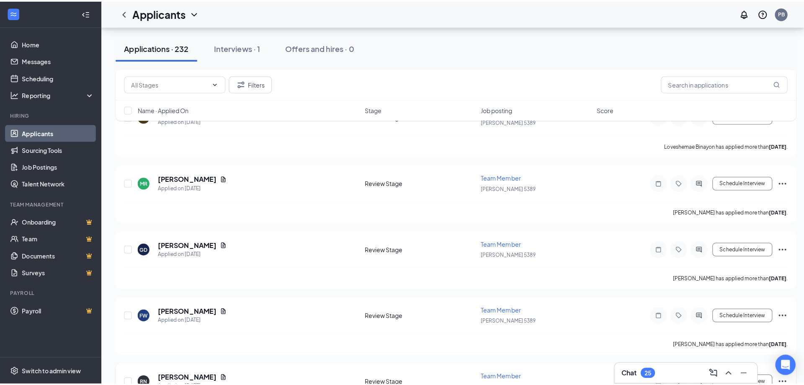
scroll to position [3277, 0]
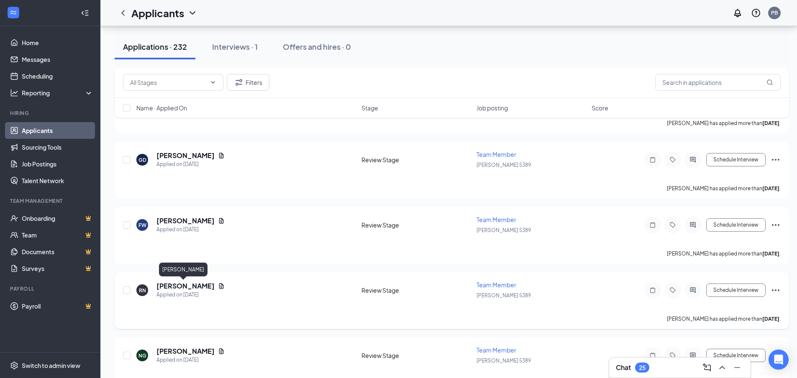
click at [183, 284] on h5 "[PERSON_NAME]" at bounding box center [186, 286] width 58 height 9
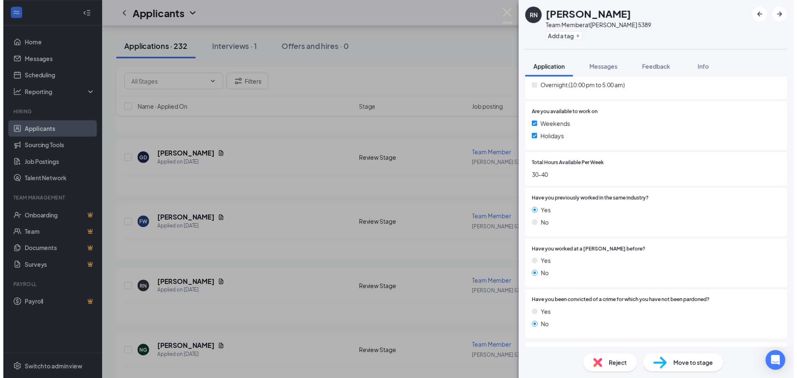
scroll to position [209, 0]
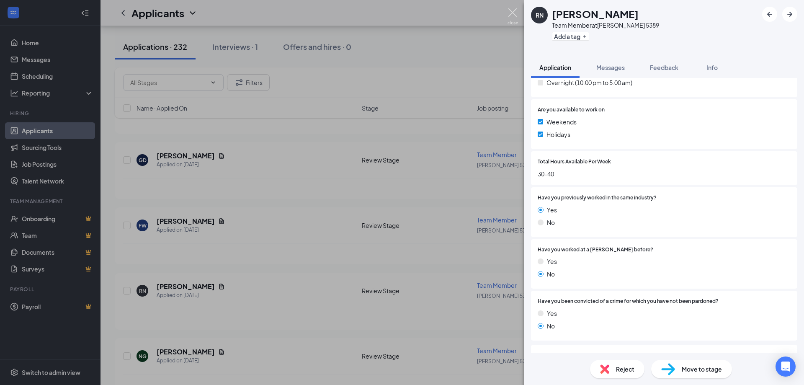
click at [509, 11] on img at bounding box center [512, 16] width 10 height 16
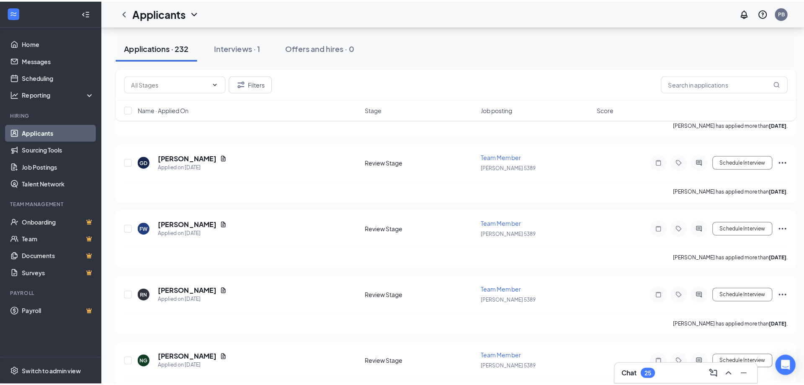
scroll to position [3486, 0]
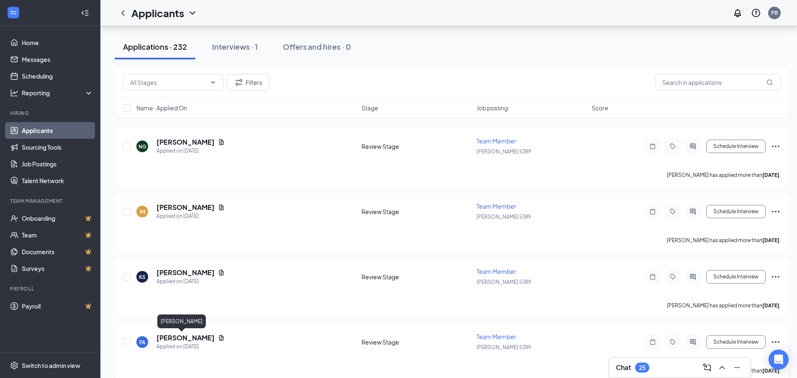
click at [171, 339] on h5 "[PERSON_NAME]" at bounding box center [186, 338] width 58 height 9
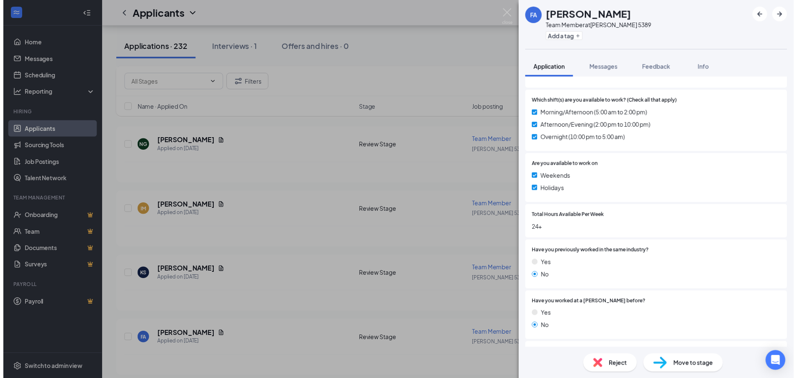
scroll to position [167, 0]
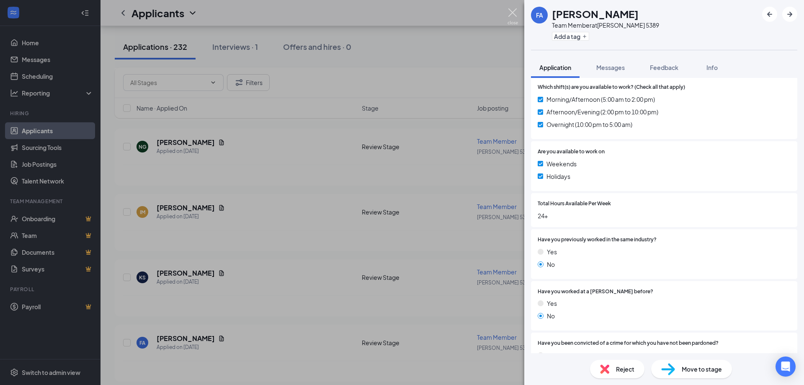
click at [509, 8] on img at bounding box center [512, 16] width 10 height 16
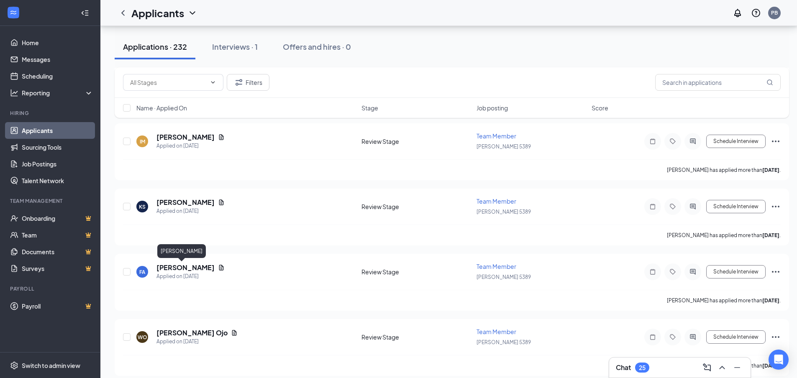
scroll to position [3612, 0]
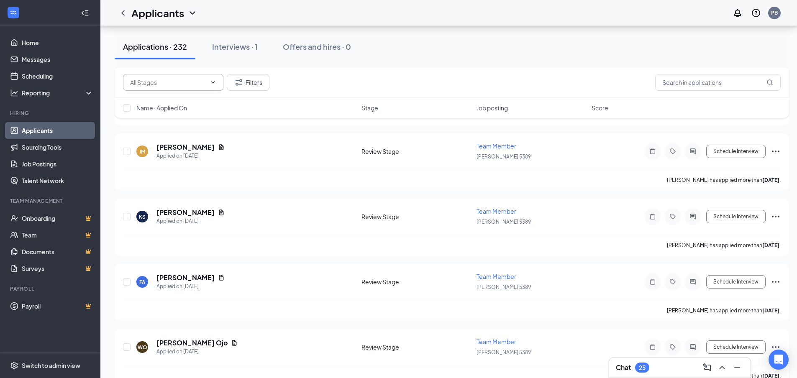
click at [146, 83] on input "text" at bounding box center [168, 82] width 76 height 9
click at [715, 83] on input "text" at bounding box center [719, 82] width 126 height 17
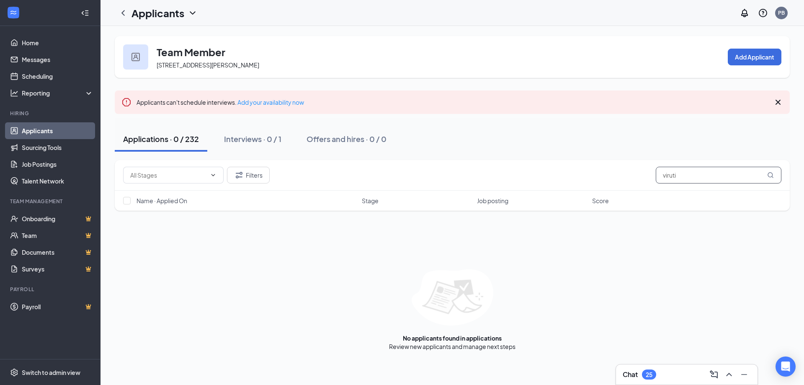
type input "viruti"
click at [777, 102] on icon "Cross" at bounding box center [777, 102] width 5 height 5
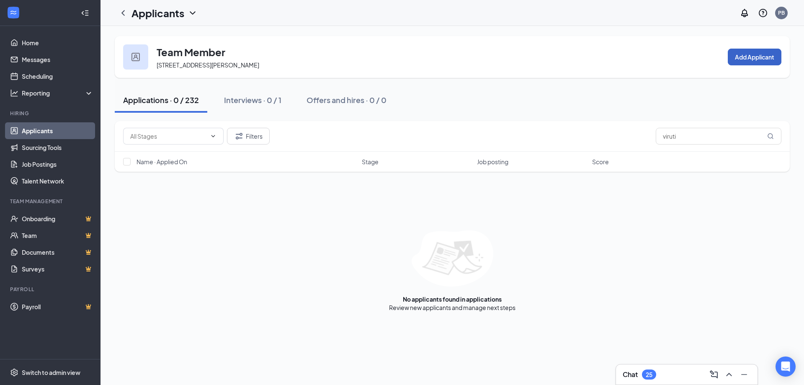
click at [749, 56] on button "Add Applicant" at bounding box center [755, 57] width 54 height 17
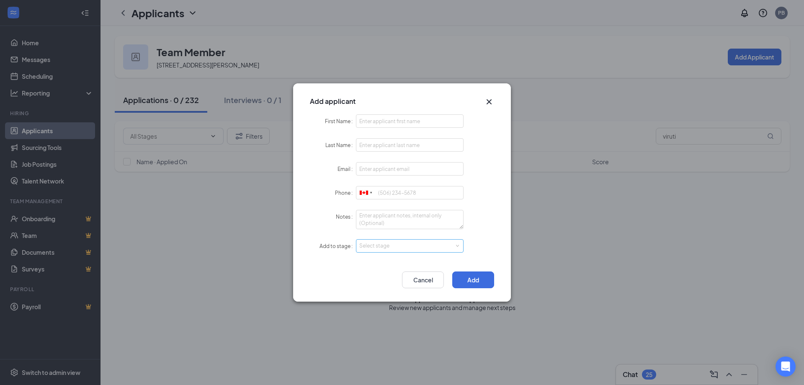
click at [374, 246] on div "Select stage" at bounding box center [407, 246] width 97 height 8
click at [488, 102] on icon "Cross" at bounding box center [489, 102] width 10 height 10
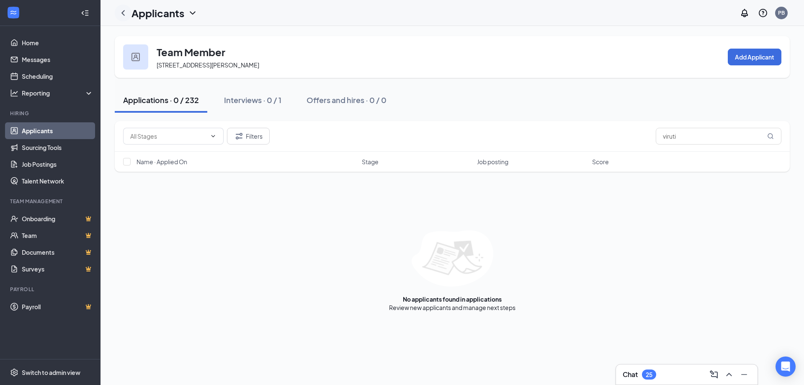
click at [123, 15] on icon "ChevronLeft" at bounding box center [123, 13] width 10 height 10
click at [124, 12] on icon "ChevronLeft" at bounding box center [123, 13] width 10 height 10
click at [192, 15] on icon "ChevronDown" at bounding box center [193, 13] width 10 height 10
click at [170, 33] on link "Applicants" at bounding box center [181, 36] width 90 height 8
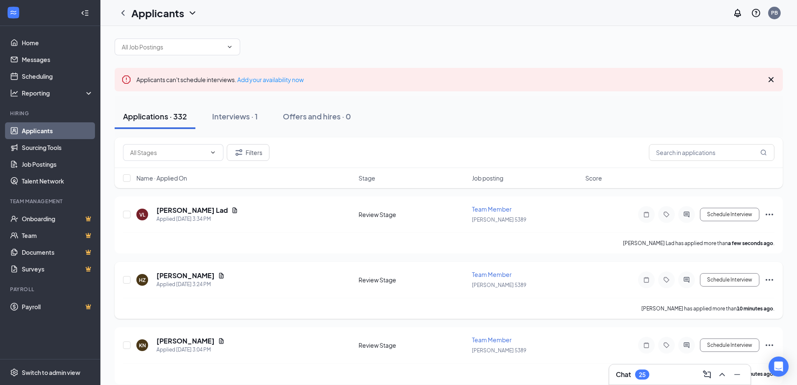
scroll to position [42, 0]
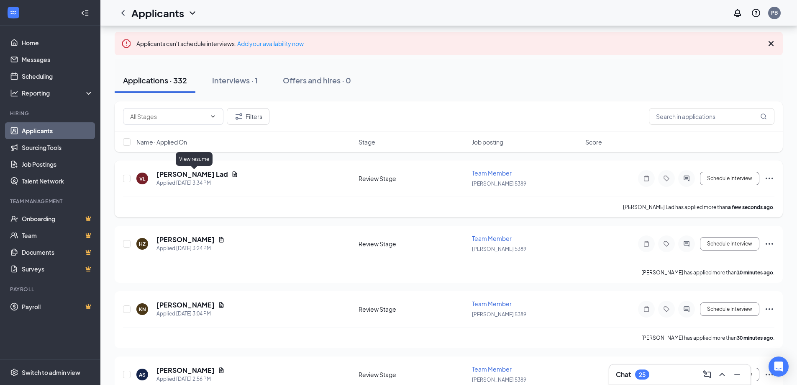
click at [231, 174] on icon "Document" at bounding box center [234, 174] width 7 height 7
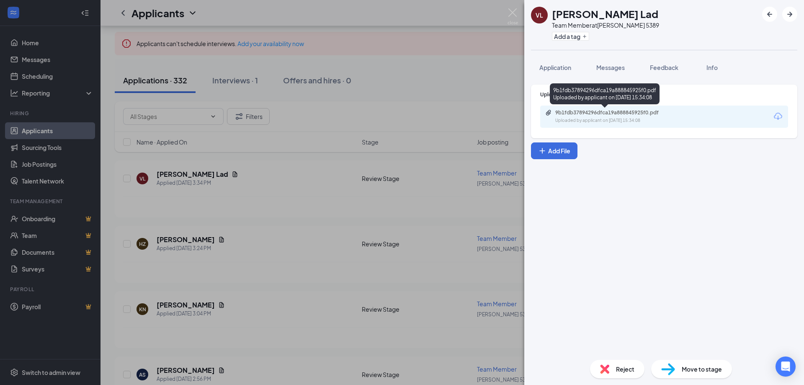
click at [584, 114] on div "9b1fdb37894296dfca19a888845925f0.pdf" at bounding box center [613, 112] width 117 height 7
click at [495, 99] on div "VL [PERSON_NAME] Lad Team Member at [PERSON_NAME] 5389 Add a tag Application Me…" at bounding box center [402, 192] width 804 height 385
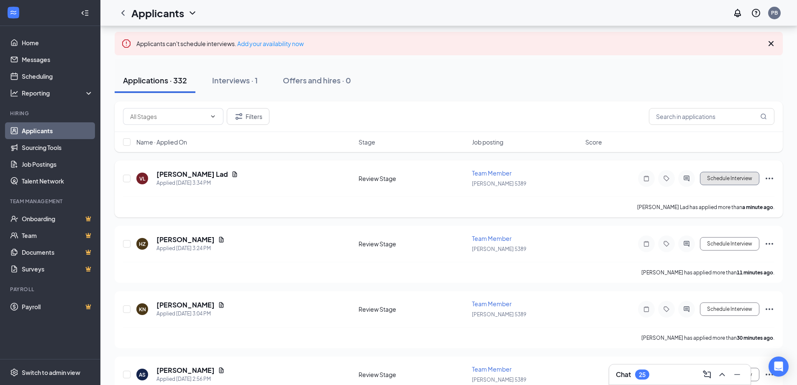
click at [719, 177] on button "Schedule Interview" at bounding box center [729, 178] width 59 height 13
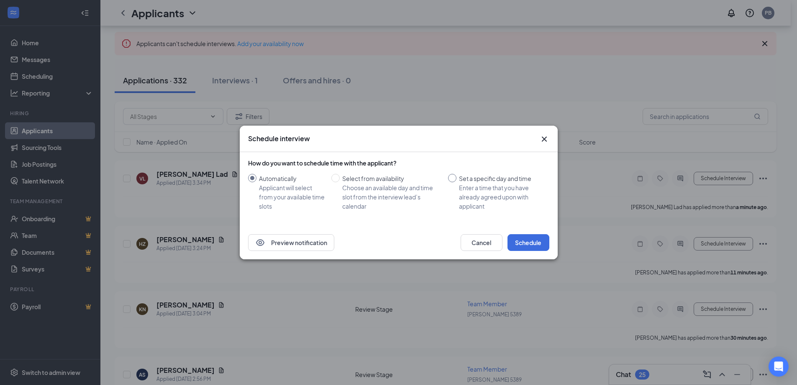
click at [454, 179] on input "Set a specific day and time Enter a time that you have already agreed upon with…" at bounding box center [452, 178] width 8 height 8
radio input "true"
radio input "false"
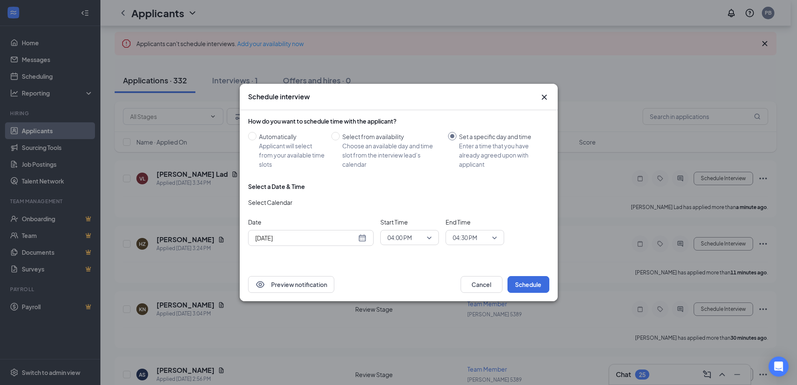
click at [357, 238] on div "[DATE]" at bounding box center [310, 237] width 111 height 9
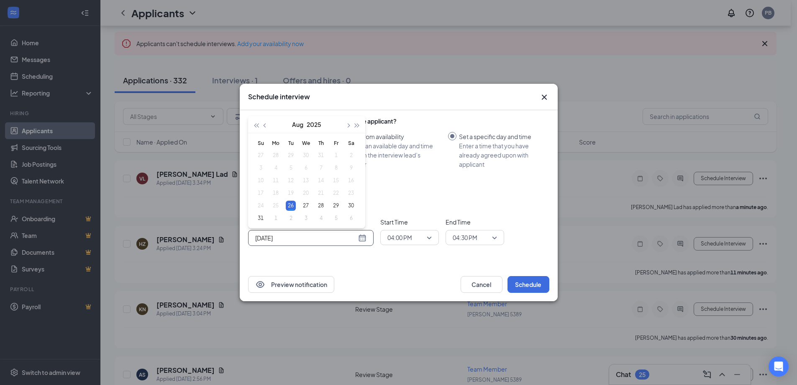
click at [361, 238] on div "[DATE]" at bounding box center [310, 237] width 111 height 9
type input "[DATE]"
click at [319, 203] on div "28" at bounding box center [321, 206] width 10 height 10
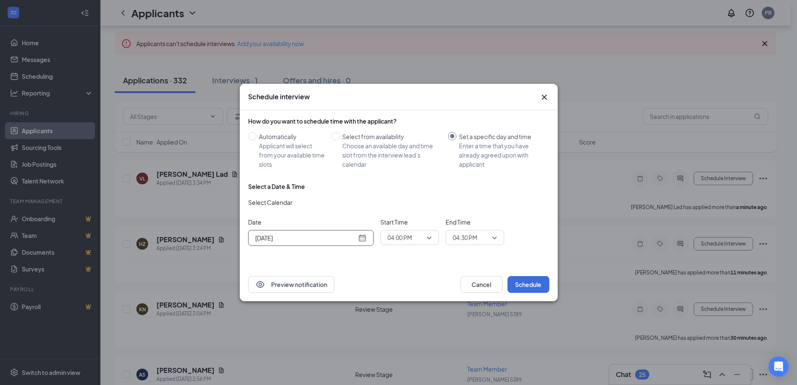
click at [433, 239] on div "04:00 PM" at bounding box center [410, 237] width 59 height 15
click at [403, 157] on span "11:00 AM" at bounding box center [399, 155] width 25 height 9
click at [494, 239] on span "04:30 PM" at bounding box center [475, 237] width 44 height 13
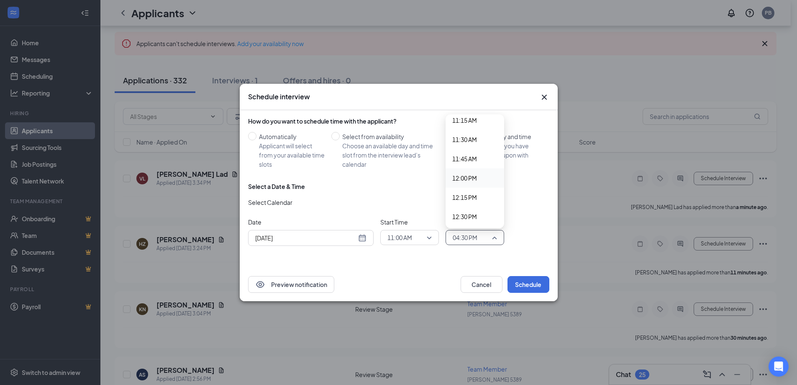
click at [469, 178] on span "12:00 PM" at bounding box center [465, 177] width 25 height 9
click at [527, 287] on button "Schedule" at bounding box center [529, 284] width 42 height 17
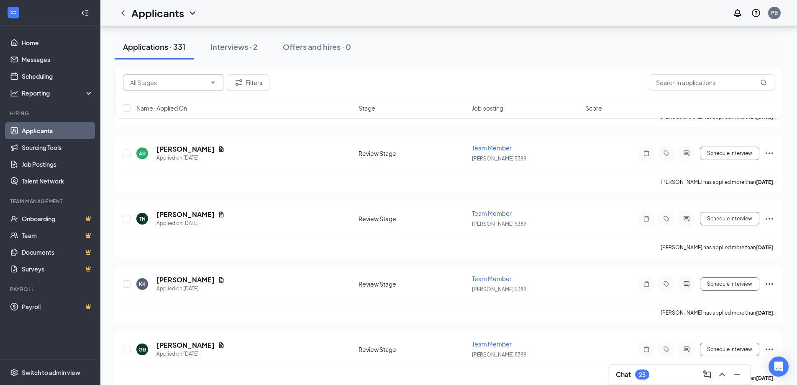
scroll to position [5705, 0]
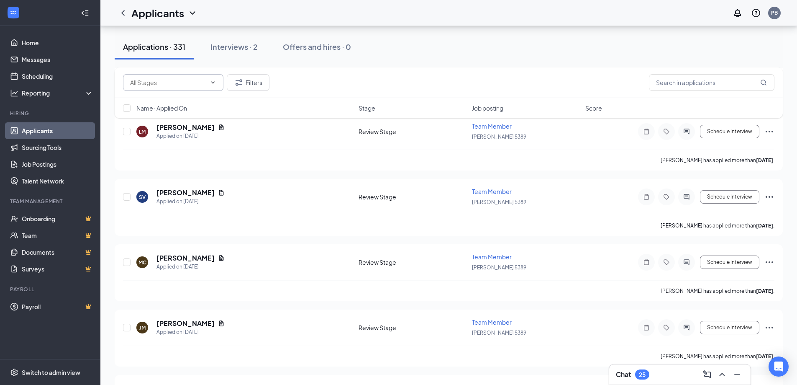
click at [208, 84] on span at bounding box center [212, 82] width 8 height 7
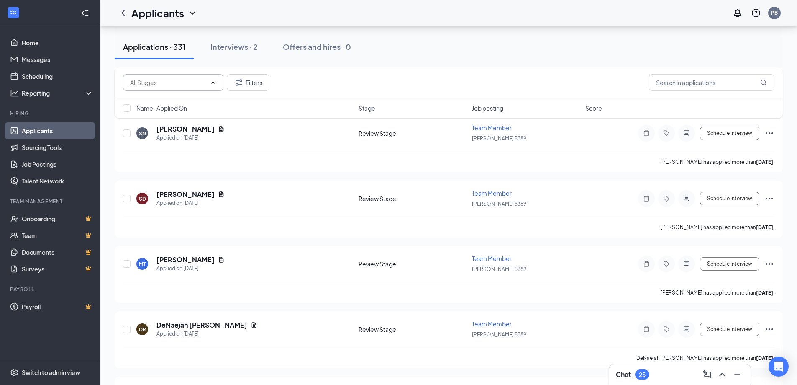
click at [213, 82] on icon "ChevronUp" at bounding box center [213, 82] width 4 height 2
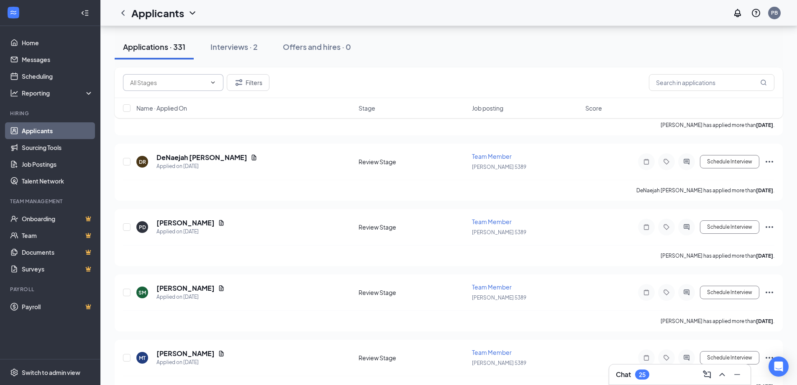
click at [214, 82] on icon "ChevronDown" at bounding box center [213, 82] width 7 height 7
click at [188, 101] on div "Review Stage (11799)" at bounding box center [159, 102] width 59 height 9
type input "Review Stage (11799)"
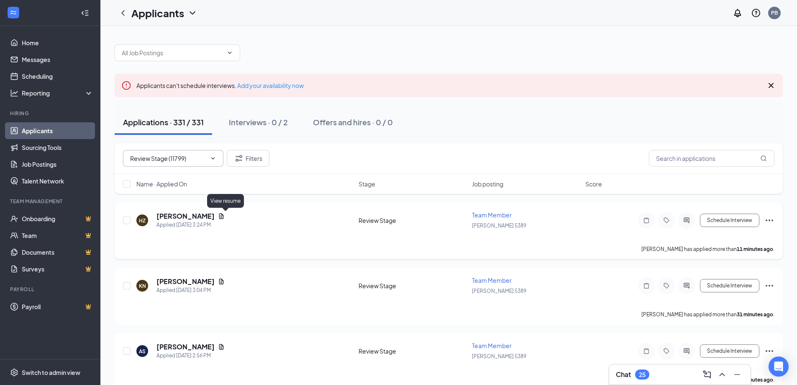
click at [224, 213] on icon "Document" at bounding box center [221, 216] width 7 height 7
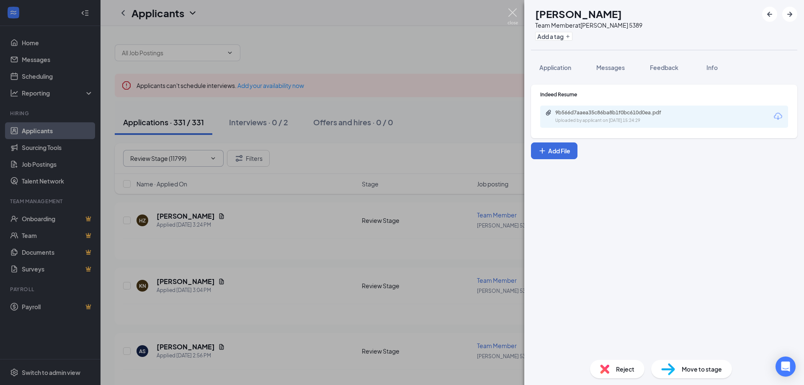
click at [509, 13] on img at bounding box center [512, 16] width 10 height 16
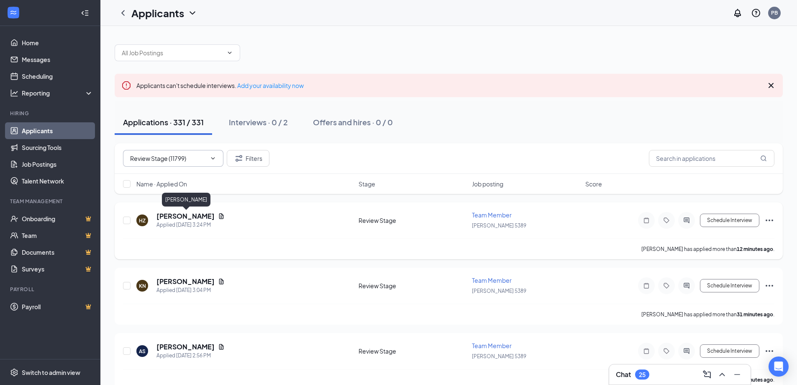
click at [183, 214] on h5 "[PERSON_NAME]" at bounding box center [186, 215] width 58 height 9
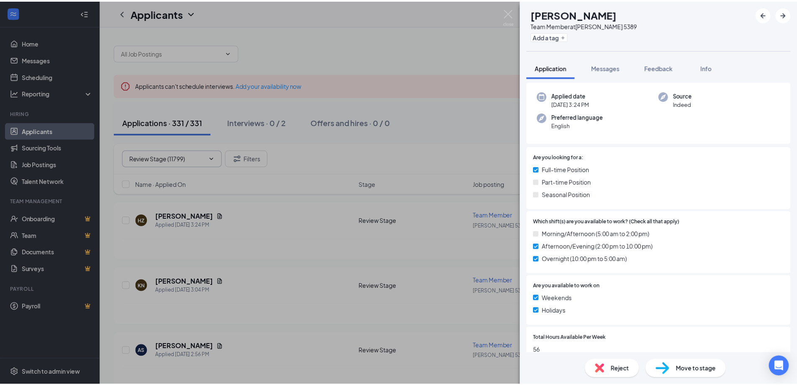
scroll to position [126, 0]
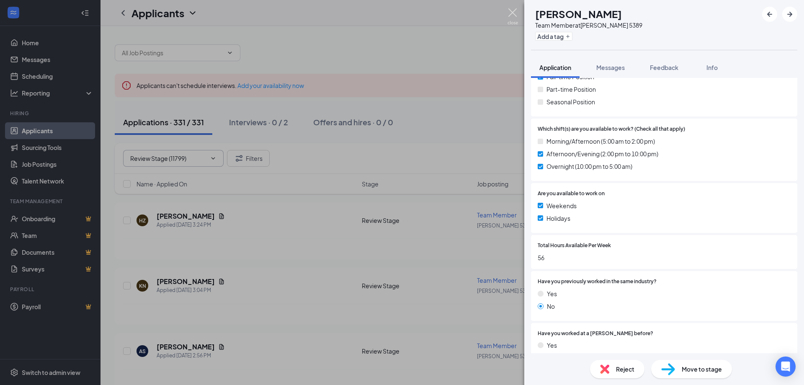
click at [512, 15] on img at bounding box center [512, 16] width 10 height 16
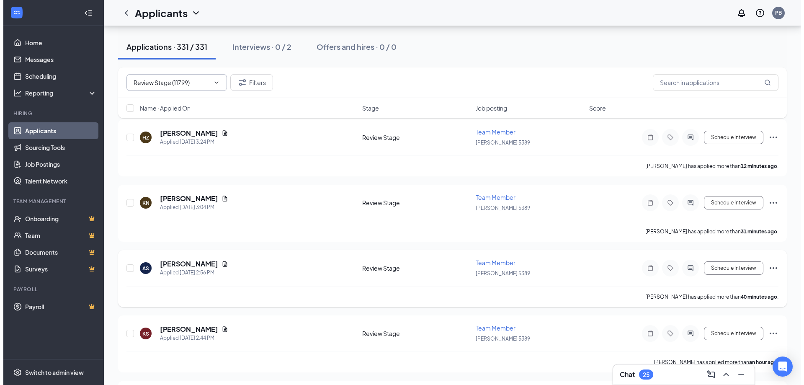
scroll to position [84, 0]
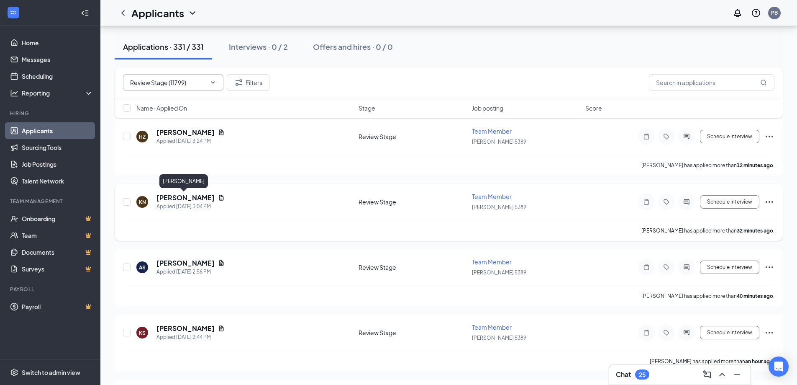
click at [174, 196] on h5 "[PERSON_NAME]" at bounding box center [186, 197] width 58 height 9
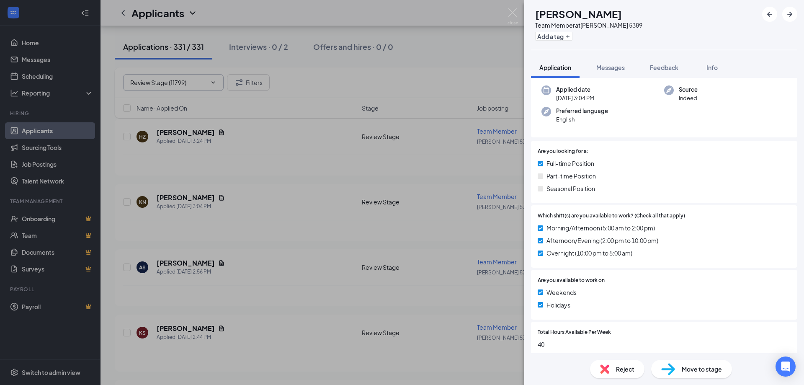
scroll to position [42, 0]
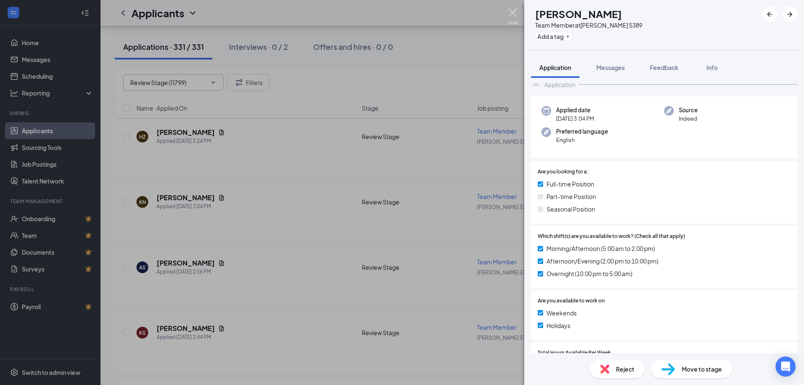
click at [512, 10] on img at bounding box center [512, 16] width 10 height 16
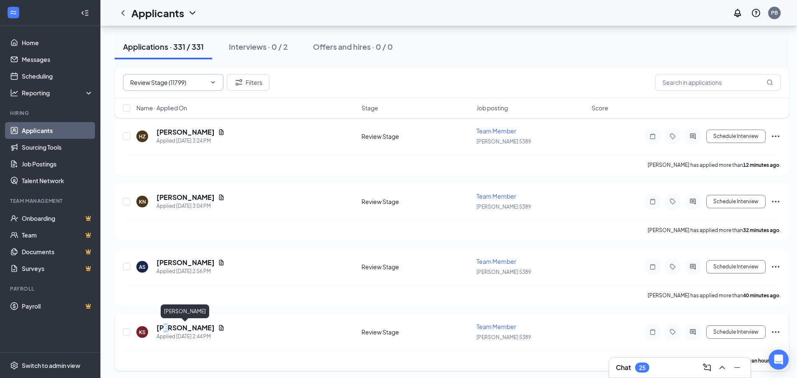
click at [165, 329] on h5 "[PERSON_NAME]" at bounding box center [186, 328] width 58 height 9
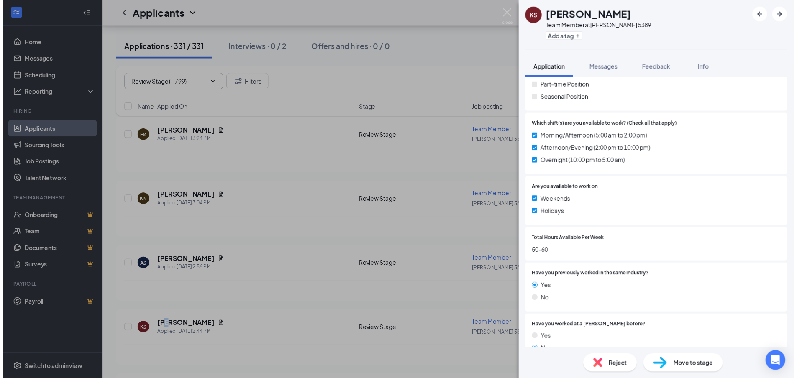
scroll to position [167, 0]
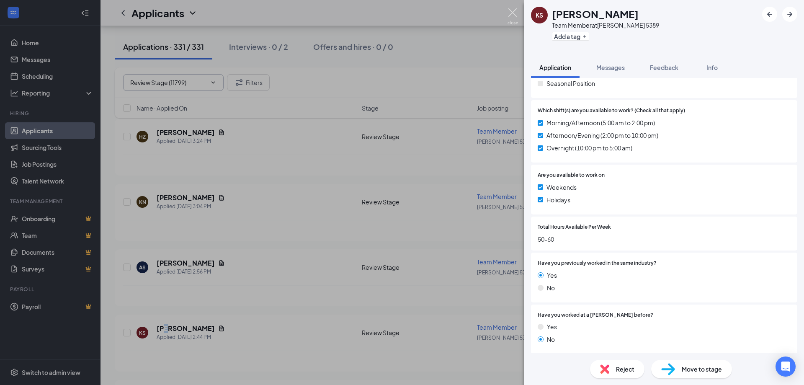
click at [516, 12] on img at bounding box center [512, 16] width 10 height 16
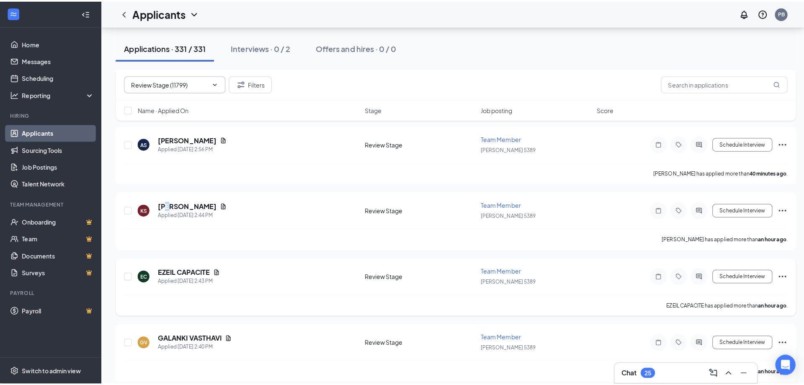
scroll to position [209, 0]
click at [169, 266] on h5 "EZEIL CAPACITE" at bounding box center [182, 267] width 51 height 9
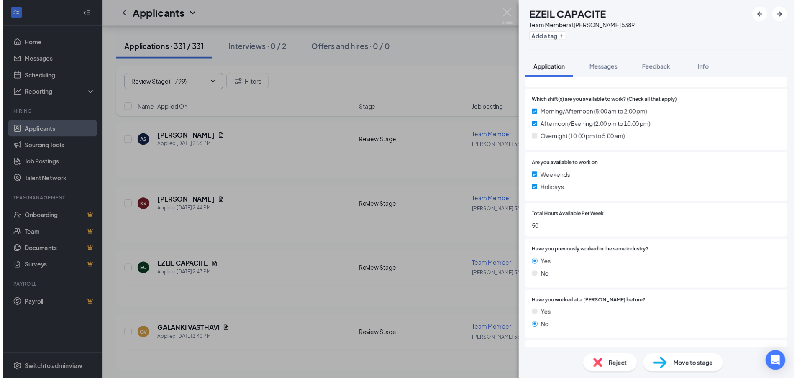
scroll to position [209, 0]
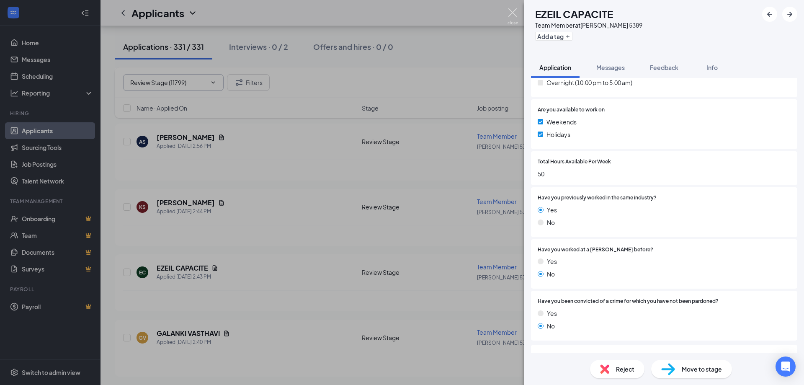
click at [517, 13] on img at bounding box center [512, 16] width 10 height 16
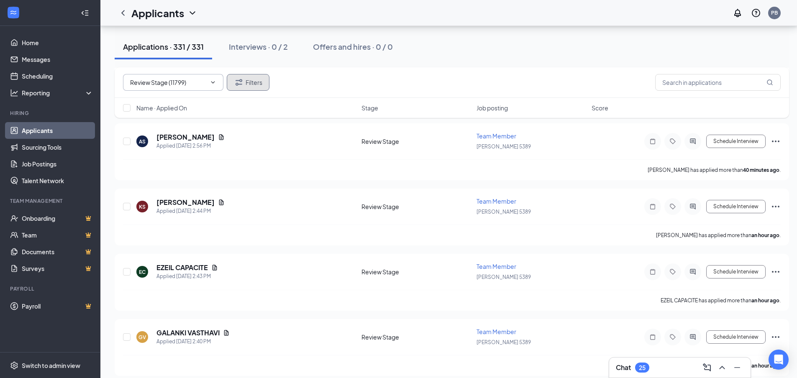
click at [246, 87] on button "Filters" at bounding box center [248, 82] width 43 height 17
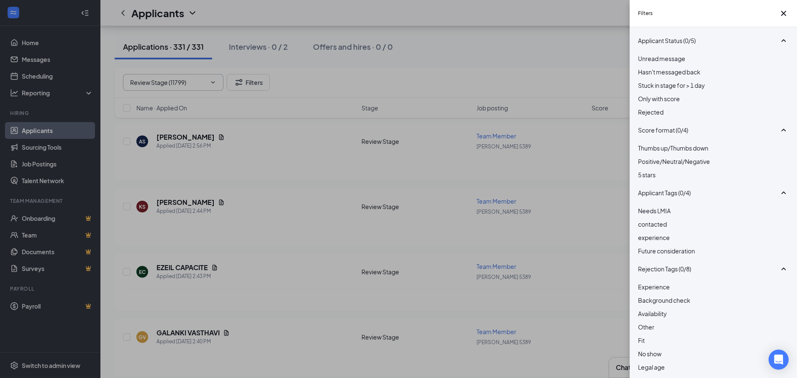
click at [561, 33] on div "Filters Applicant Status (0/5) Unread message Hasn't messaged back Stuck in sta…" at bounding box center [398, 189] width 797 height 378
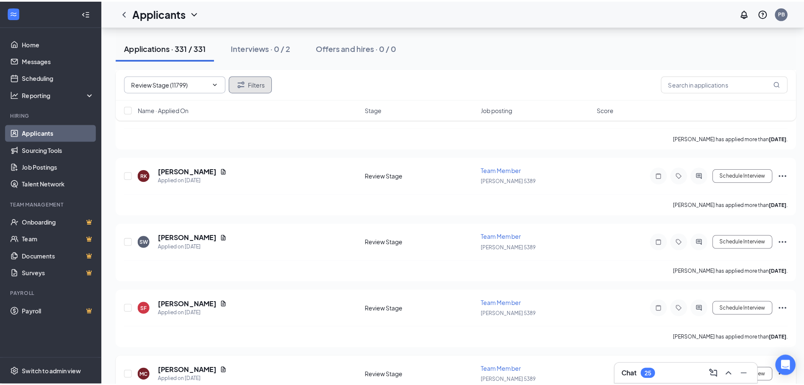
scroll to position [4422, 0]
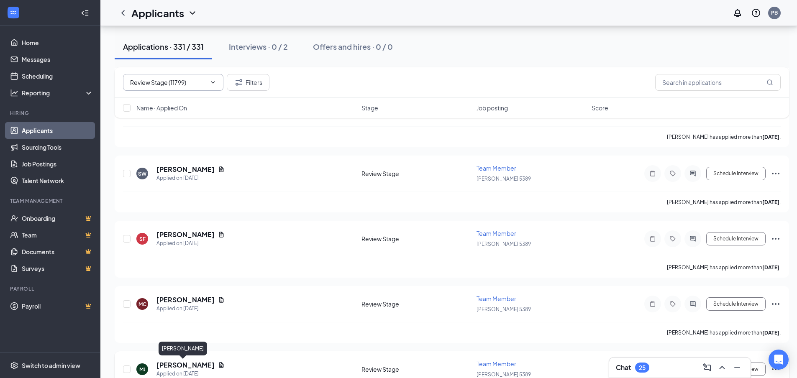
click at [170, 365] on h5 "[PERSON_NAME]" at bounding box center [186, 365] width 58 height 9
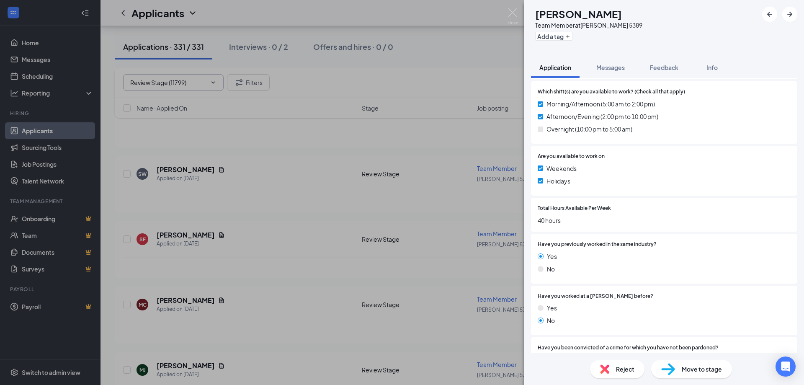
scroll to position [167, 0]
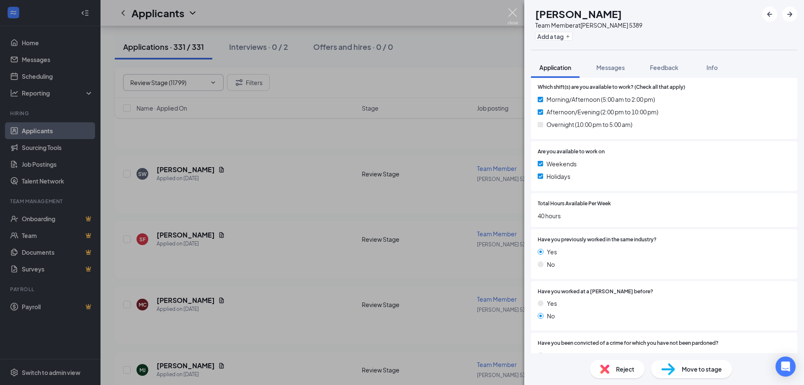
click at [514, 13] on img at bounding box center [512, 16] width 10 height 16
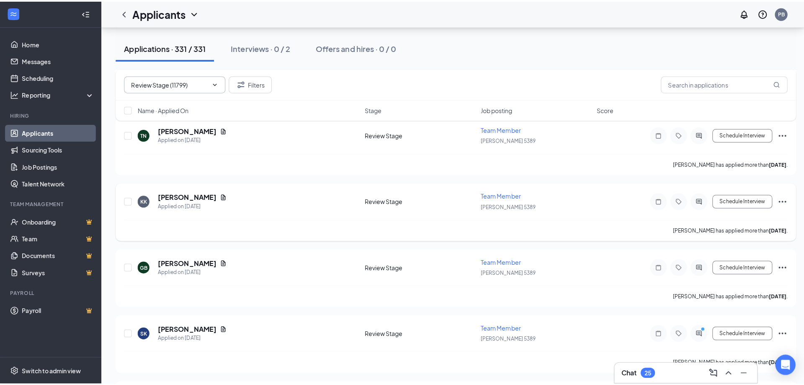
scroll to position [5217, 0]
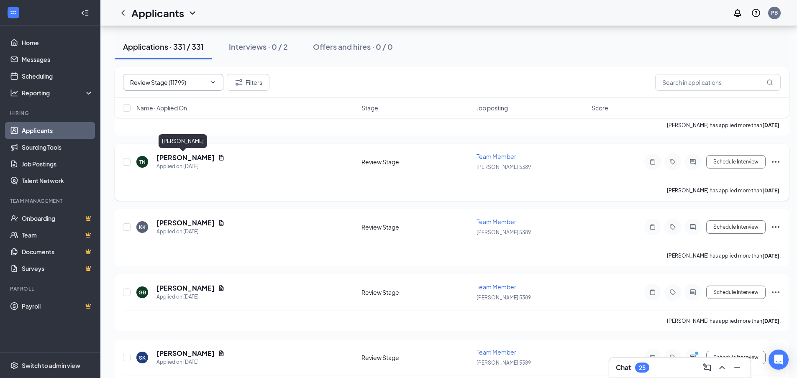
click at [177, 159] on h5 "[PERSON_NAME]" at bounding box center [186, 157] width 58 height 9
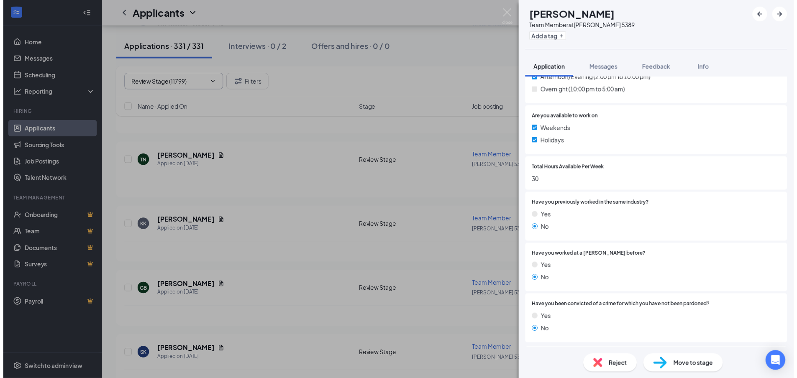
scroll to position [209, 0]
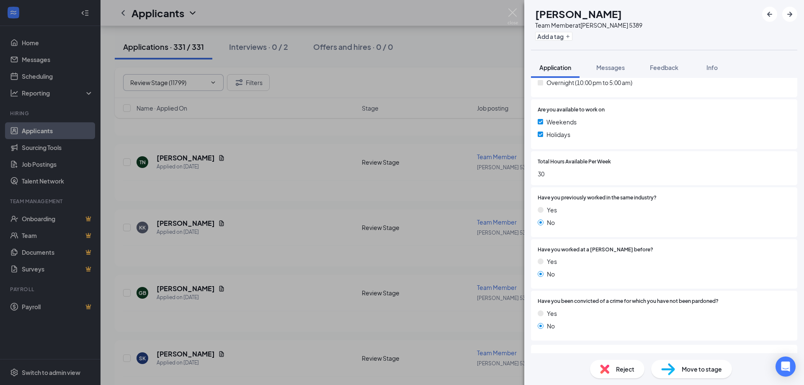
click at [480, 181] on div "TN [PERSON_NAME] Team Member at [PERSON_NAME] 5389 Add a tag Application Messag…" at bounding box center [402, 192] width 804 height 385
click at [227, 211] on div "KK [PERSON_NAME] Applied on [DATE] Review Stage Team Member [PERSON_NAME] 5389 …" at bounding box center [452, 237] width 675 height 57
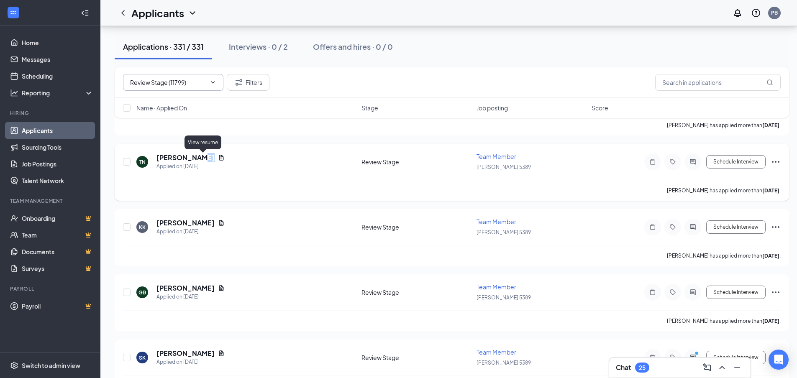
click at [218, 157] on icon "Document" at bounding box center [221, 157] width 7 height 7
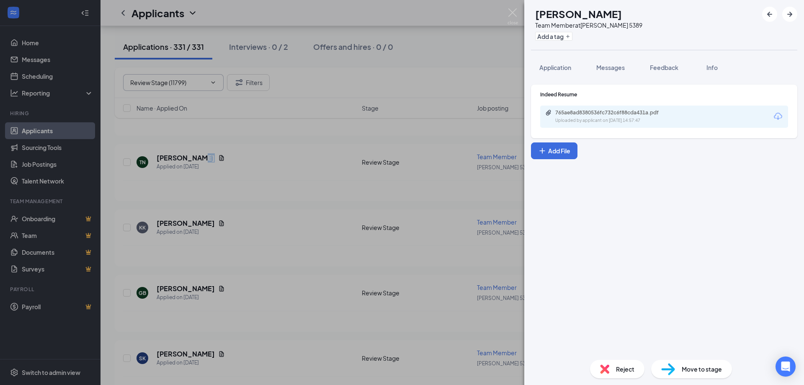
click at [660, 102] on div "Indeed Resume 765ae8ad8380536fc732c6f88cda431a.pdf Uploaded by applicant on [DA…" at bounding box center [664, 109] width 248 height 37
click at [660, 107] on div "765ae8ad8380536fc732c6f88cda431a.pdf Uploaded by applicant on [DATE] 14:57:47" at bounding box center [664, 116] width 248 height 22
click at [599, 111] on div "765ae8ad8380536fc732c6f88cda431a.pdf" at bounding box center [613, 112] width 117 height 7
click at [343, 211] on div "TN [PERSON_NAME] Team Member at [PERSON_NAME] 5389 Add a tag Application Messag…" at bounding box center [402, 192] width 804 height 385
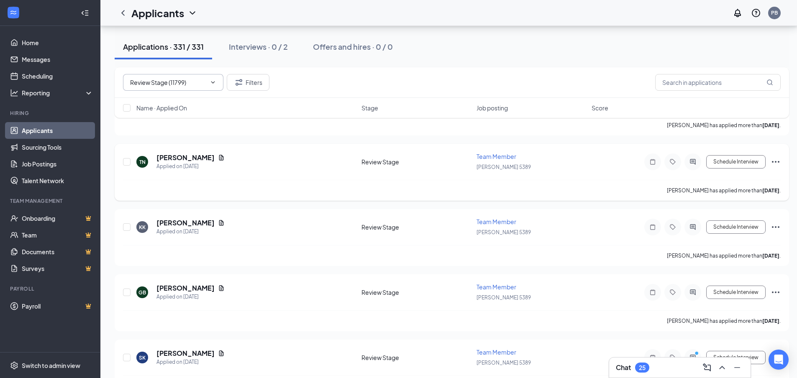
click at [511, 13] on div "Applicants PB" at bounding box center [448, 13] width 697 height 26
click at [736, 162] on button "Schedule Interview" at bounding box center [736, 161] width 59 height 13
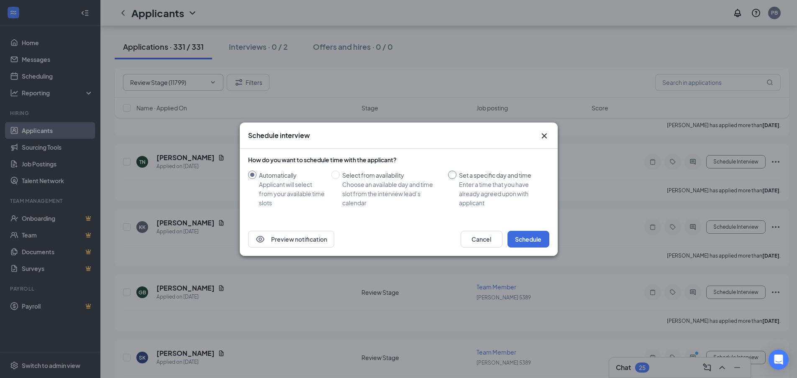
click at [457, 175] on span "Set a specific day and time Enter a time that you have already agreed upon with…" at bounding box center [502, 189] width 90 height 37
click at [457, 175] on input "Set a specific day and time Enter a time that you have already agreed upon with…" at bounding box center [452, 175] width 8 height 8
radio input "true"
radio input "false"
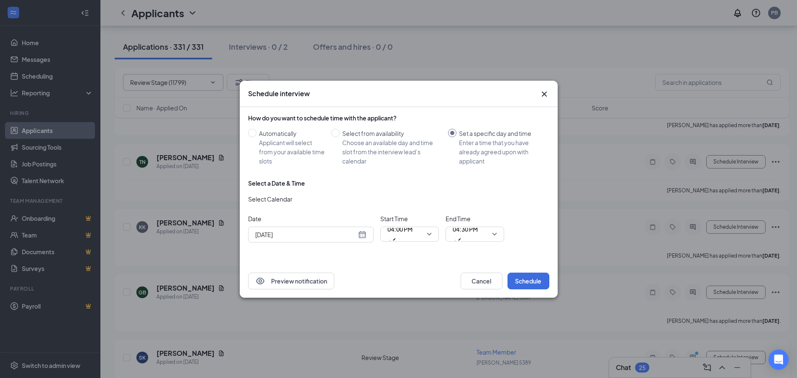
click at [364, 237] on div "[DATE]" at bounding box center [310, 234] width 111 height 9
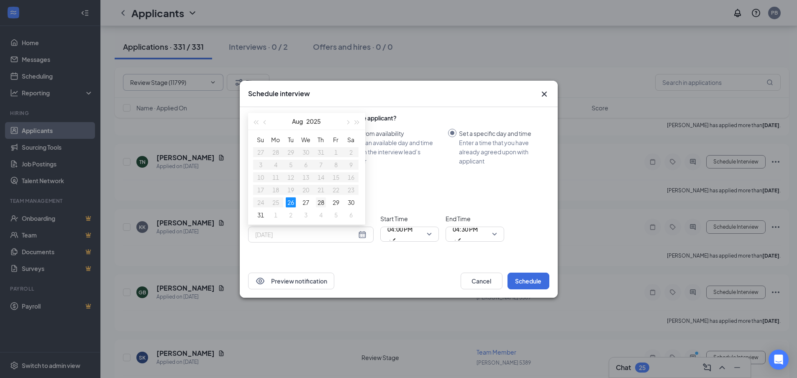
type input "[DATE]"
click at [319, 200] on div "28" at bounding box center [321, 203] width 10 height 10
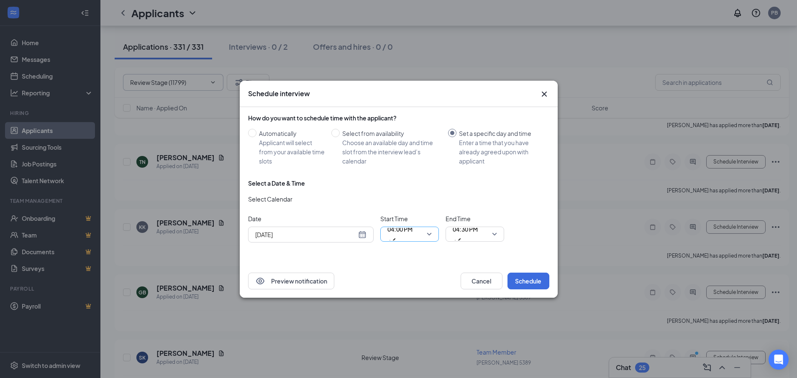
click at [430, 234] on span "04:00 PM" at bounding box center [410, 234] width 44 height 13
click at [406, 148] on div "Choose an available day and time slot from the interview lead’s calendar" at bounding box center [391, 152] width 99 height 28
click at [340, 137] on input "Select from availability Choose an available day and time slot from the intervi…" at bounding box center [336, 133] width 8 height 8
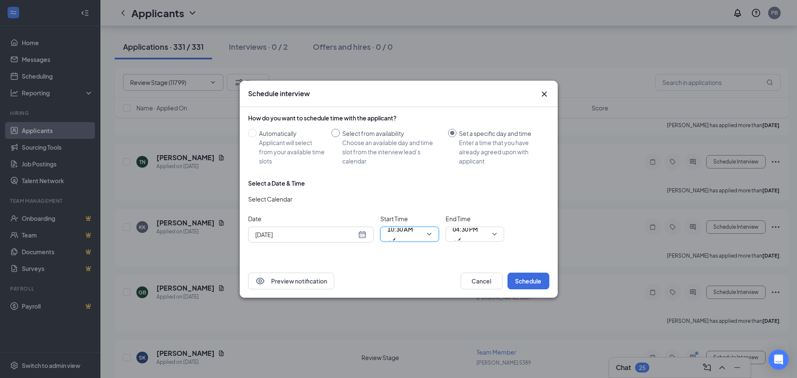
radio input "true"
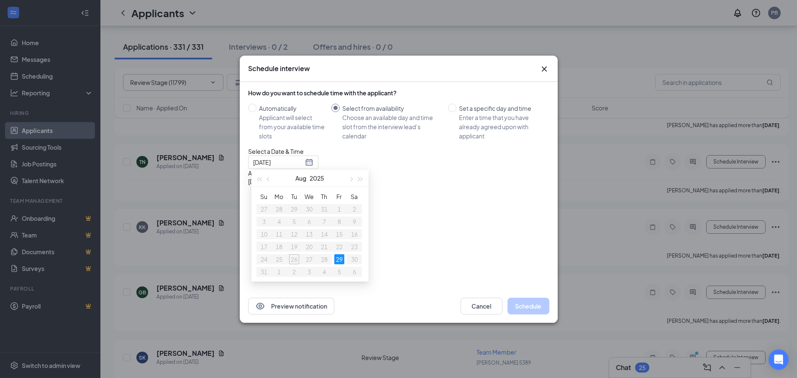
click at [409, 219] on div "Available time slots on [DATE] [DATE] 10:00AM - 10:30AM 10:30AM - 11:00AM 11:00…" at bounding box center [328, 194] width 160 height 50
click at [323, 254] on table "Su Mo Tu We Th Fr Sa 27 28 29 30 31 1 2 3 4 5 6 7 8 9 10 11 12 13 14 15 16 17 1…" at bounding box center [309, 234] width 105 height 88
click at [455, 104] on input "Set a specific day and time Enter a time that you have already agreed upon with…" at bounding box center [452, 108] width 8 height 8
radio input "true"
radio input "false"
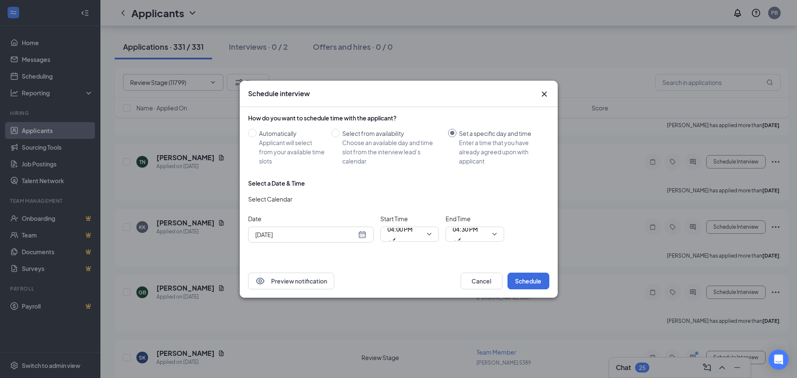
click at [365, 236] on div "[DATE]" at bounding box center [310, 234] width 111 height 9
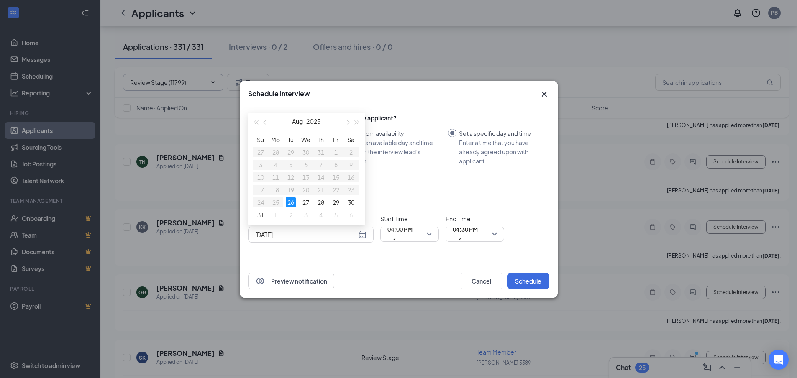
click at [363, 235] on div "[DATE]" at bounding box center [310, 234] width 111 height 9
click at [320, 203] on div "28" at bounding box center [321, 203] width 10 height 10
type input "[DATE]"
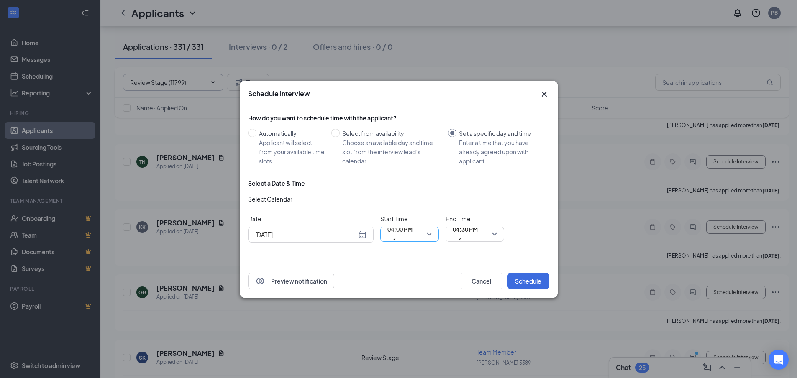
click at [431, 232] on span "04:00 PM" at bounding box center [410, 234] width 44 height 13
click at [495, 235] on span "04:30 PM" at bounding box center [475, 234] width 44 height 13
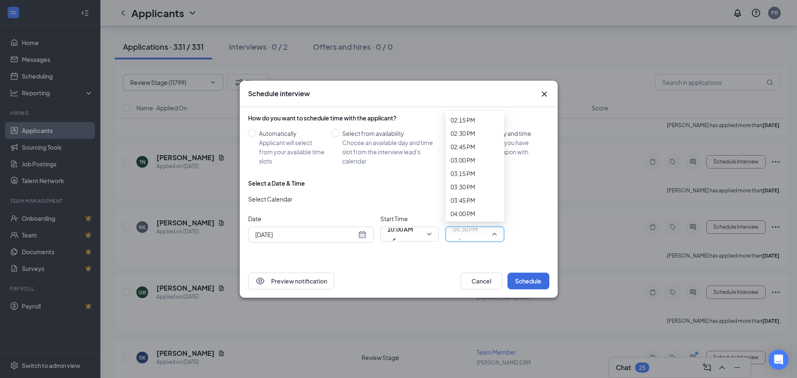
click at [521, 280] on button "Schedule" at bounding box center [529, 281] width 42 height 17
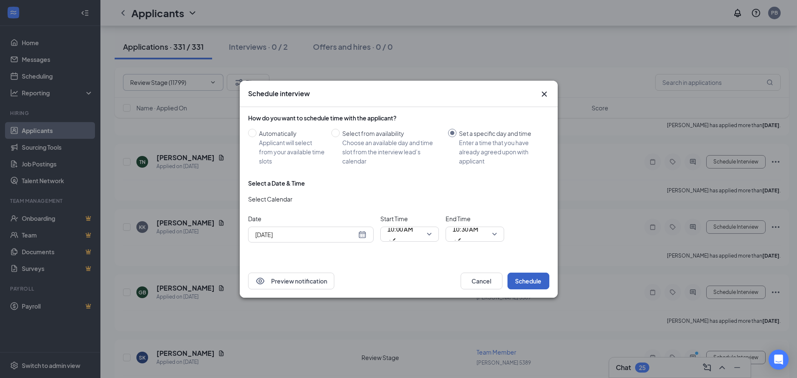
click at [520, 282] on button "Schedule" at bounding box center [529, 281] width 42 height 17
click at [429, 235] on span "10:00 AM" at bounding box center [410, 234] width 44 height 13
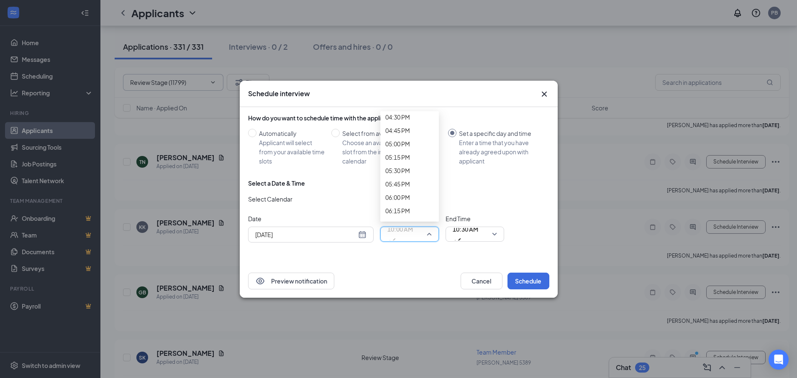
scroll to position [905, 0]
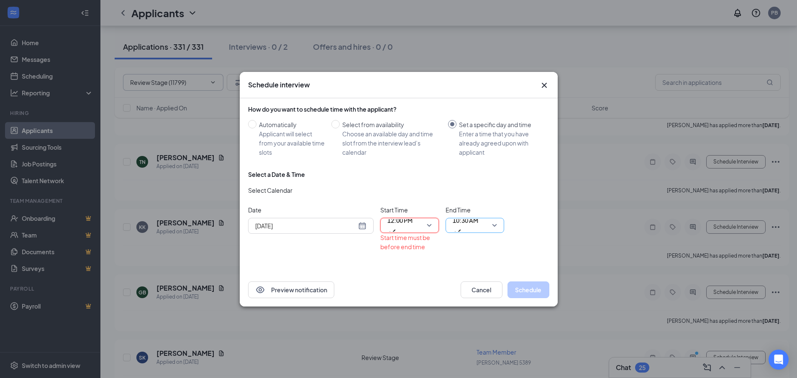
click at [500, 226] on div "10:30 AM" at bounding box center [475, 225] width 59 height 15
click at [497, 224] on span "10:30 AM" at bounding box center [475, 225] width 44 height 13
click at [496, 225] on span "10:30 AM" at bounding box center [475, 225] width 44 height 13
click at [490, 224] on span "10:30 AM" at bounding box center [475, 225] width 44 height 13
click at [478, 226] on span "10:30 AM" at bounding box center [466, 225] width 26 height 23
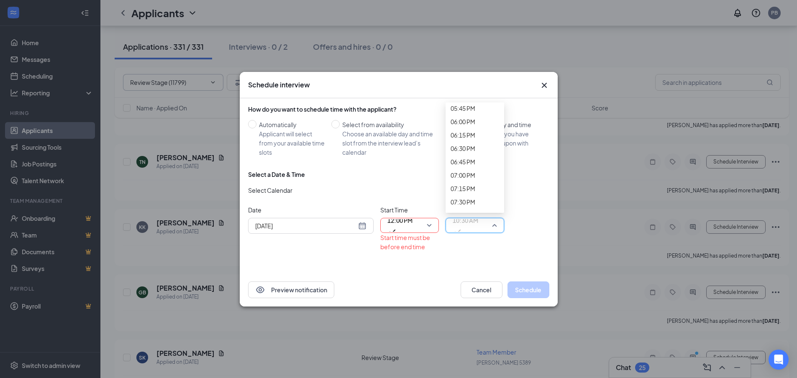
scroll to position [963, 0]
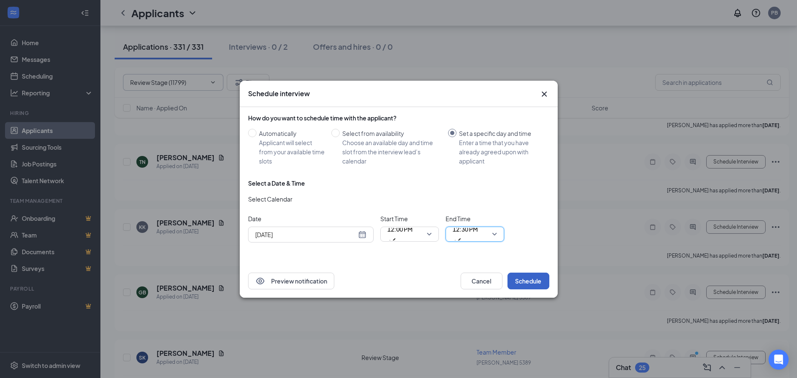
click at [538, 281] on button "Schedule" at bounding box center [529, 281] width 42 height 17
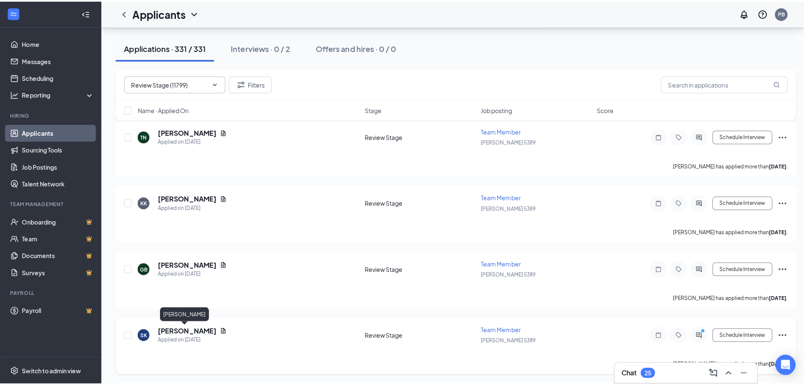
scroll to position [5259, 0]
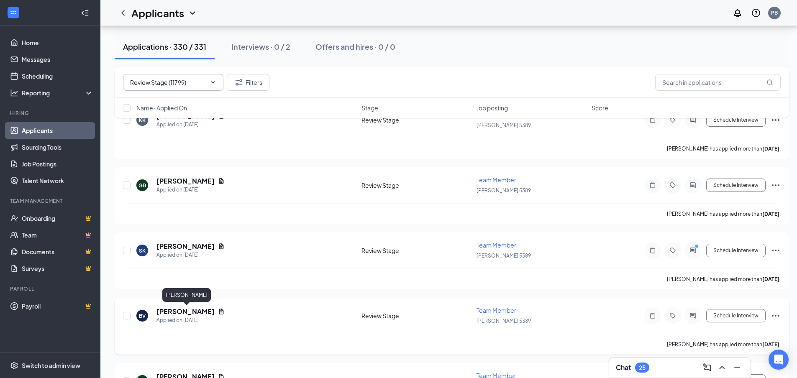
click at [175, 314] on h5 "[PERSON_NAME]" at bounding box center [186, 311] width 58 height 9
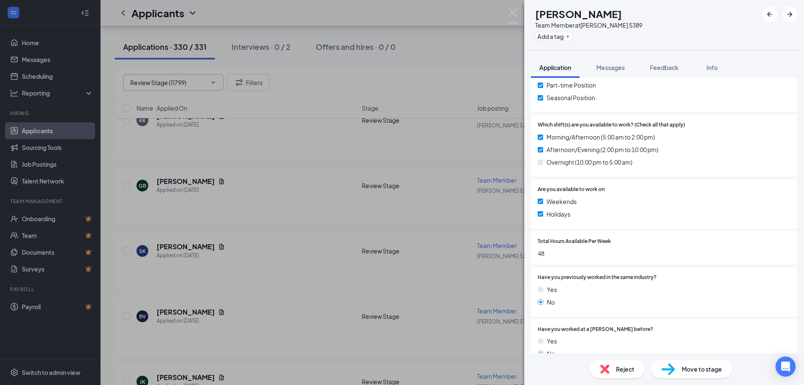
scroll to position [209, 0]
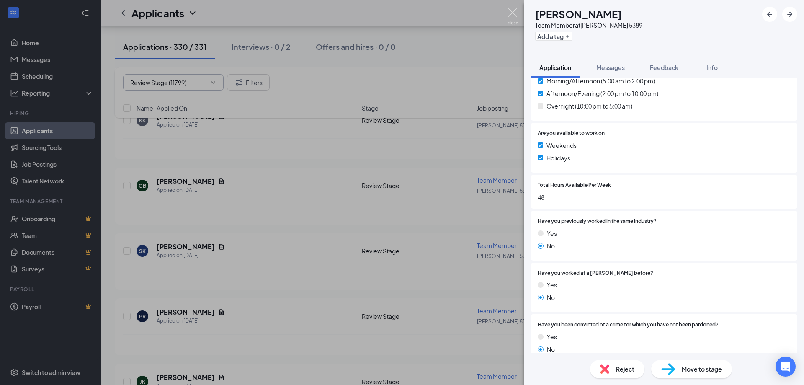
click at [510, 13] on img at bounding box center [512, 16] width 10 height 16
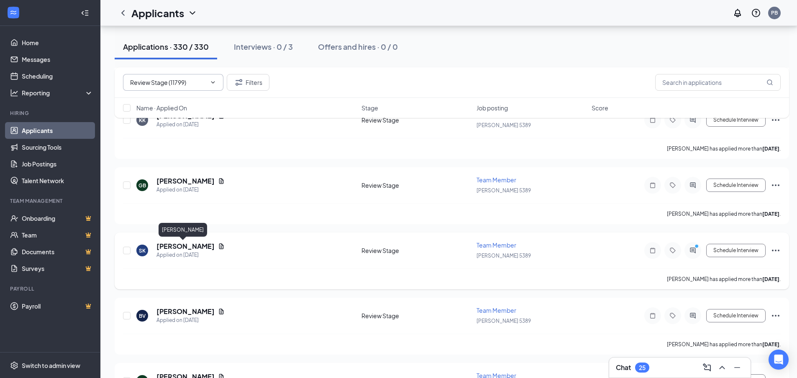
click at [179, 248] on h5 "[PERSON_NAME]" at bounding box center [186, 246] width 58 height 9
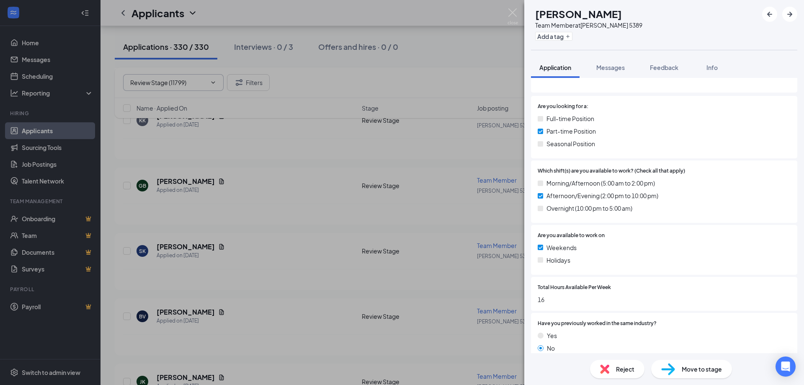
scroll to position [126, 0]
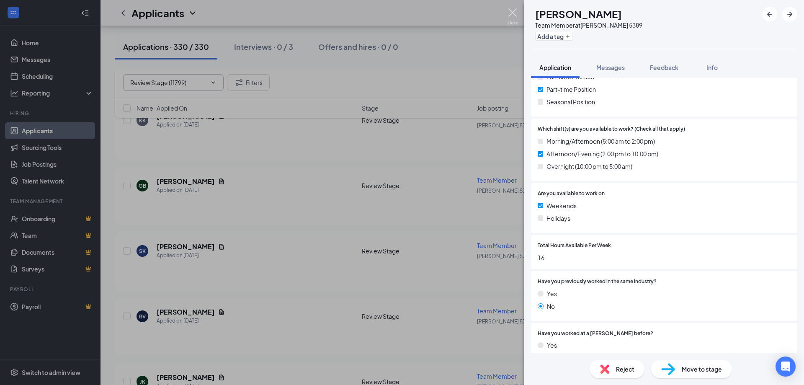
click at [511, 13] on img at bounding box center [512, 16] width 10 height 16
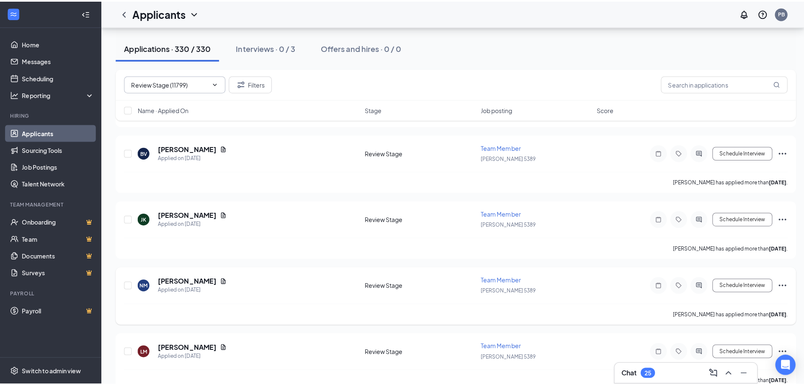
scroll to position [5426, 0]
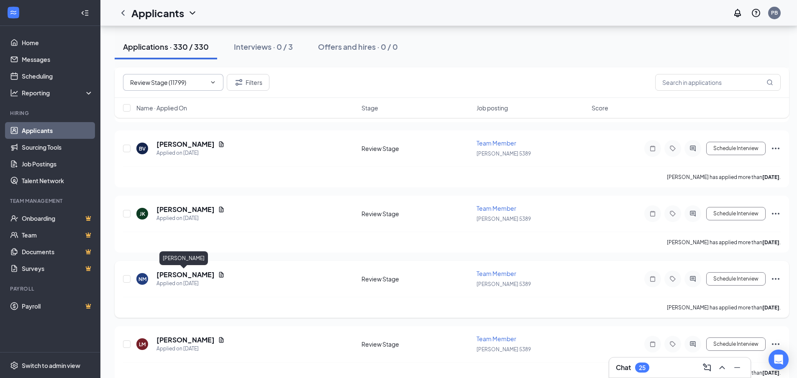
click at [178, 277] on h5 "[PERSON_NAME]" at bounding box center [186, 274] width 58 height 9
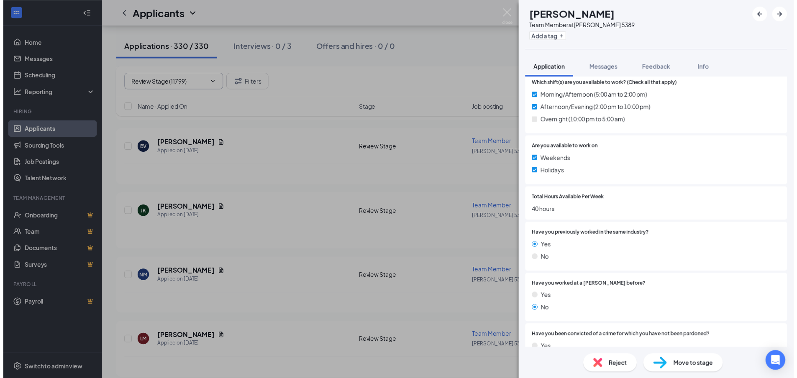
scroll to position [209, 0]
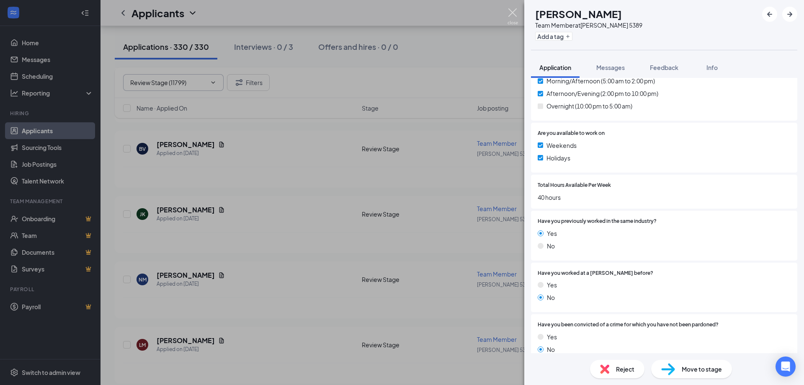
click at [512, 12] on img at bounding box center [512, 16] width 10 height 16
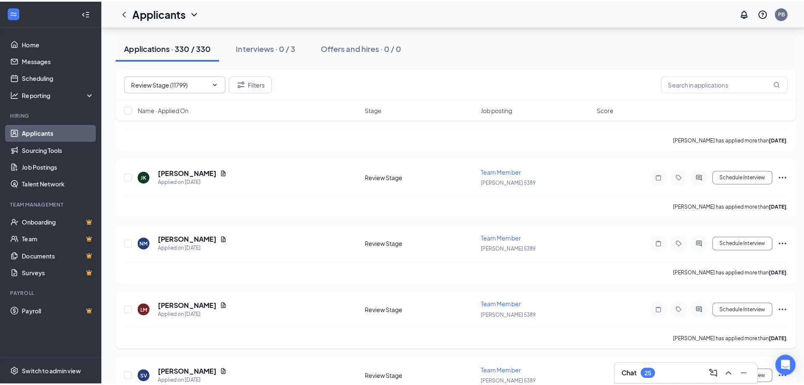
scroll to position [5510, 0]
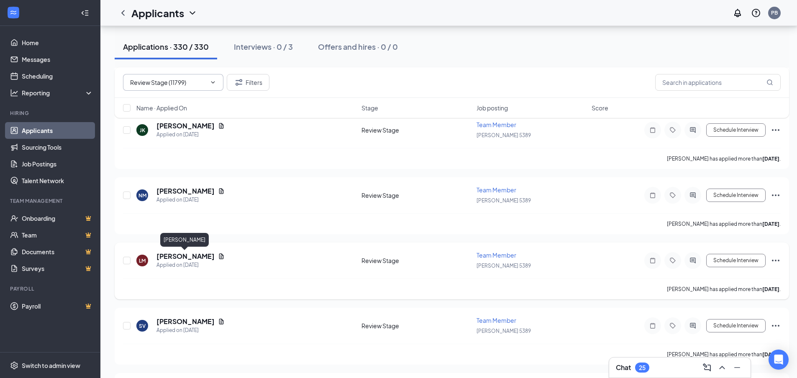
click at [175, 258] on h5 "[PERSON_NAME]" at bounding box center [186, 256] width 58 height 9
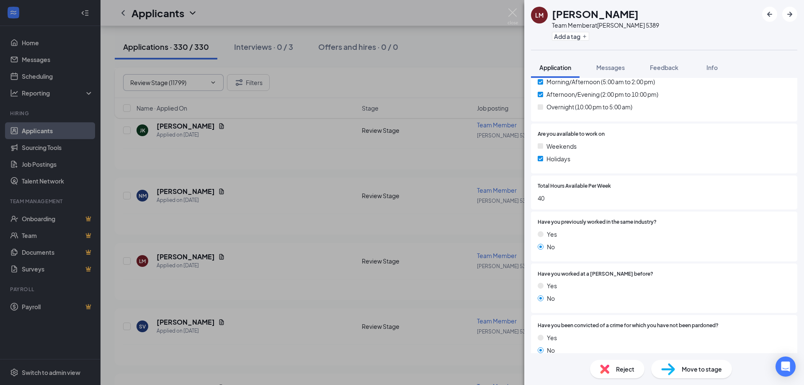
scroll to position [209, 0]
click at [512, 13] on img at bounding box center [512, 16] width 10 height 16
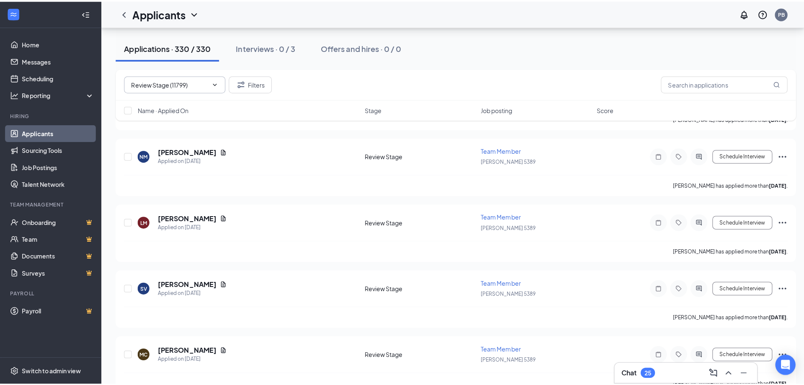
scroll to position [5678, 0]
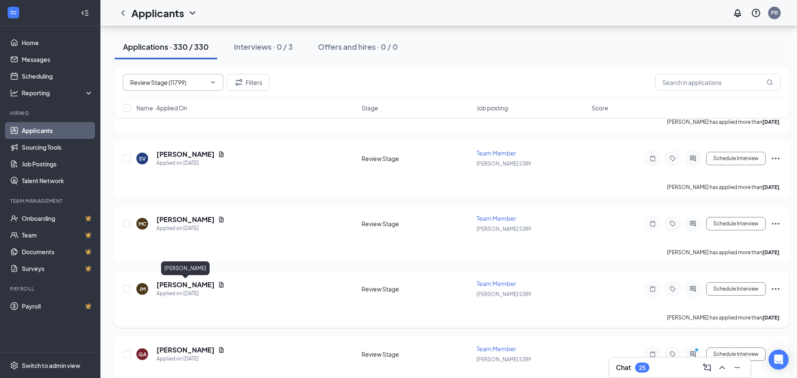
click at [183, 285] on h5 "[PERSON_NAME]" at bounding box center [186, 284] width 58 height 9
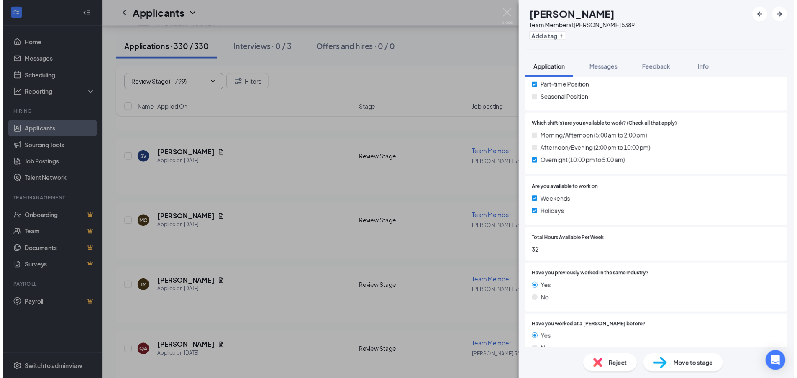
scroll to position [209, 0]
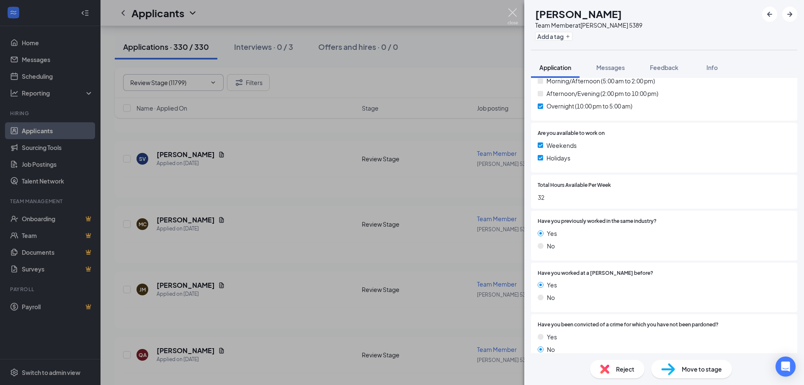
click at [512, 13] on img at bounding box center [512, 16] width 10 height 16
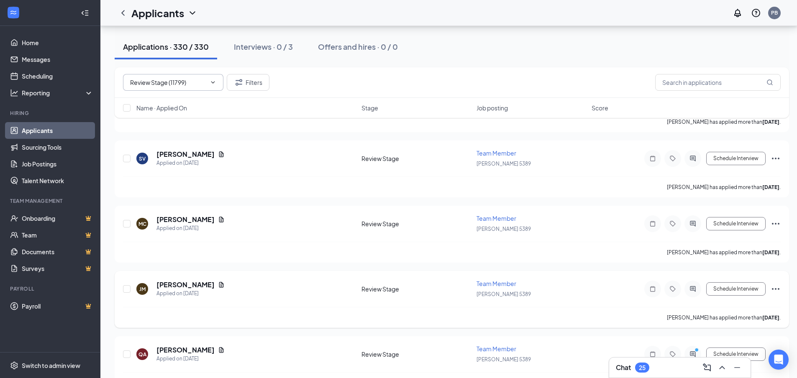
click at [224, 285] on icon "Document" at bounding box center [221, 285] width 7 height 7
click at [221, 272] on div "View resume" at bounding box center [221, 270] width 37 height 14
click at [224, 283] on icon "Document" at bounding box center [221, 285] width 7 height 7
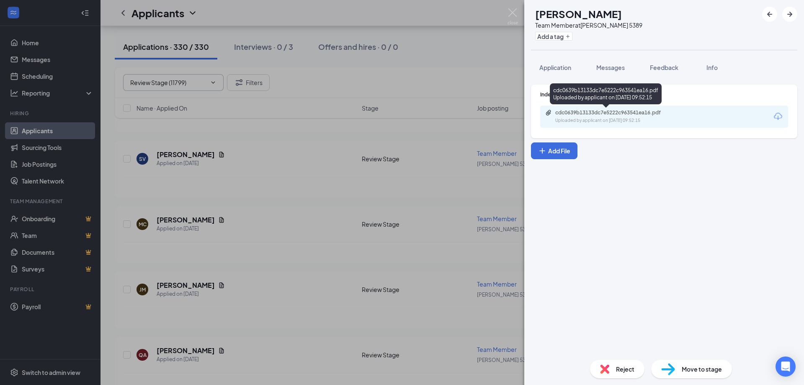
click at [618, 111] on div "cdc0639b13133dc7e5222c963541ea16.pdf" at bounding box center [613, 112] width 117 height 7
click at [515, 13] on img at bounding box center [512, 16] width 10 height 16
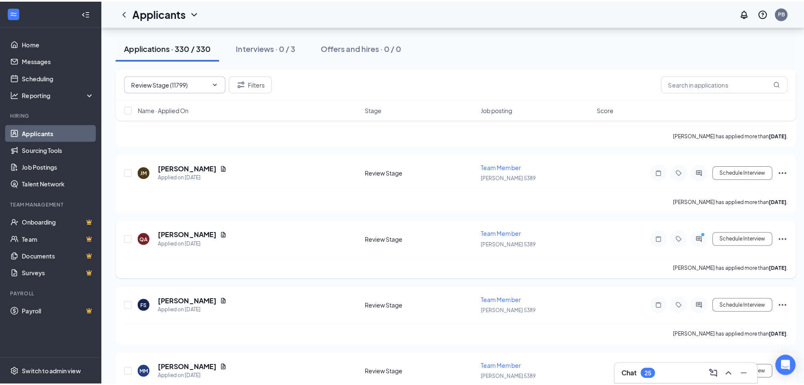
scroll to position [5803, 0]
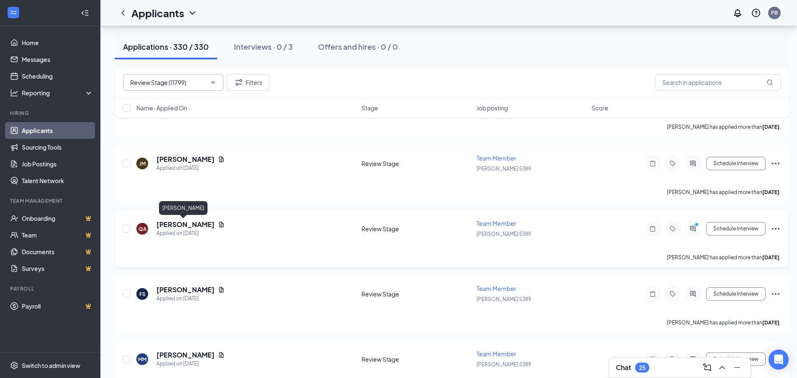
click at [169, 224] on h5 "[PERSON_NAME]" at bounding box center [186, 224] width 58 height 9
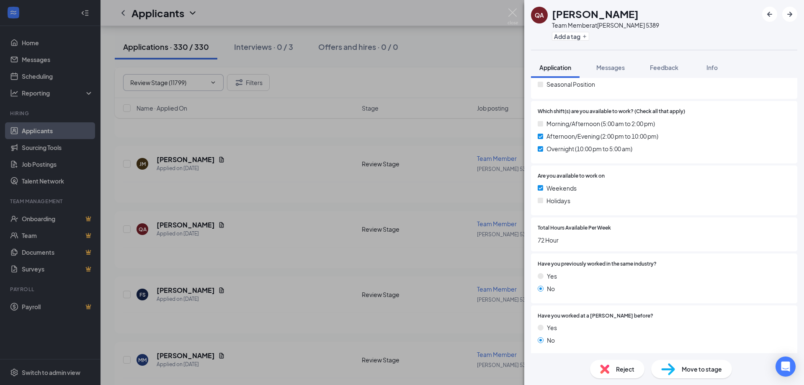
scroll to position [167, 0]
click at [509, 11] on img at bounding box center [512, 16] width 10 height 16
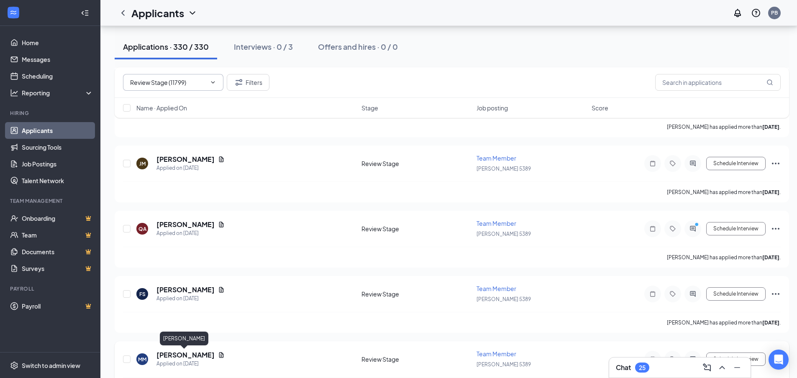
click at [180, 354] on h5 "[PERSON_NAME]" at bounding box center [186, 355] width 58 height 9
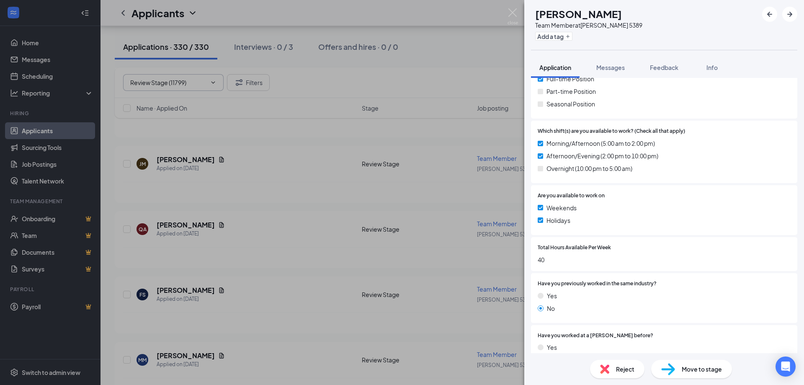
scroll to position [167, 0]
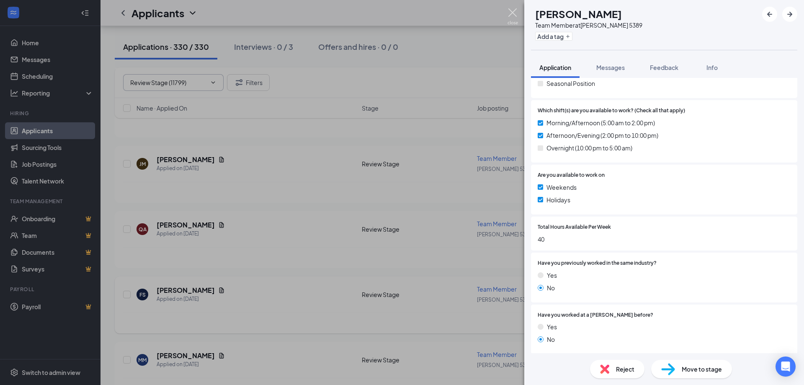
drag, startPoint x: 511, startPoint y: 12, endPoint x: 181, endPoint y: 317, distance: 449.7
click at [512, 12] on img at bounding box center [512, 16] width 10 height 16
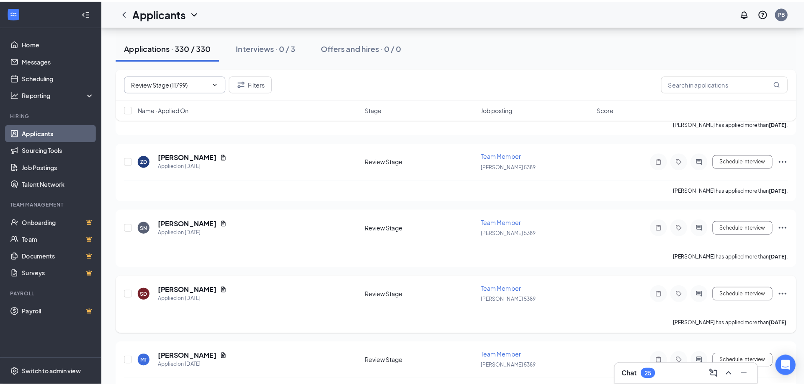
scroll to position [6180, 0]
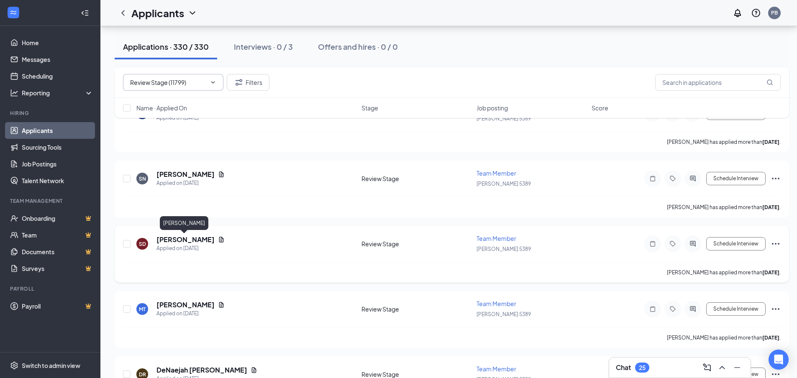
click at [178, 242] on h5 "[PERSON_NAME]" at bounding box center [186, 239] width 58 height 9
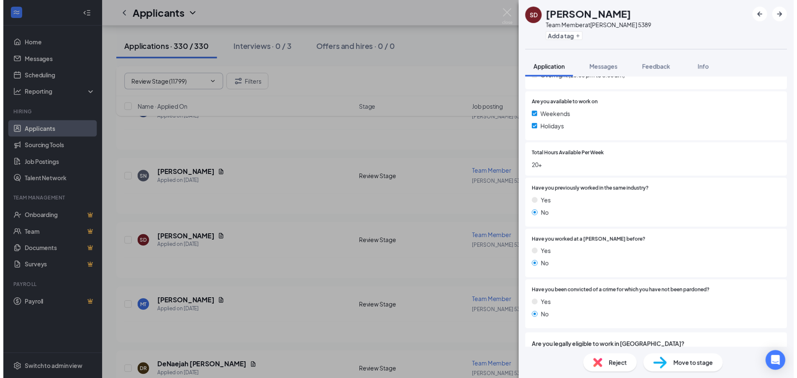
scroll to position [251, 0]
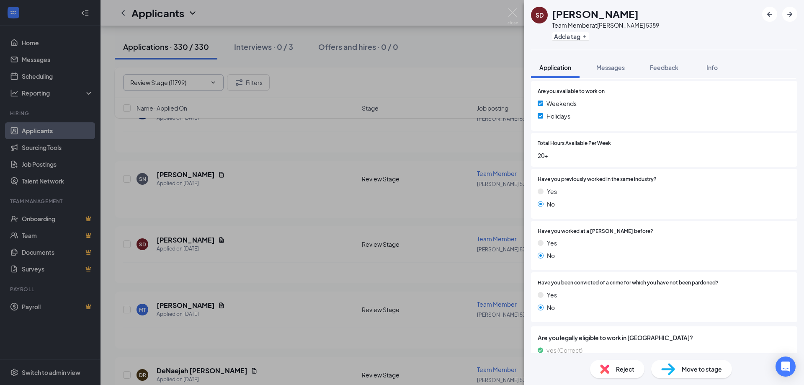
click at [501, 14] on div "SD [PERSON_NAME] Team Member at [PERSON_NAME] 5389 Add a tag Application Messag…" at bounding box center [402, 192] width 804 height 385
